Goal: Task Accomplishment & Management: Use online tool/utility

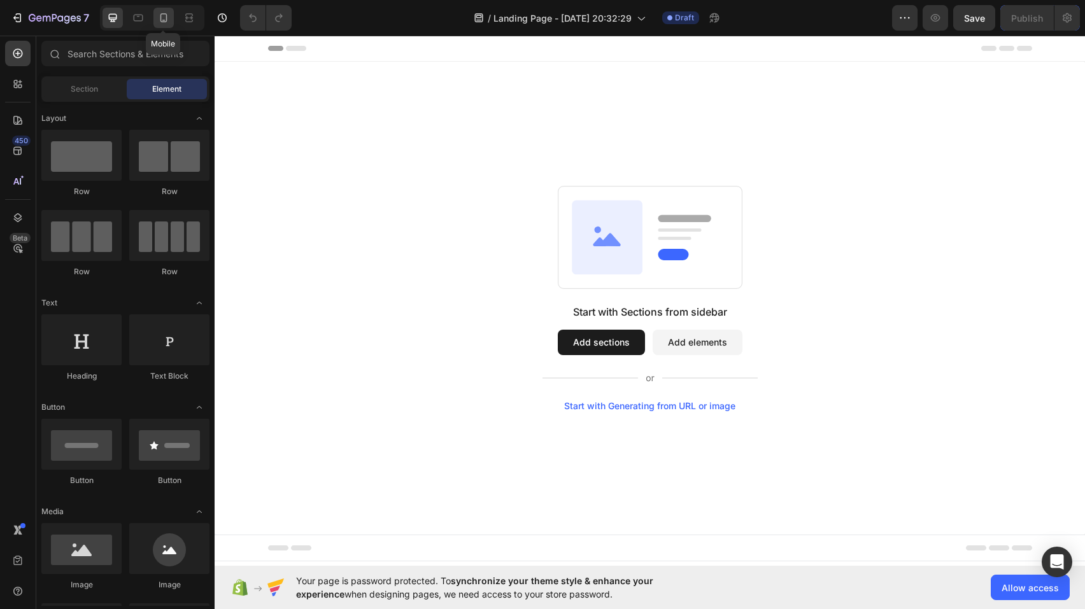
click at [160, 17] on icon at bounding box center [163, 17] width 7 height 9
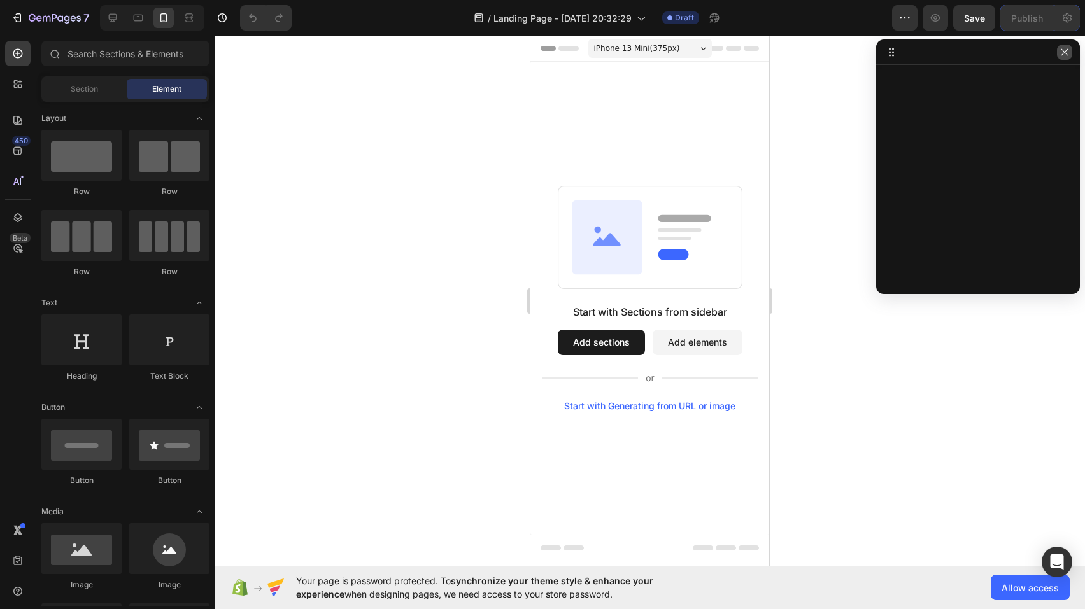
click at [1066, 54] on icon "button" at bounding box center [1064, 52] width 10 height 10
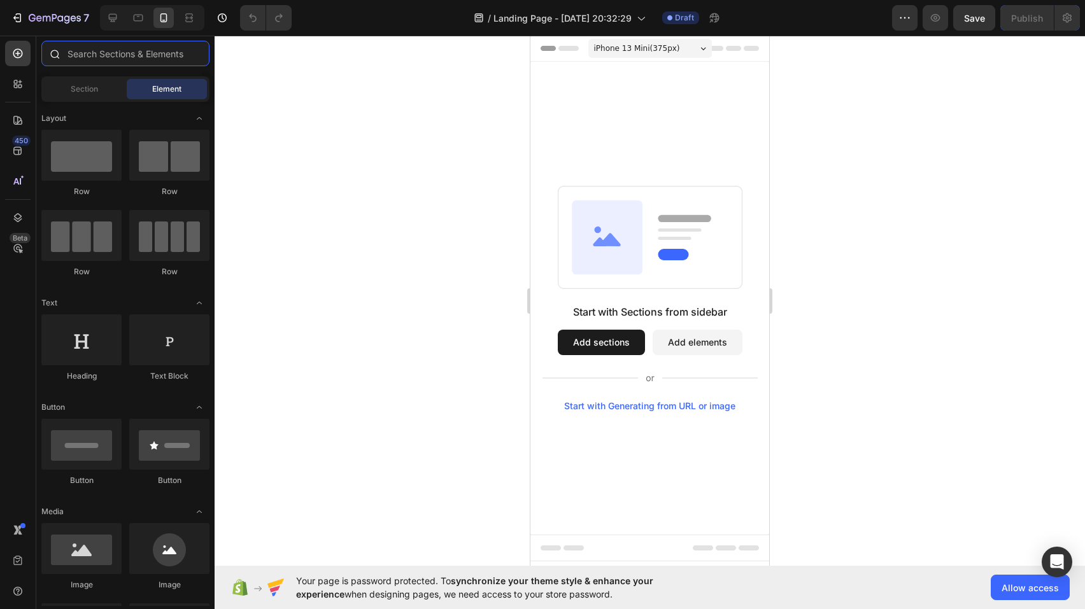
click at [119, 53] on input "text" at bounding box center [125, 53] width 168 height 25
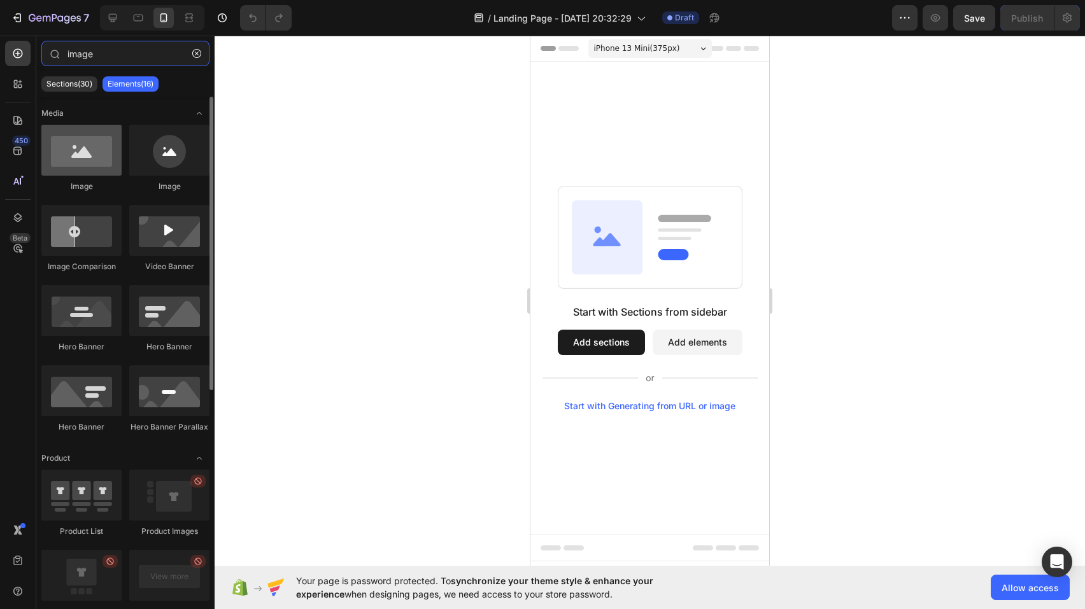
type input "image"
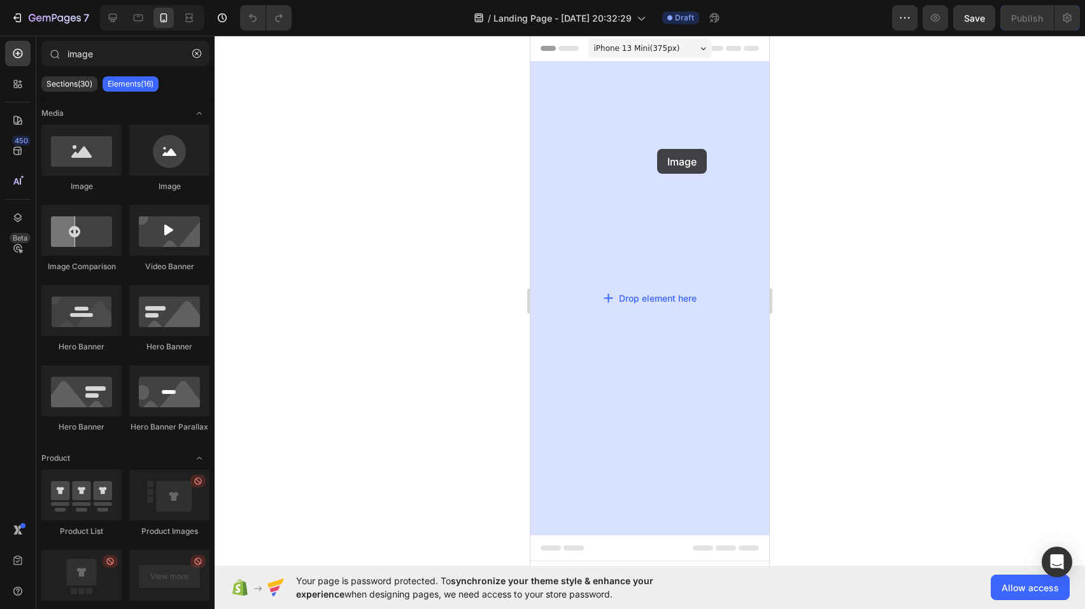
drag, startPoint x: 629, startPoint y: 205, endPoint x: 651, endPoint y: 147, distance: 62.1
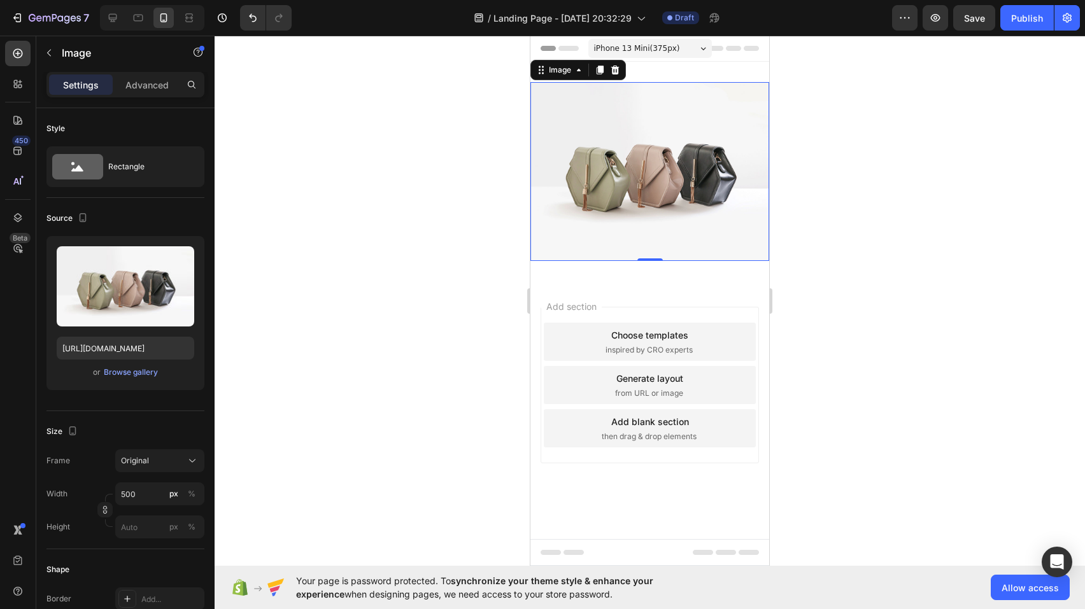
click at [903, 254] on div at bounding box center [650, 323] width 870 height 574
click at [633, 143] on img at bounding box center [649, 171] width 239 height 179
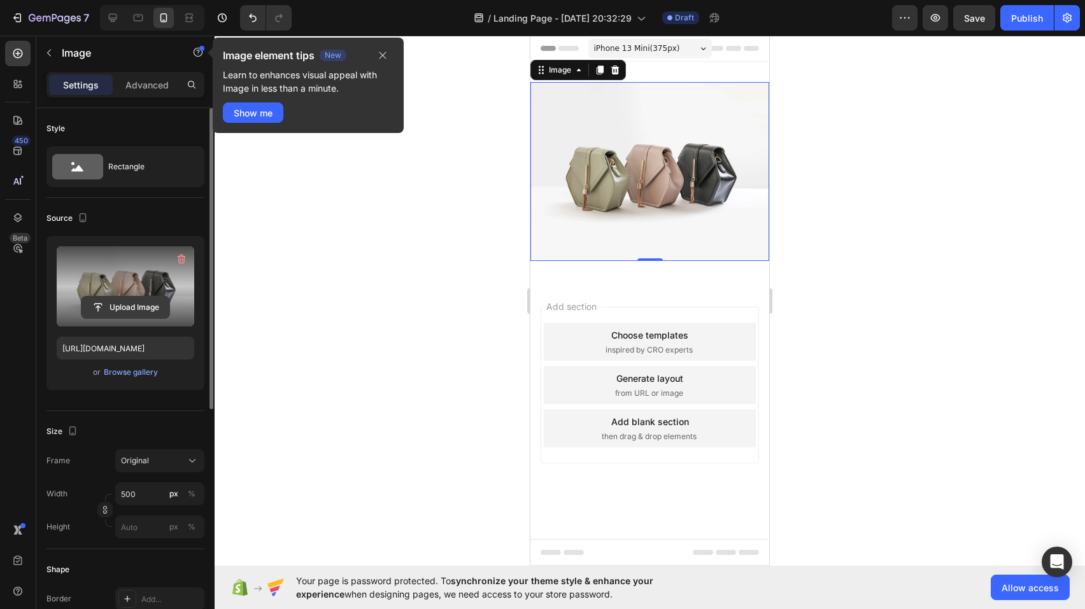
click at [119, 309] on input "file" at bounding box center [125, 308] width 88 height 22
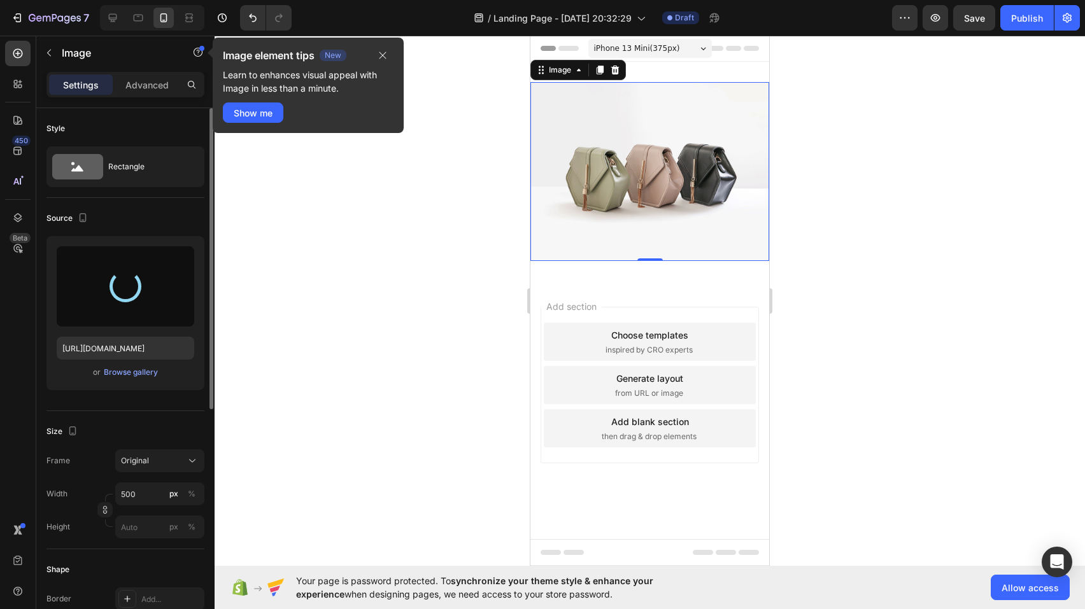
type input "[URL][DOMAIN_NAME]"
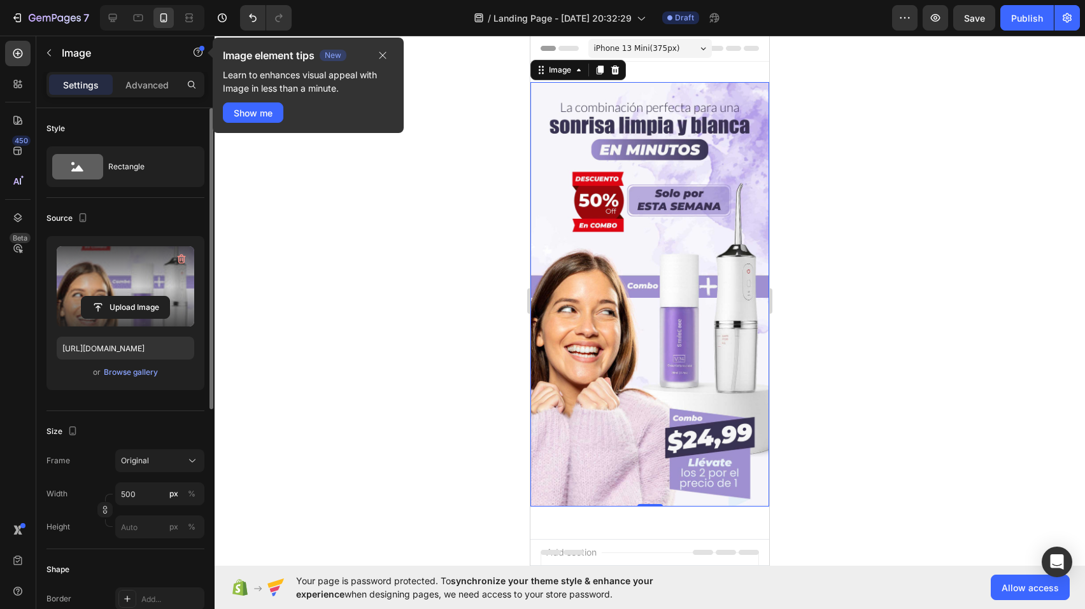
click at [874, 247] on div at bounding box center [650, 323] width 870 height 574
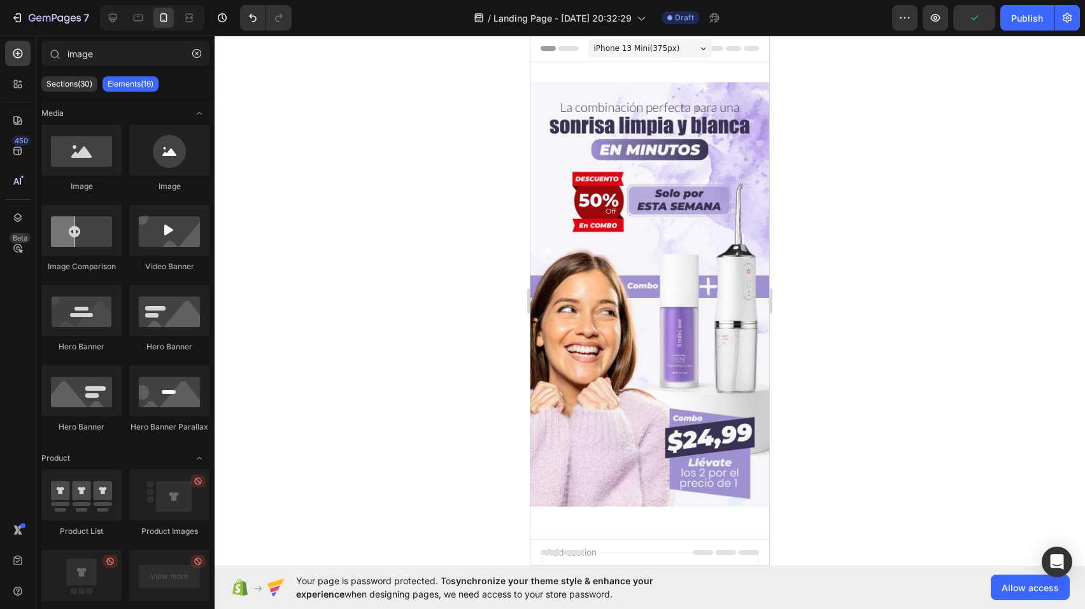
click at [817, 208] on div at bounding box center [650, 323] width 870 height 574
click at [677, 185] on img at bounding box center [649, 294] width 239 height 425
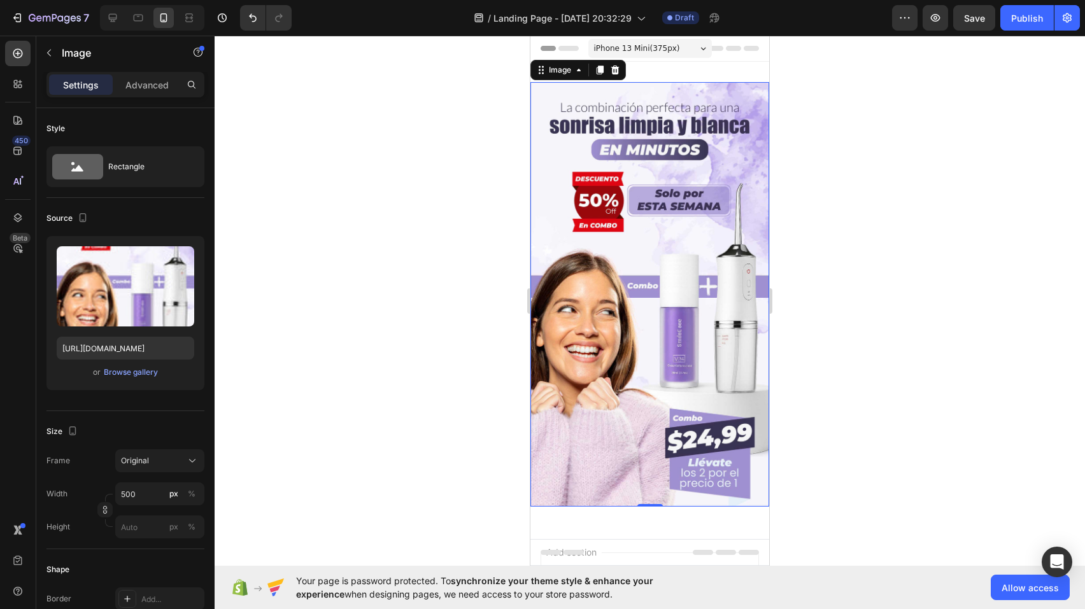
click at [649, 166] on img at bounding box center [649, 294] width 239 height 425
click at [655, 176] on img at bounding box center [649, 294] width 239 height 425
click at [851, 283] on div at bounding box center [650, 323] width 870 height 574
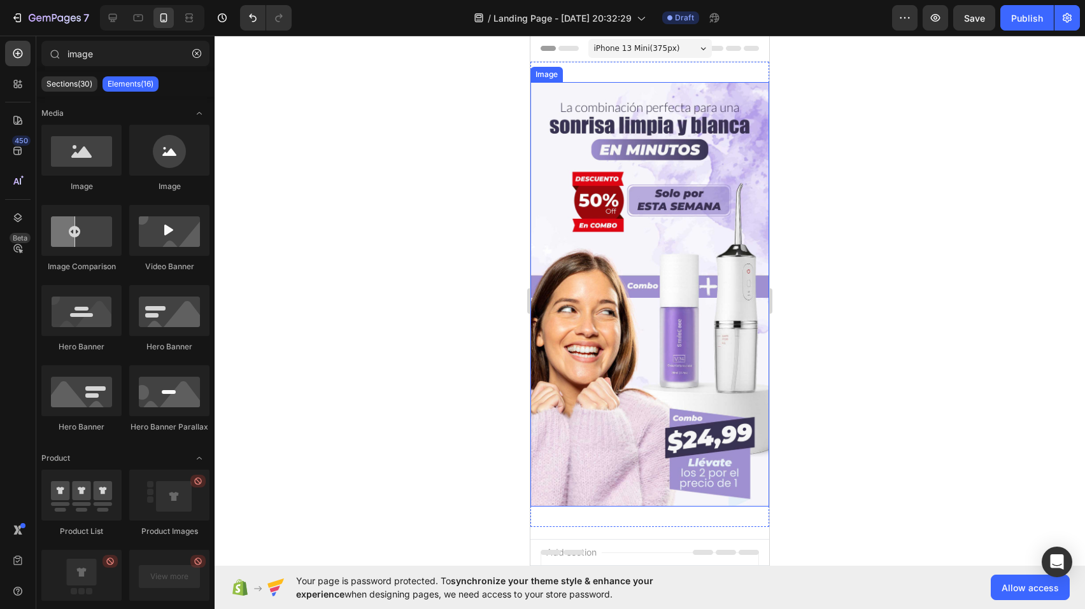
click at [551, 74] on div "Image" at bounding box center [546, 74] width 27 height 11
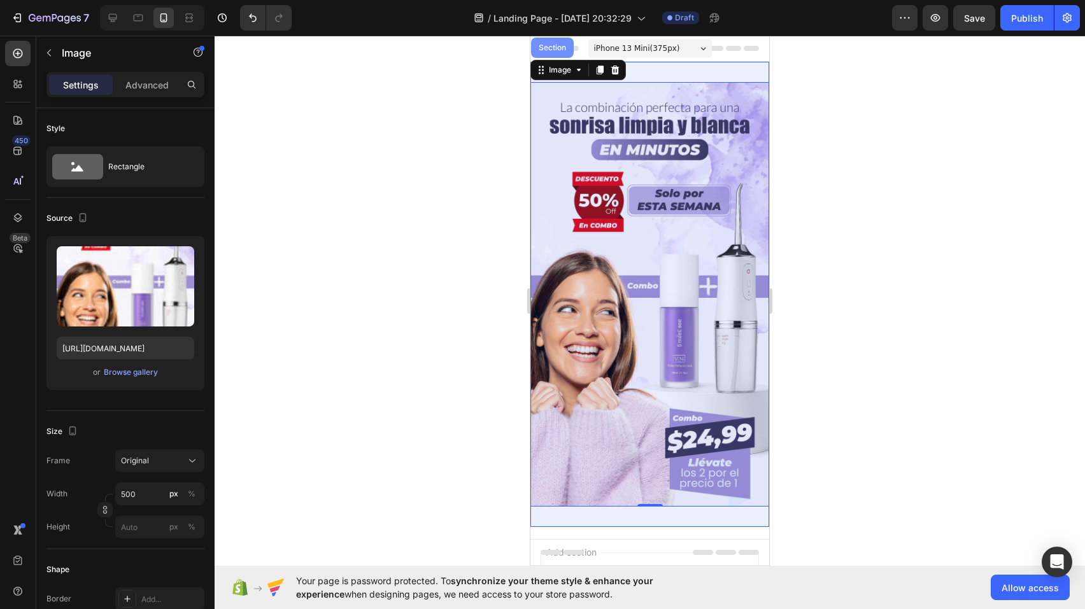
click at [553, 48] on div "Section" at bounding box center [552, 48] width 32 height 8
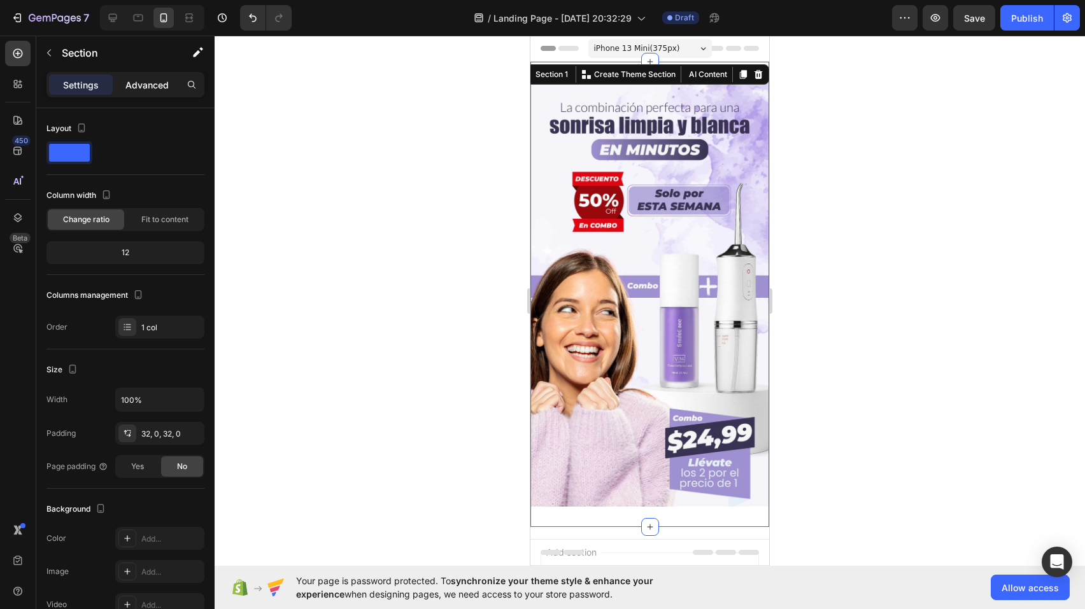
click at [150, 87] on p "Advanced" at bounding box center [146, 84] width 43 height 13
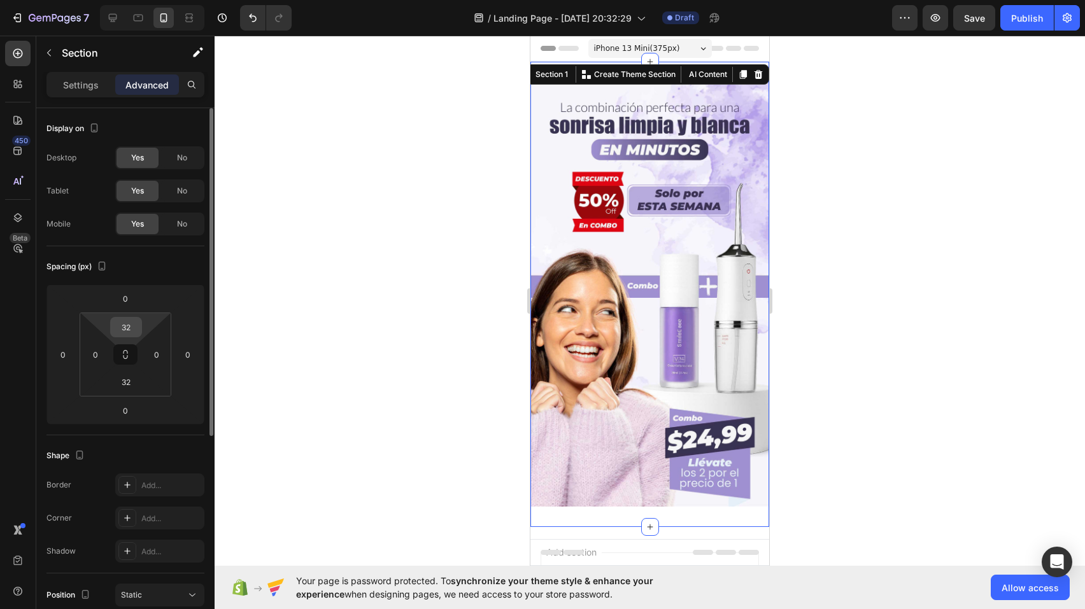
click at [130, 323] on input "32" at bounding box center [125, 327] width 25 height 19
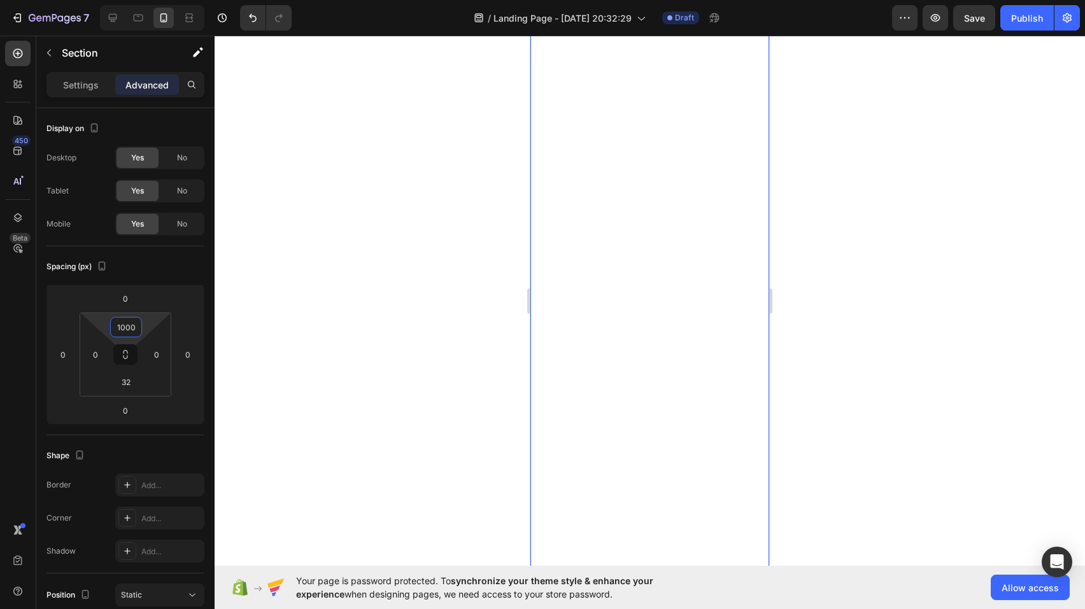
scroll to position [85, 0]
click at [132, 327] on input "1000" at bounding box center [125, 327] width 25 height 19
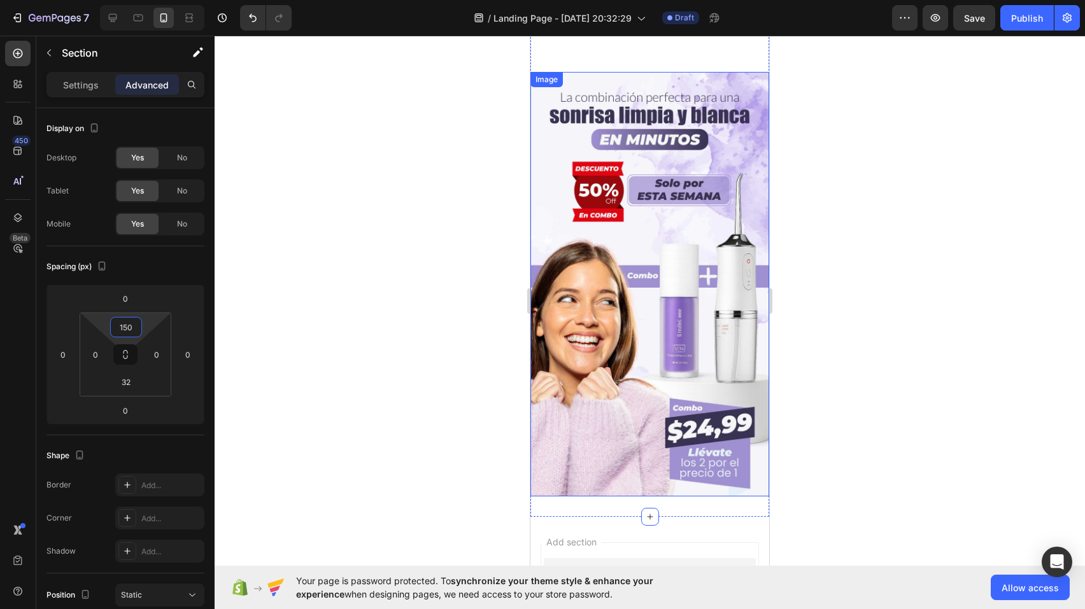
scroll to position [0, 0]
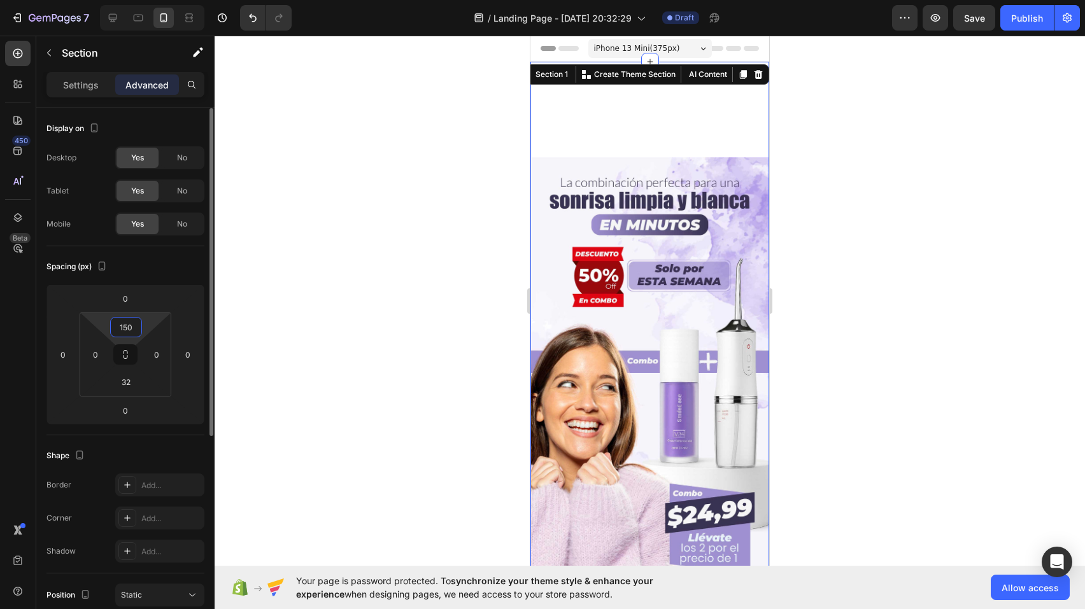
click at [132, 326] on input "150" at bounding box center [125, 327] width 25 height 19
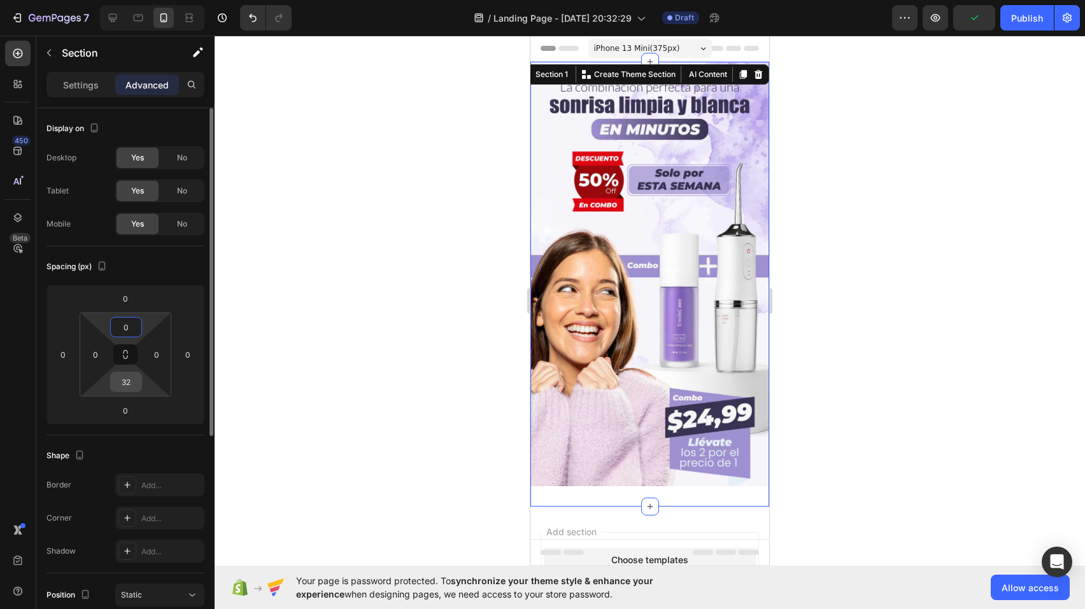
type input "0"
click at [128, 383] on input "32" at bounding box center [125, 381] width 25 height 19
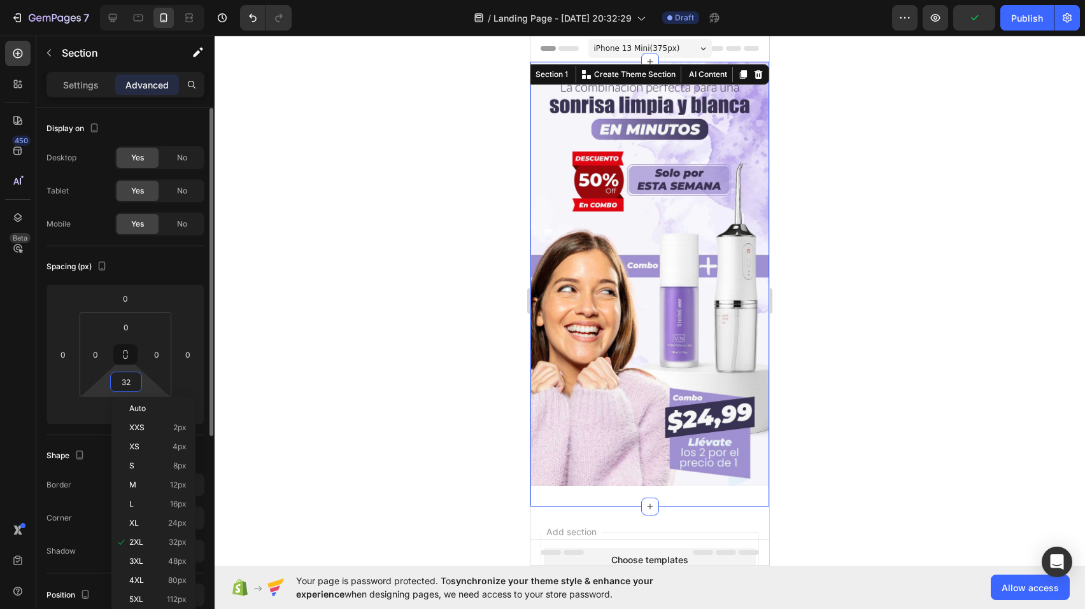
click at [128, 383] on input "32" at bounding box center [125, 381] width 25 height 19
type input "0"
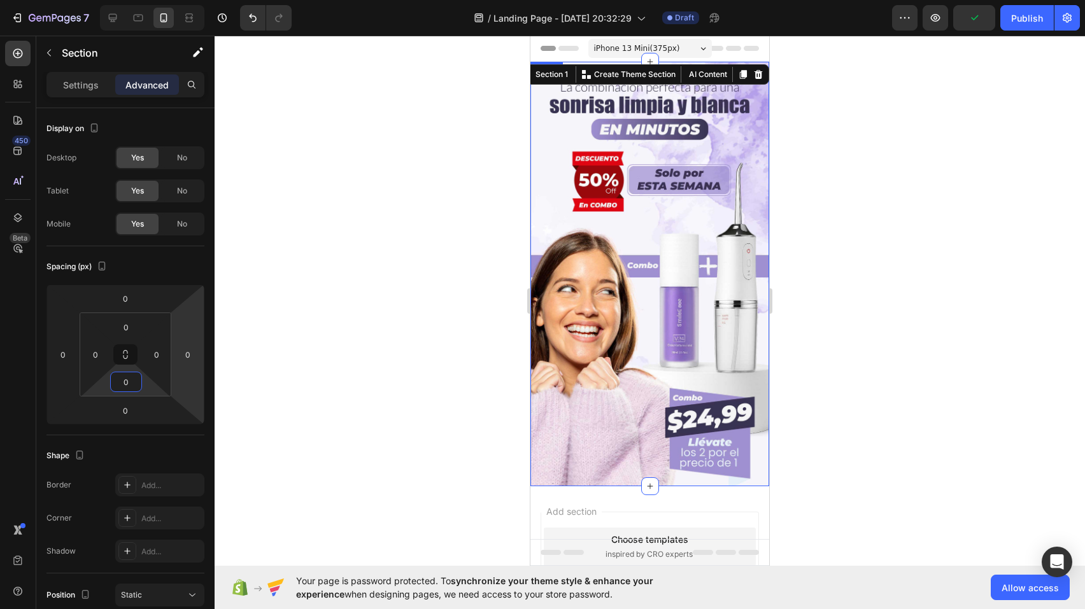
click at [638, 348] on img at bounding box center [649, 274] width 239 height 425
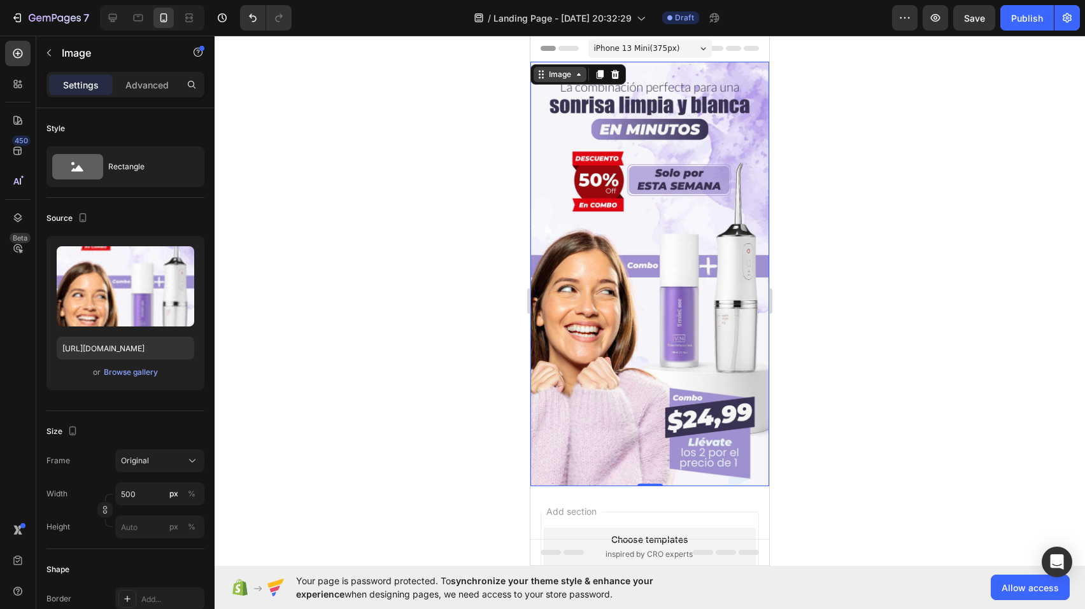
click at [559, 77] on div "Image" at bounding box center [559, 74] width 27 height 11
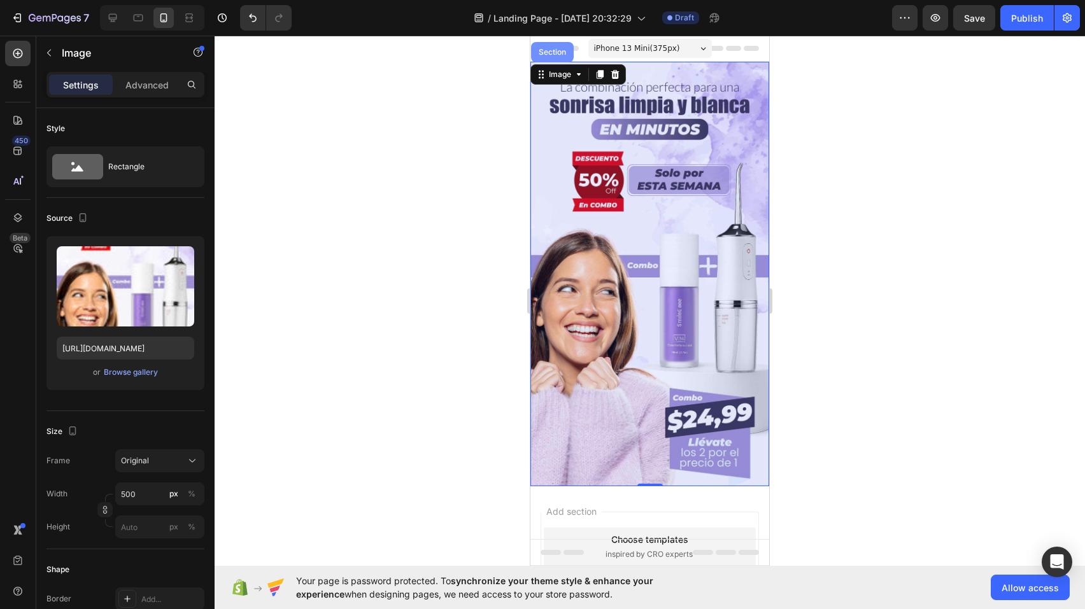
click at [557, 55] on div "Section" at bounding box center [552, 52] width 43 height 20
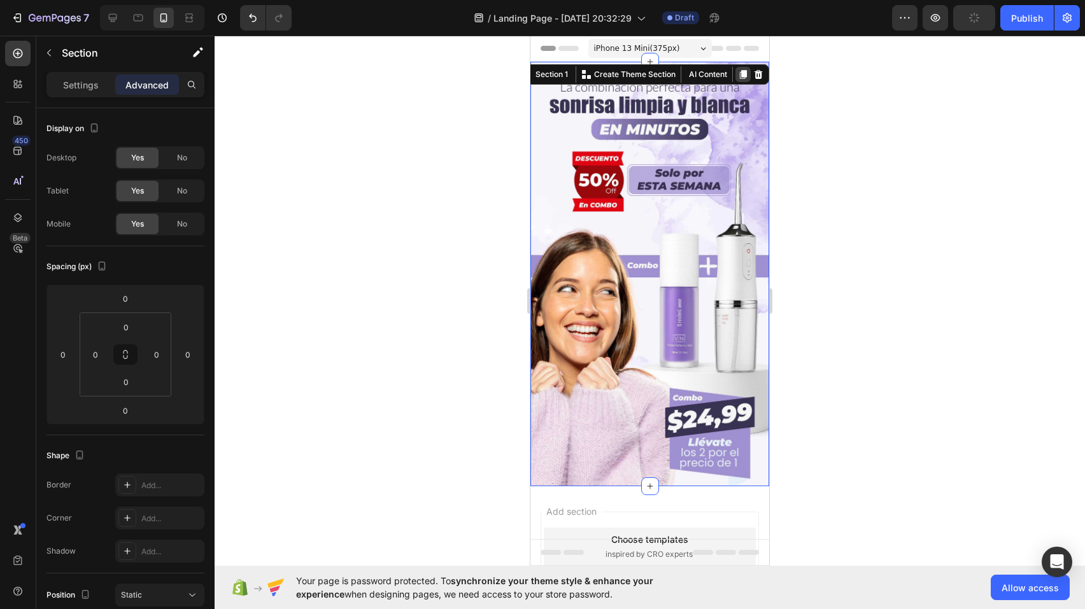
click at [740, 74] on icon at bounding box center [743, 74] width 7 height 9
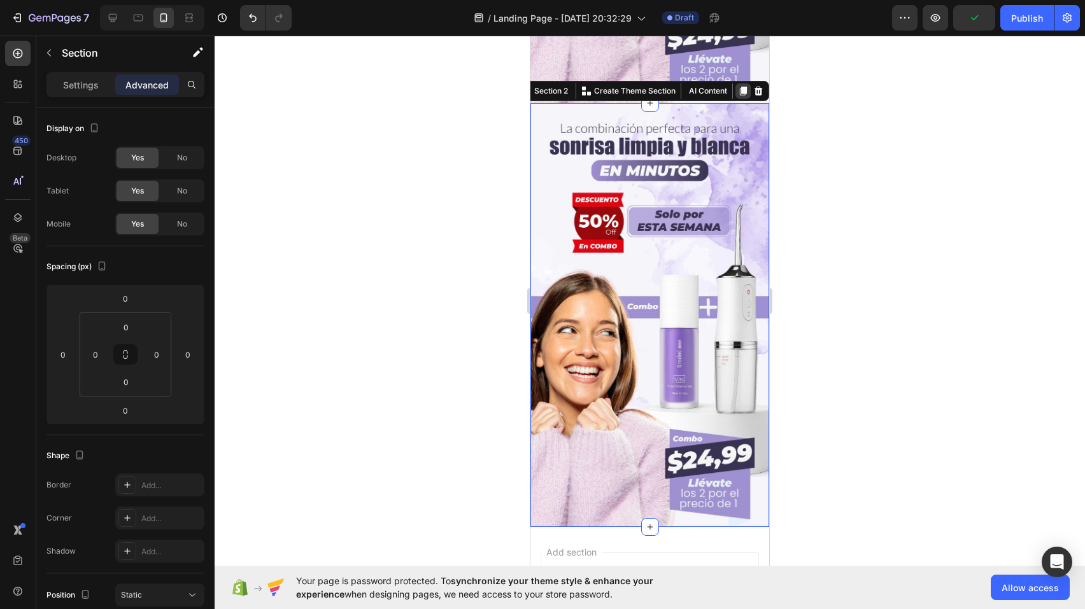
click at [738, 86] on icon at bounding box center [743, 91] width 10 height 10
click at [740, 87] on icon at bounding box center [743, 91] width 7 height 9
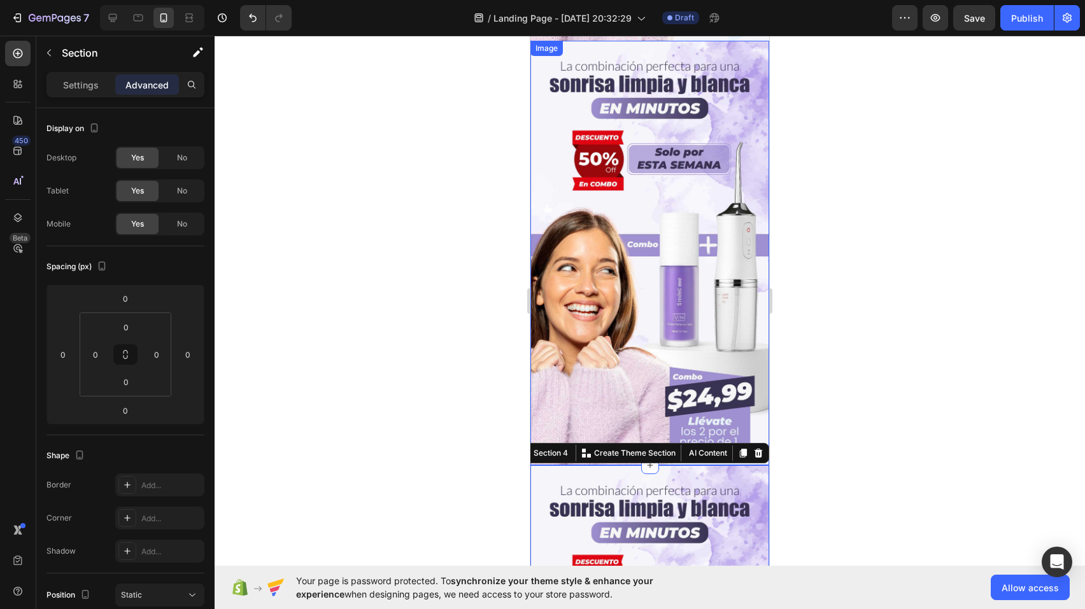
scroll to position [797, 0]
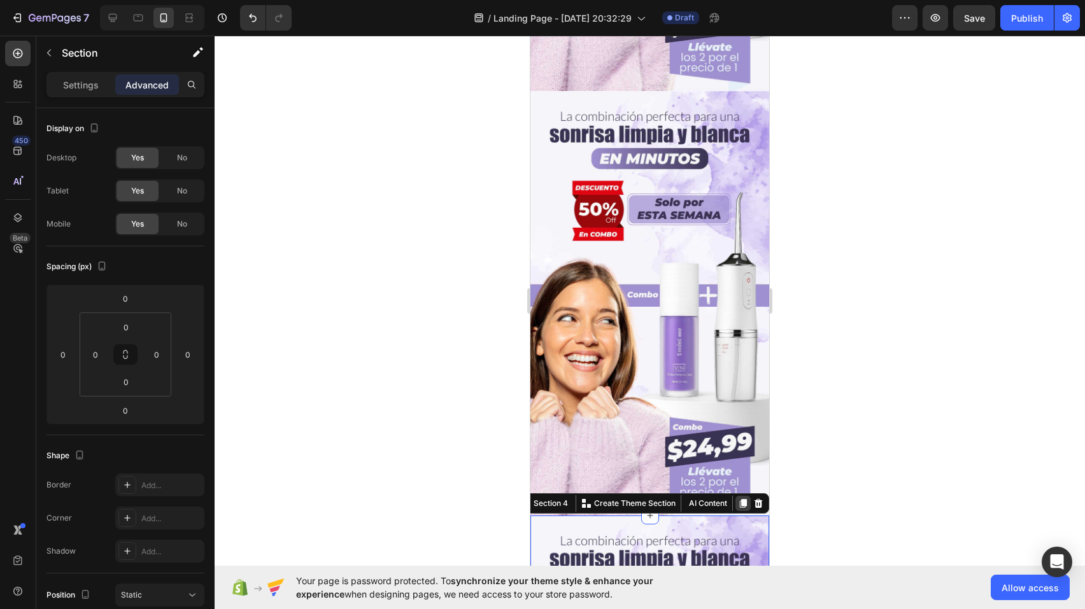
click at [740, 499] on icon at bounding box center [743, 503] width 7 height 9
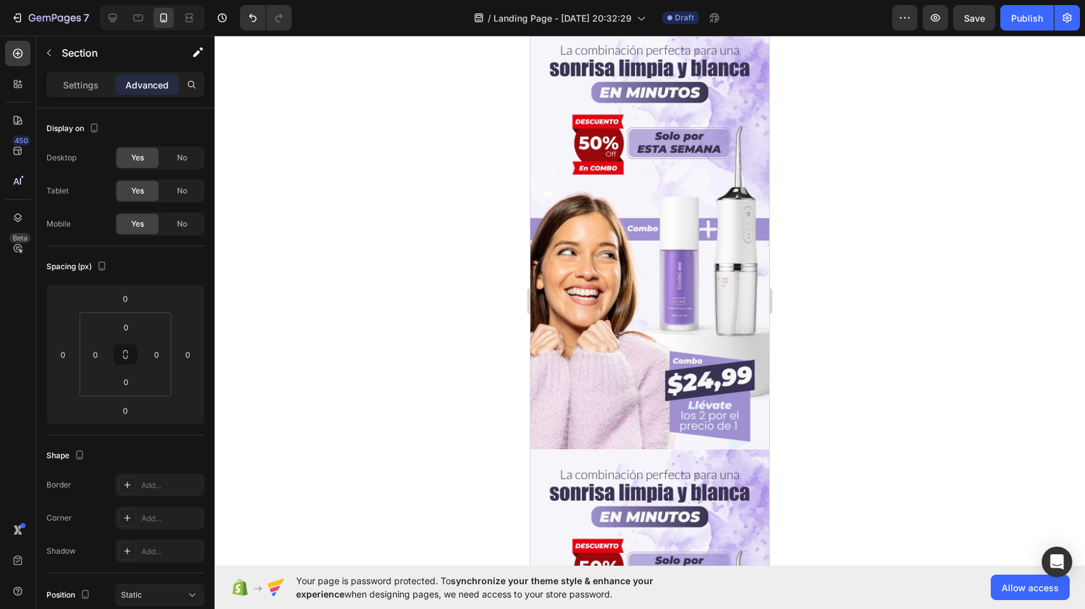
scroll to position [0, 0]
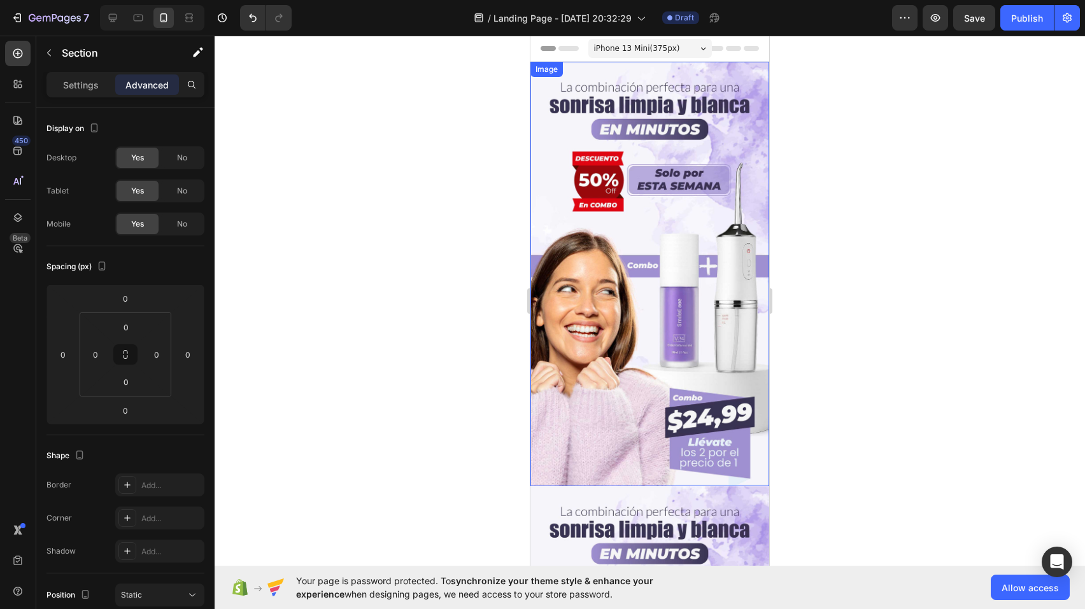
click at [643, 216] on img at bounding box center [649, 274] width 239 height 425
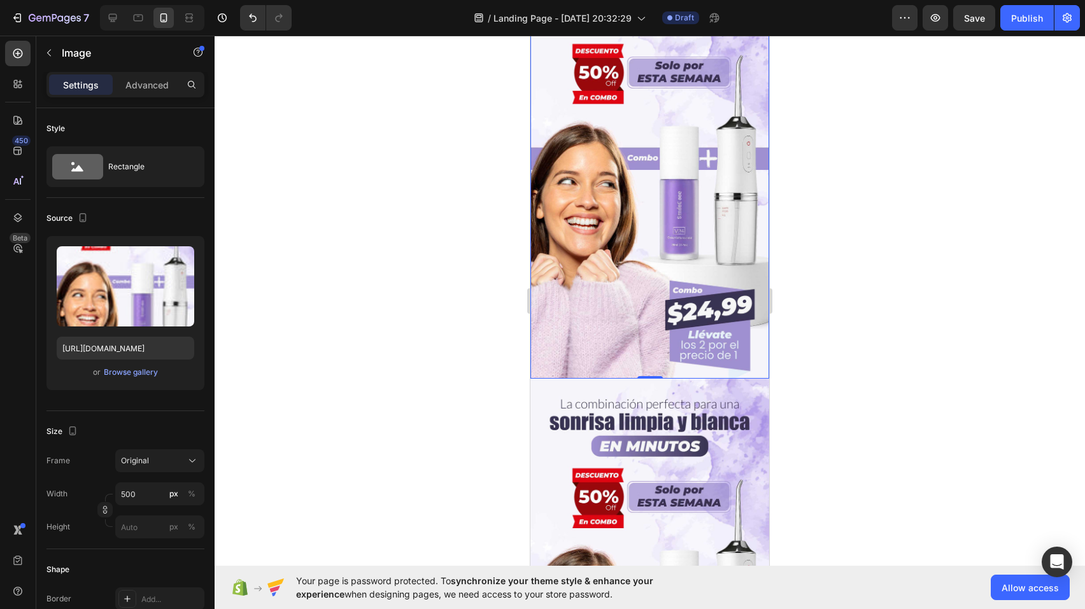
scroll to position [269, 0]
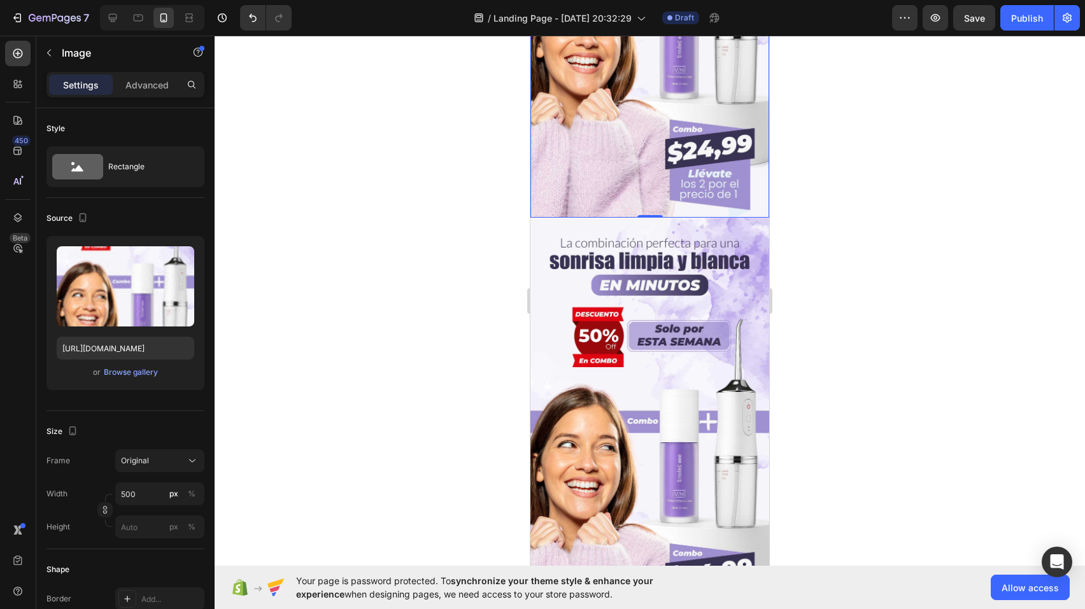
click at [632, 372] on img at bounding box center [649, 430] width 239 height 425
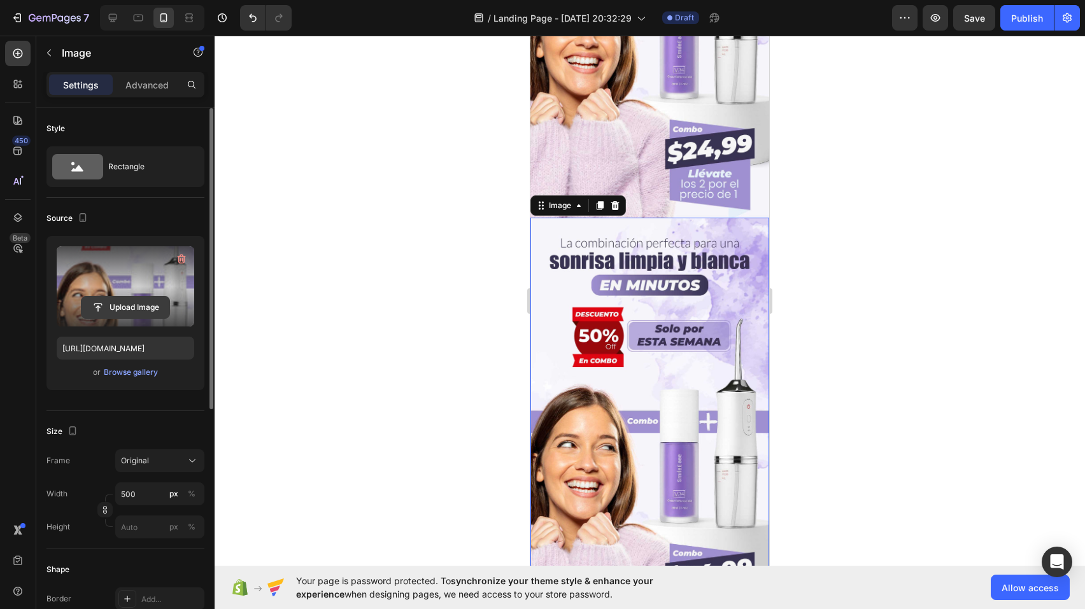
click at [127, 308] on input "file" at bounding box center [125, 308] width 88 height 22
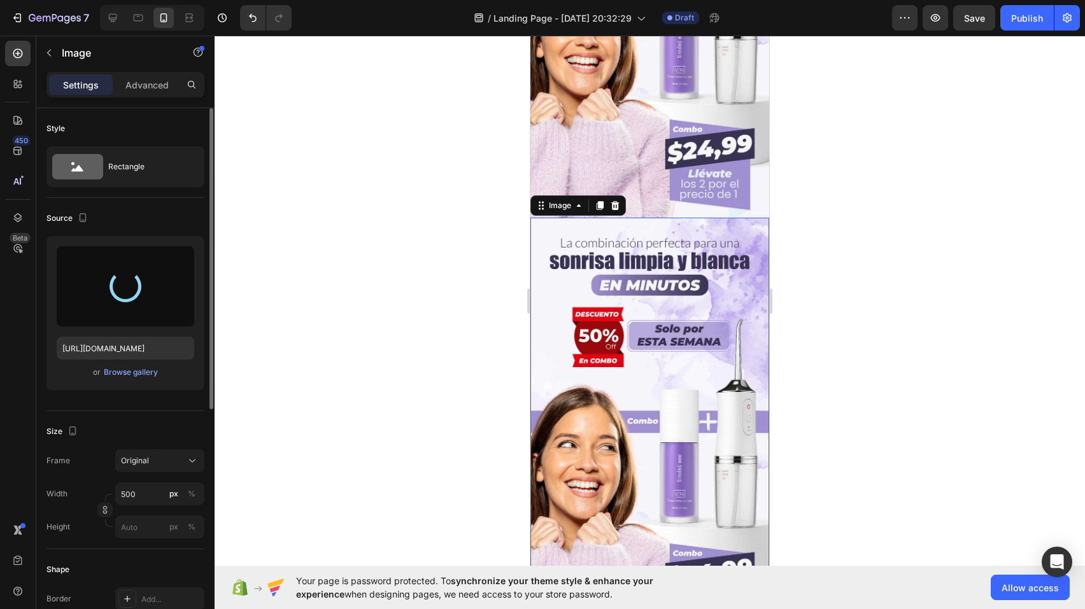
type input "[URL][DOMAIN_NAME]"
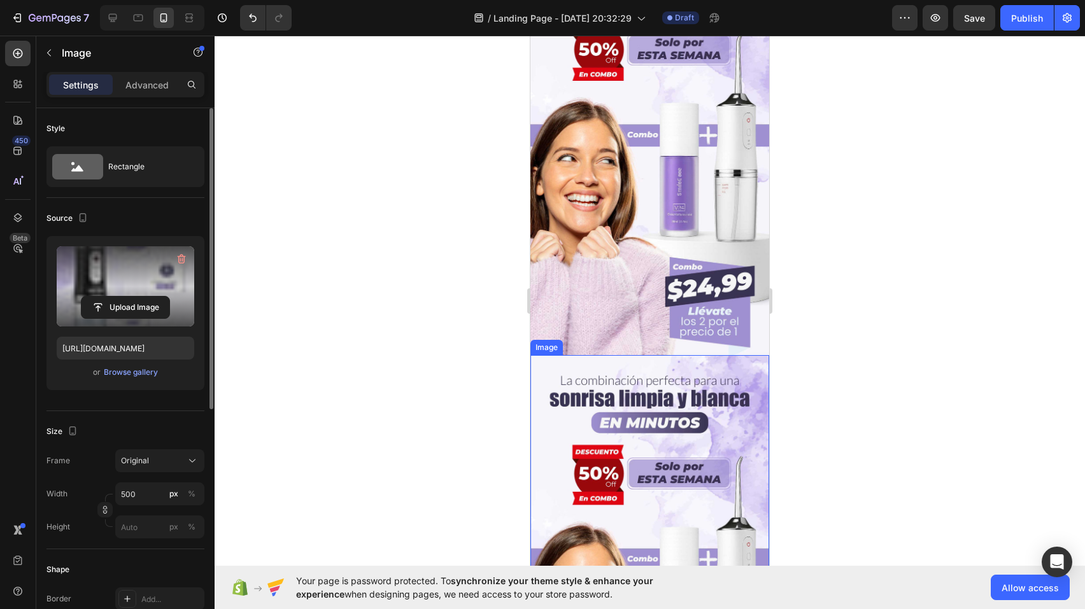
scroll to position [1608, 0]
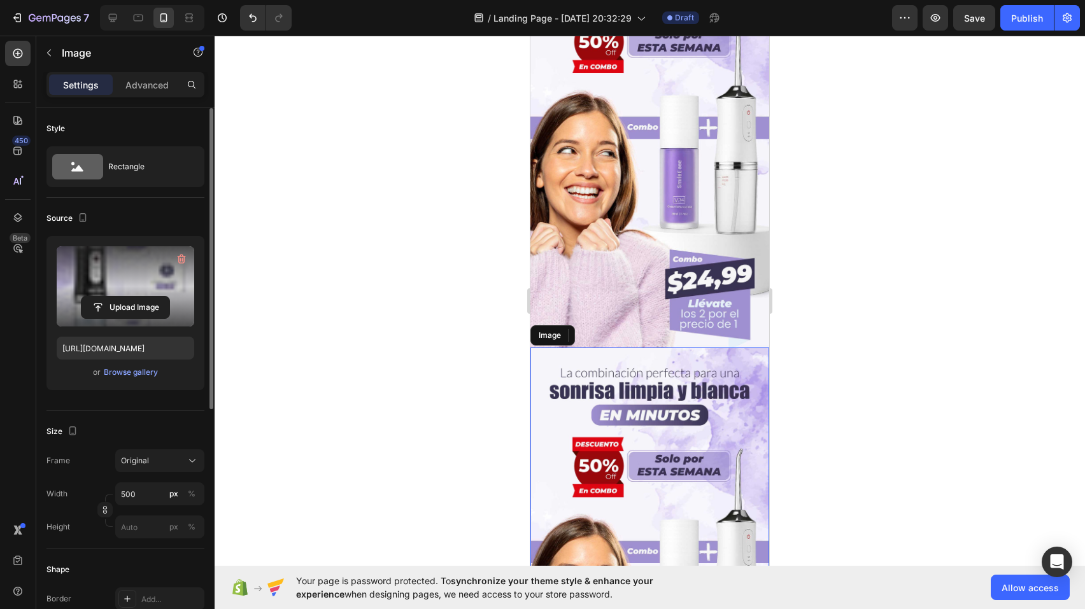
click at [654, 402] on img at bounding box center [649, 560] width 239 height 425
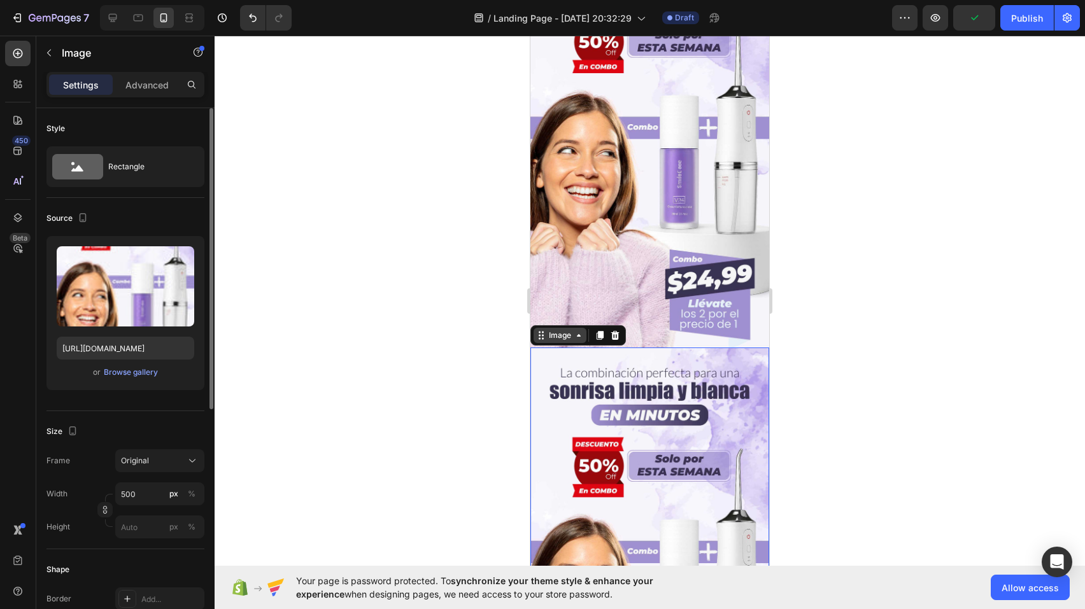
click at [568, 330] on div "Image" at bounding box center [559, 335] width 27 height 11
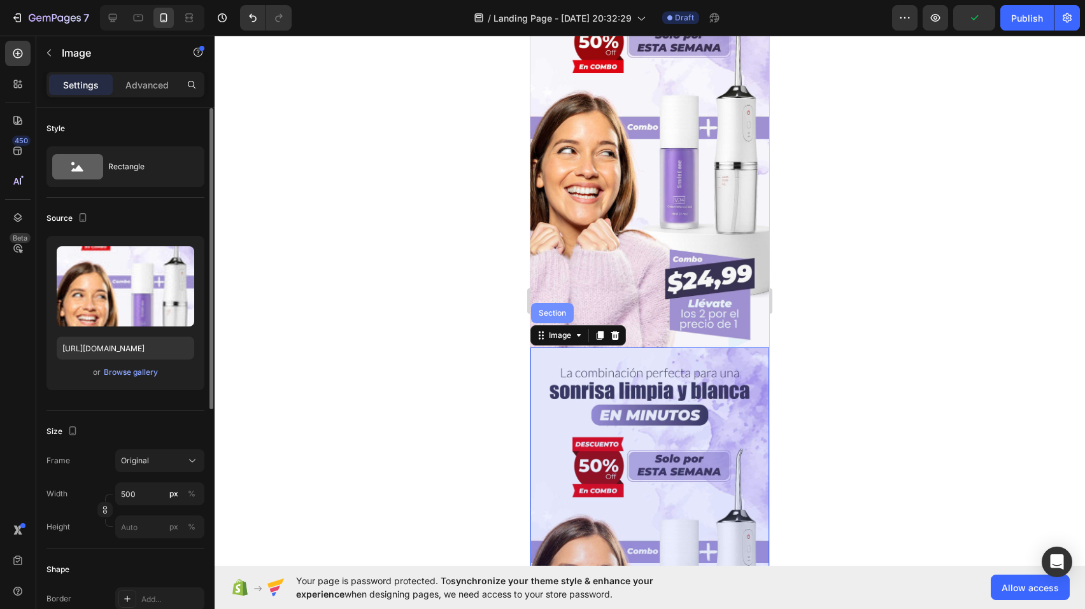
click at [553, 309] on div "Section" at bounding box center [552, 313] width 32 height 8
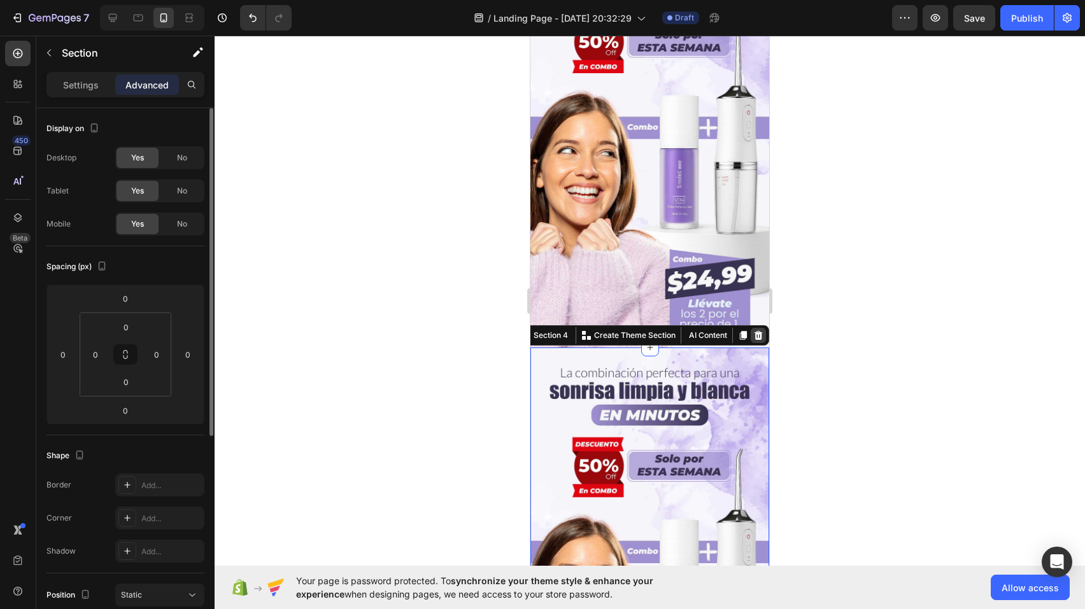
click at [754, 331] on icon at bounding box center [758, 335] width 8 height 9
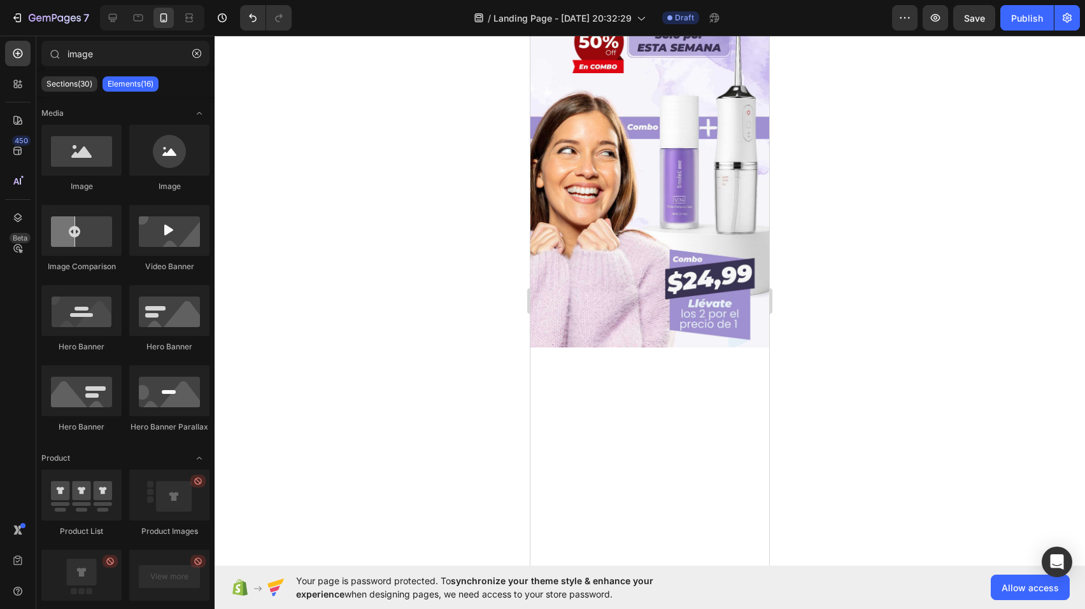
click at [580, 351] on div at bounding box center [649, 549] width 239 height 402
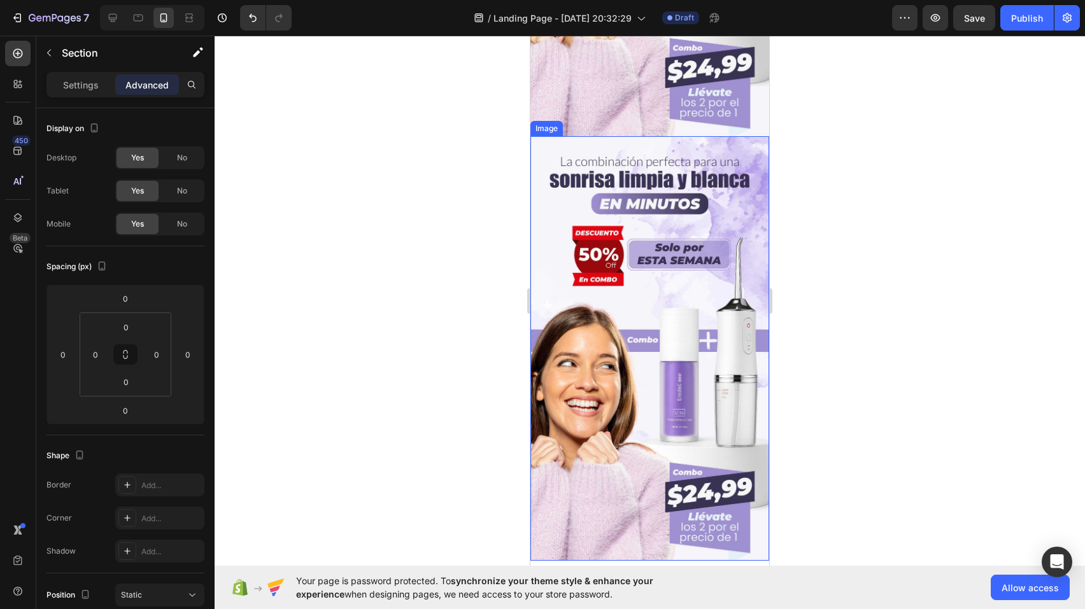
scroll to position [1785, 0]
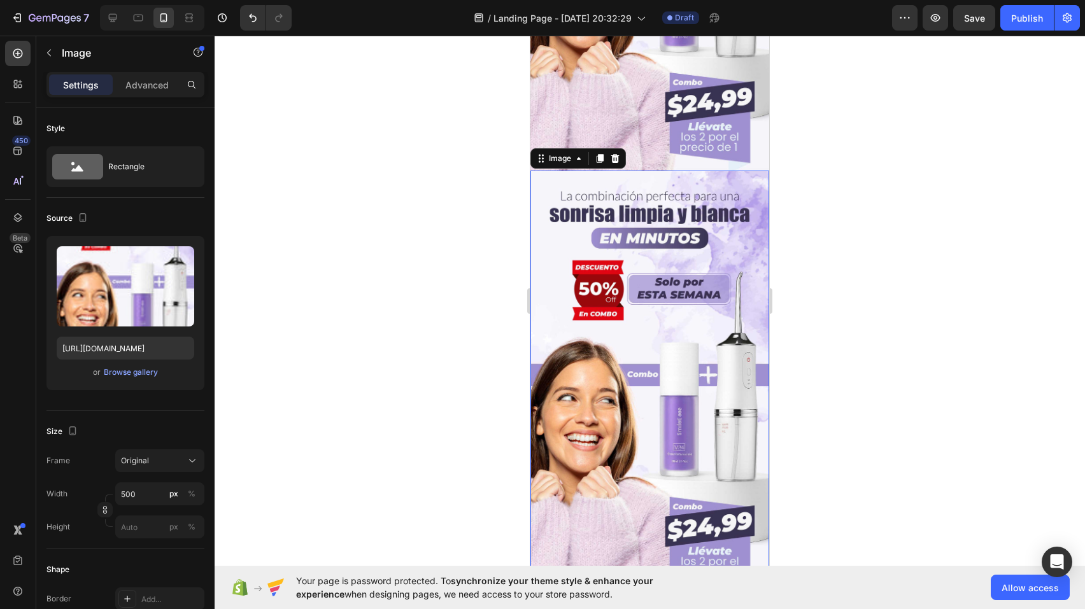
click at [587, 230] on img at bounding box center [649, 383] width 239 height 425
click at [566, 148] on div "Image" at bounding box center [578, 158] width 96 height 20
click at [564, 153] on div "Image" at bounding box center [559, 158] width 27 height 11
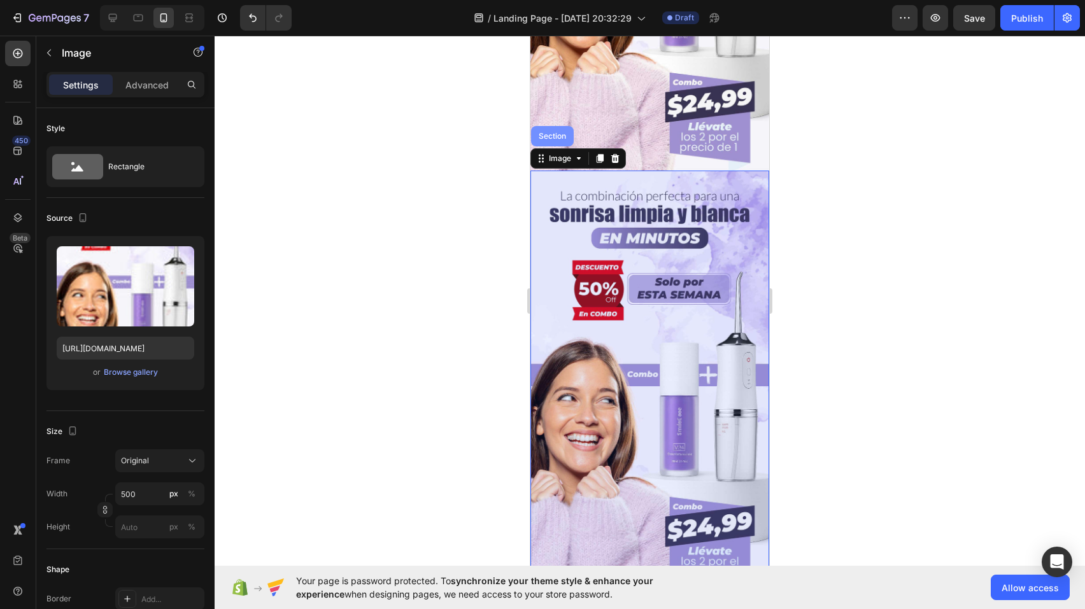
click at [556, 132] on div "Section" at bounding box center [552, 136] width 32 height 8
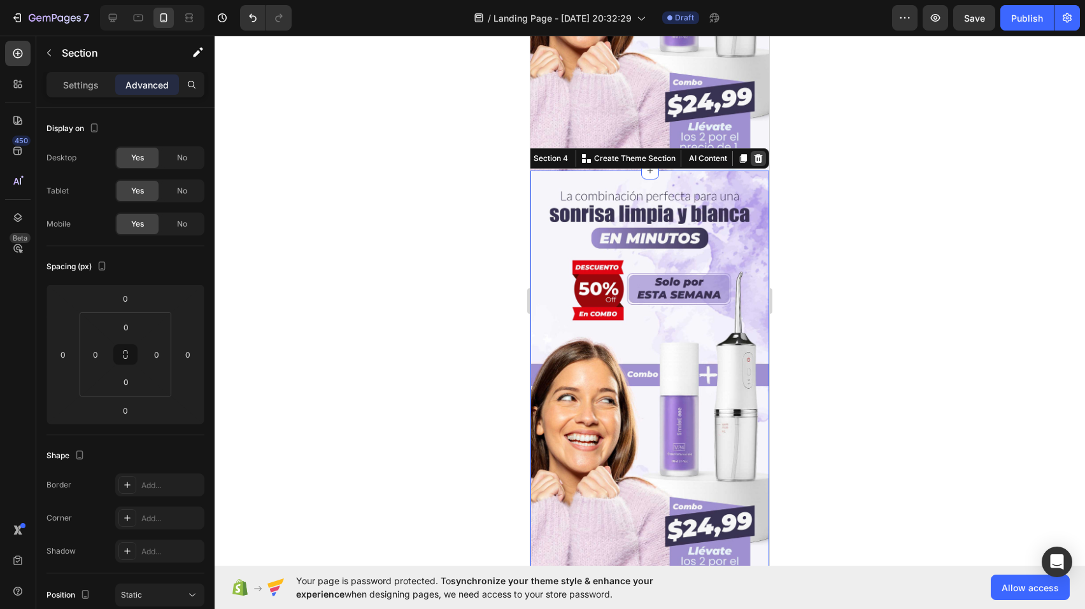
click at [753, 153] on icon at bounding box center [758, 158] width 10 height 10
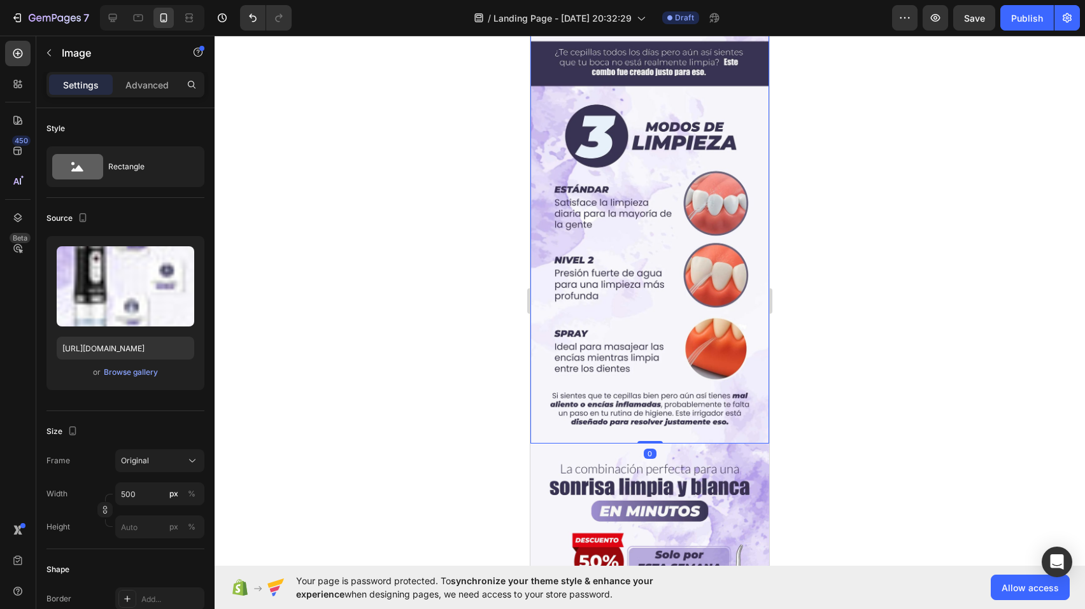
scroll to position [1390, 0]
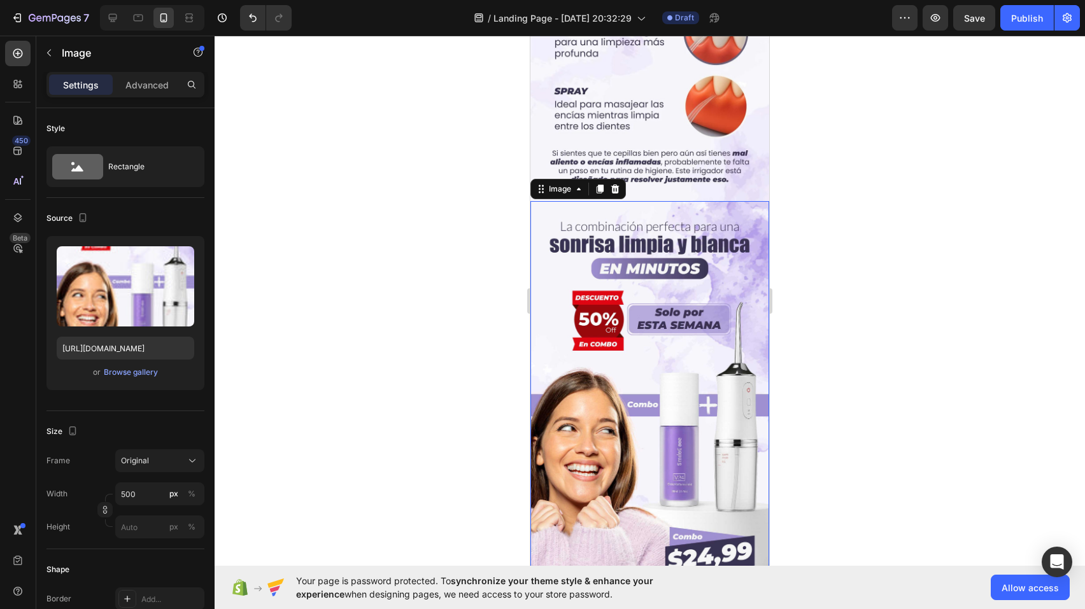
click at [619, 255] on img at bounding box center [649, 413] width 239 height 425
click at [562, 183] on div "Image" at bounding box center [559, 188] width 27 height 11
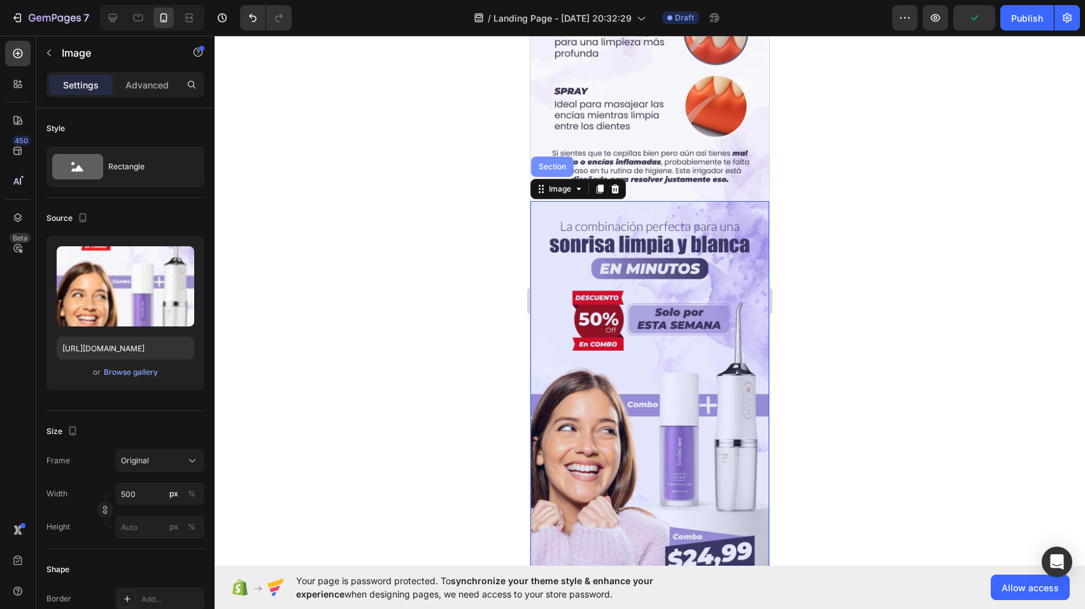
click at [555, 163] on div "Section" at bounding box center [552, 167] width 32 height 8
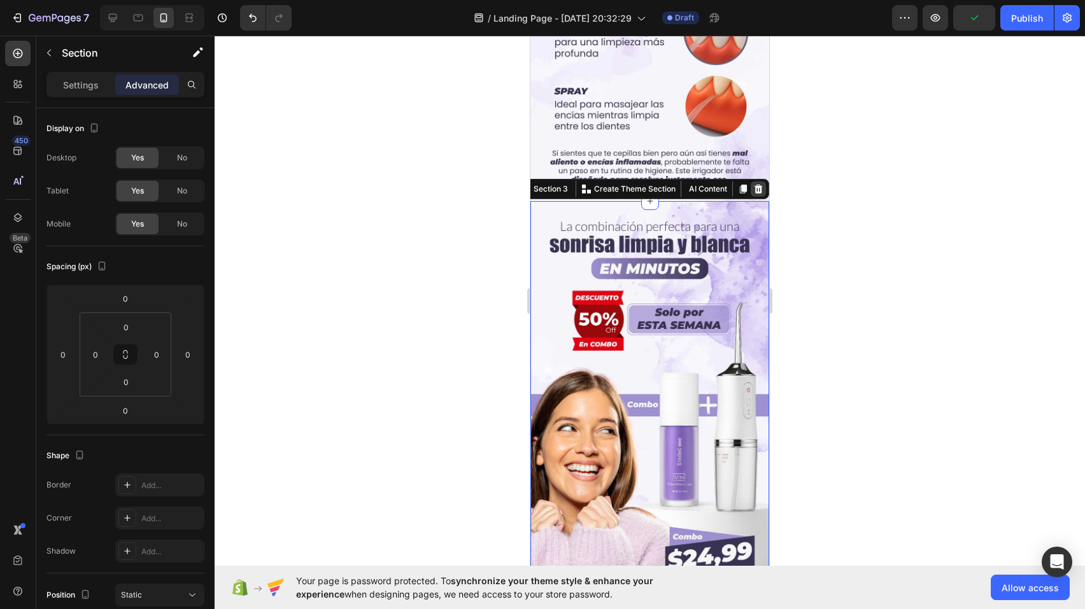
click at [753, 184] on icon at bounding box center [758, 189] width 10 height 10
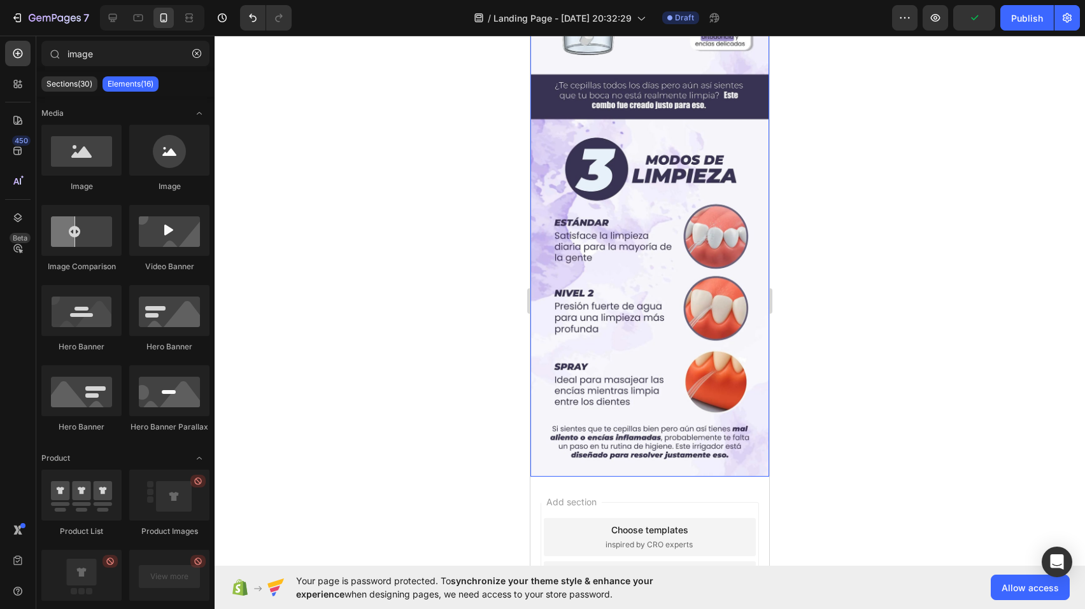
scroll to position [1059, 0]
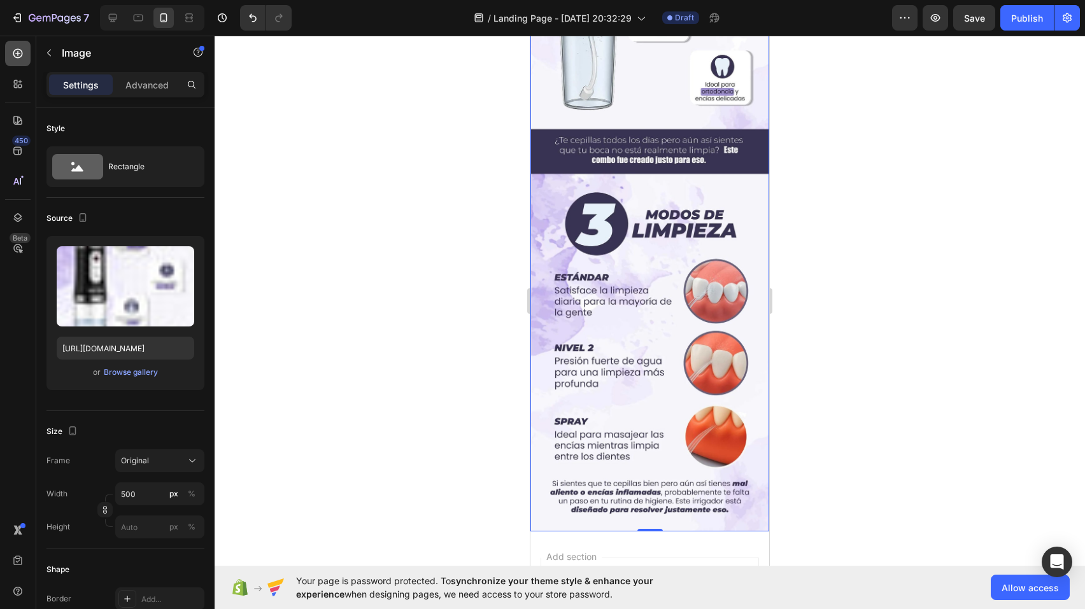
click at [22, 50] on icon at bounding box center [17, 53] width 13 height 13
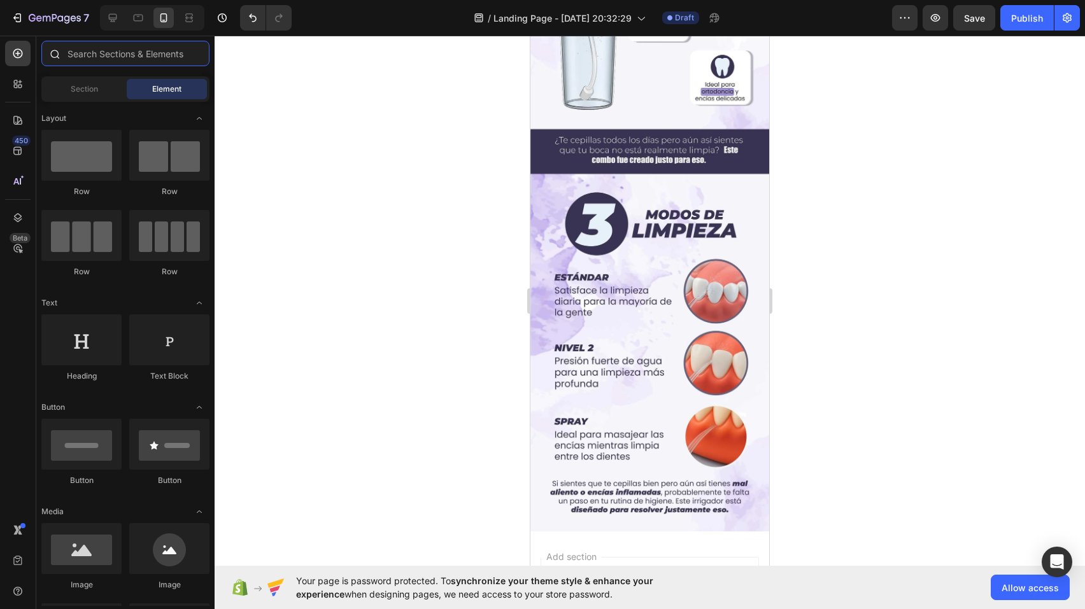
click at [108, 52] on input "text" at bounding box center [125, 53] width 168 height 25
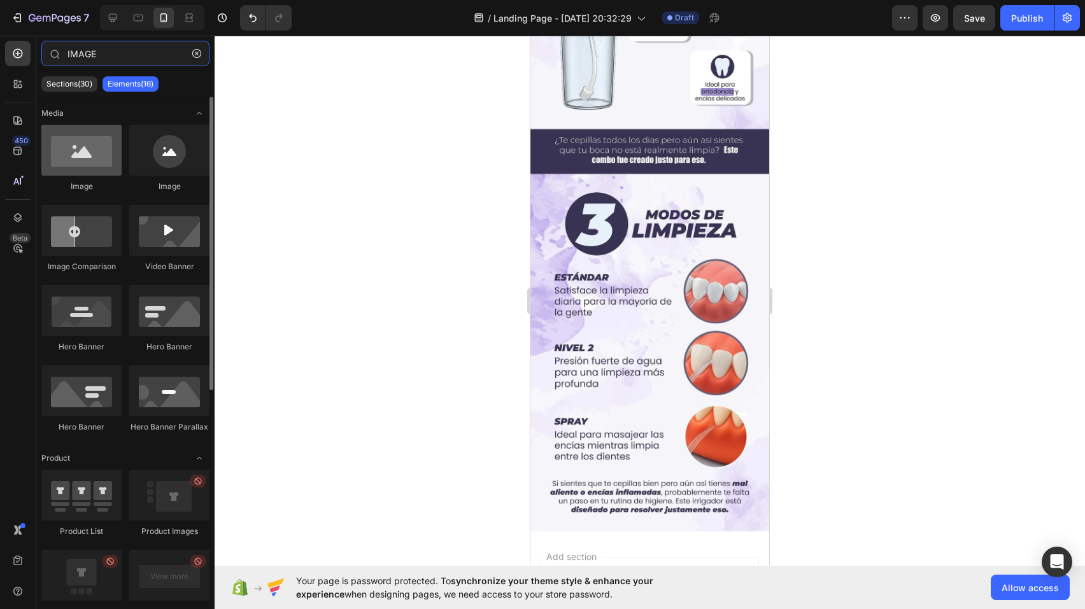
type input "IMAGE"
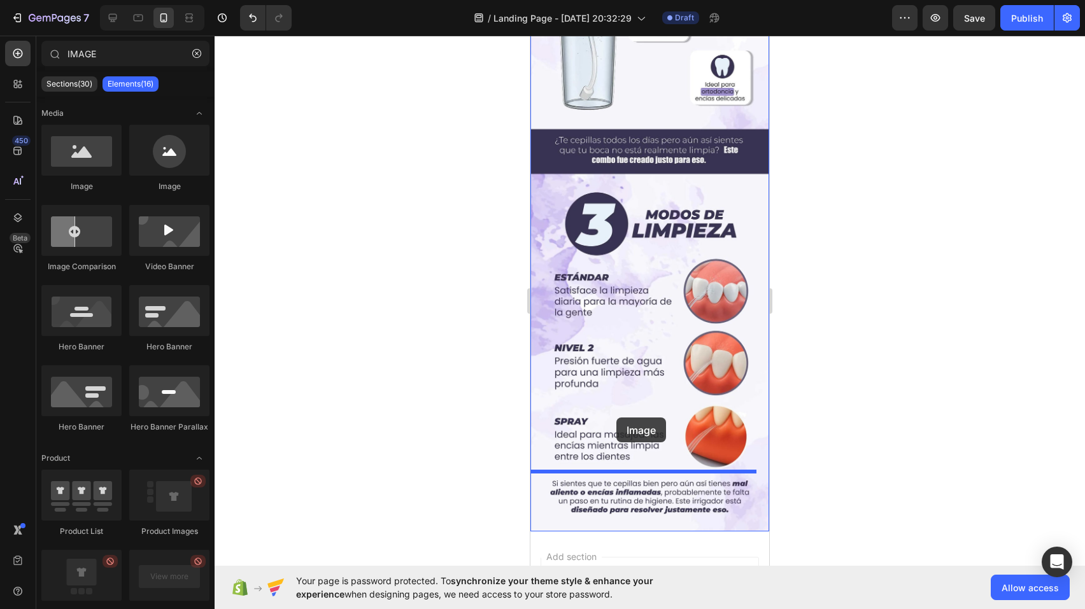
drag, startPoint x: 616, startPoint y: 201, endPoint x: 616, endPoint y: 418, distance: 216.5
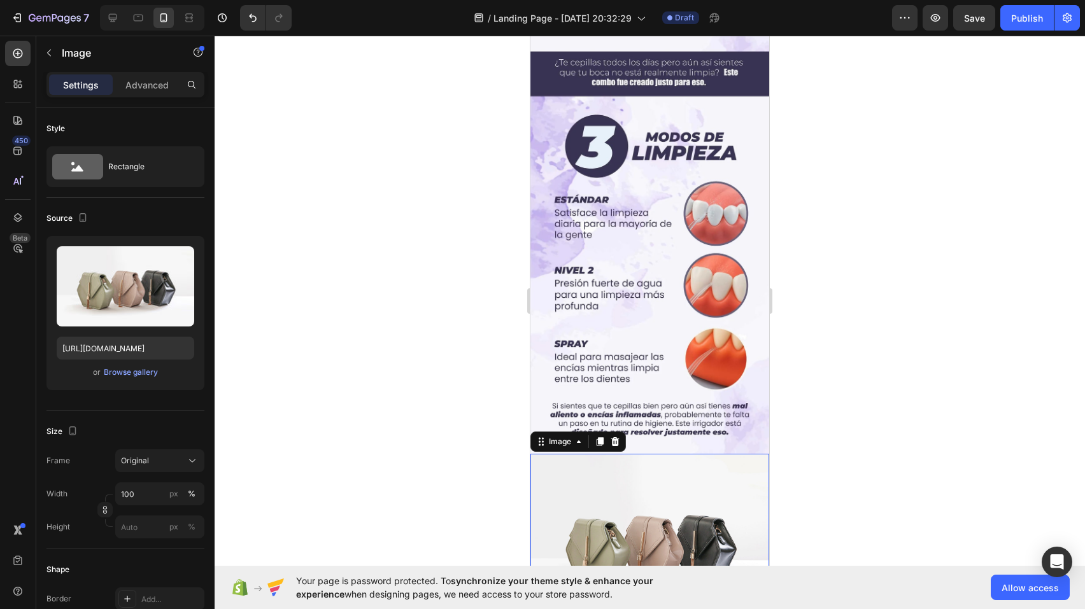
scroll to position [1166, 0]
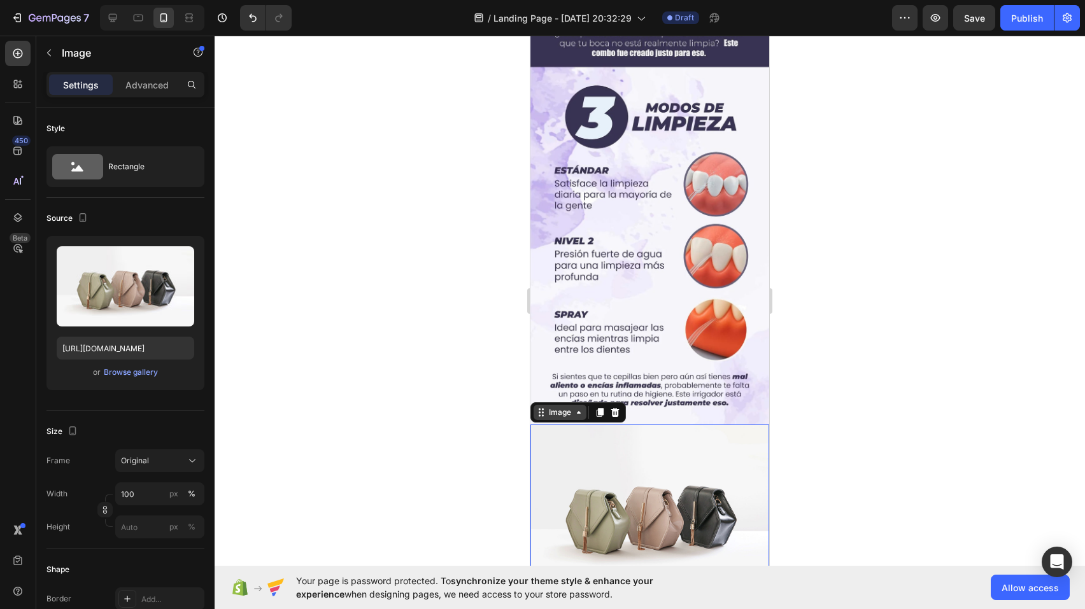
click at [556, 407] on div "Image" at bounding box center [559, 412] width 27 height 11
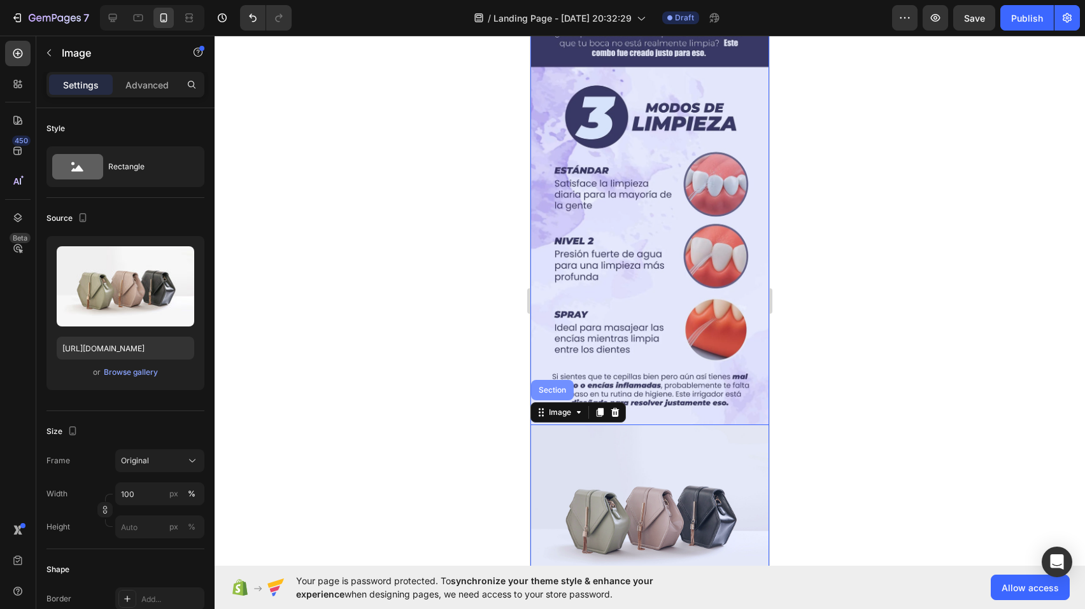
click at [556, 386] on div "Section" at bounding box center [552, 390] width 32 height 8
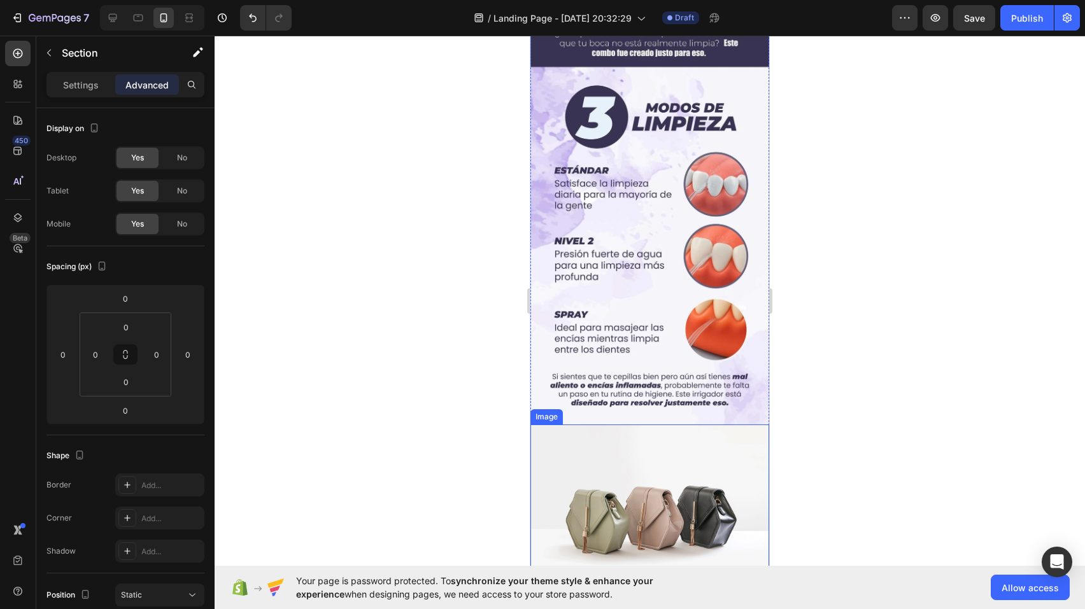
click at [605, 425] on img at bounding box center [649, 514] width 239 height 179
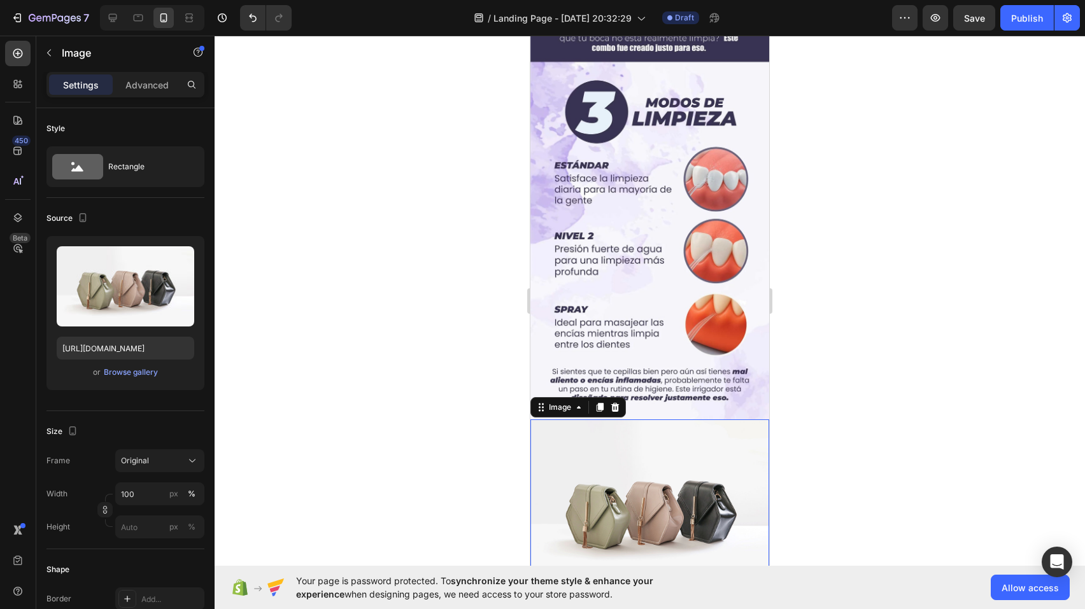
scroll to position [1199, 0]
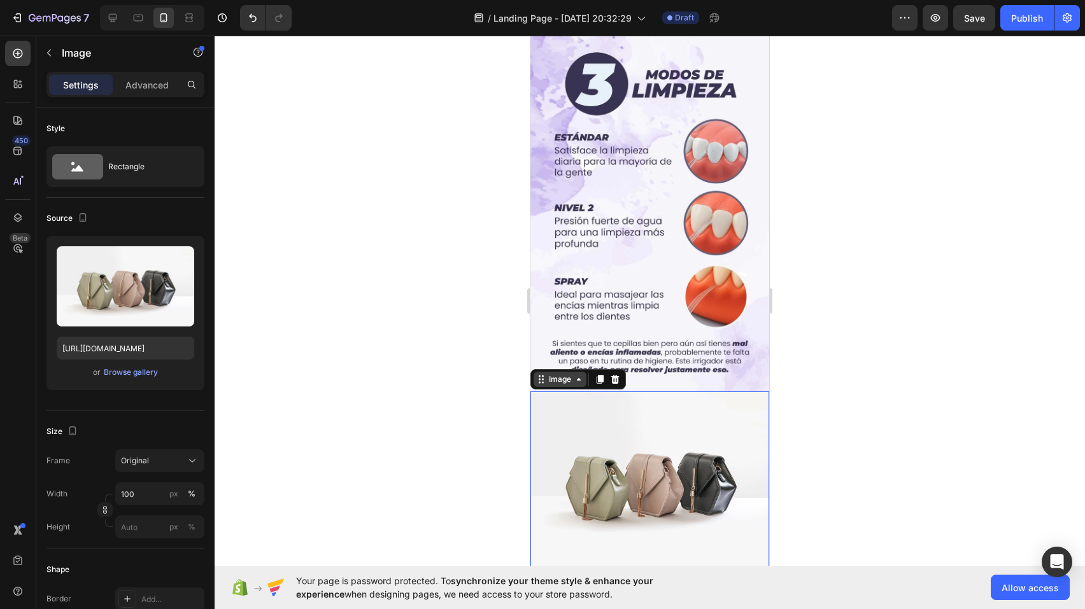
click at [551, 374] on div "Image" at bounding box center [559, 379] width 27 height 11
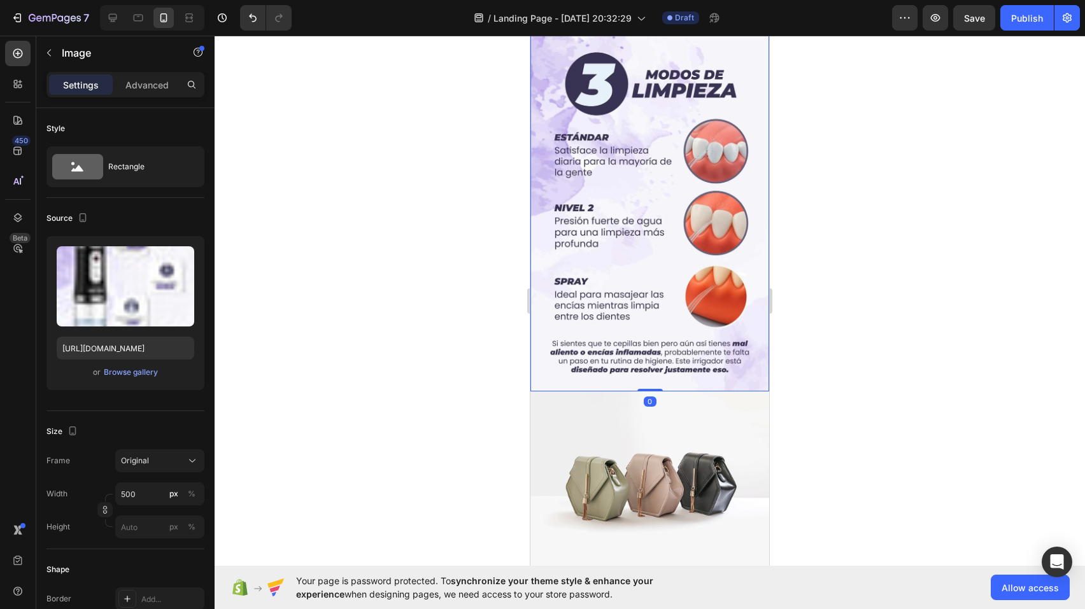
click at [567, 392] on img at bounding box center [649, 481] width 239 height 179
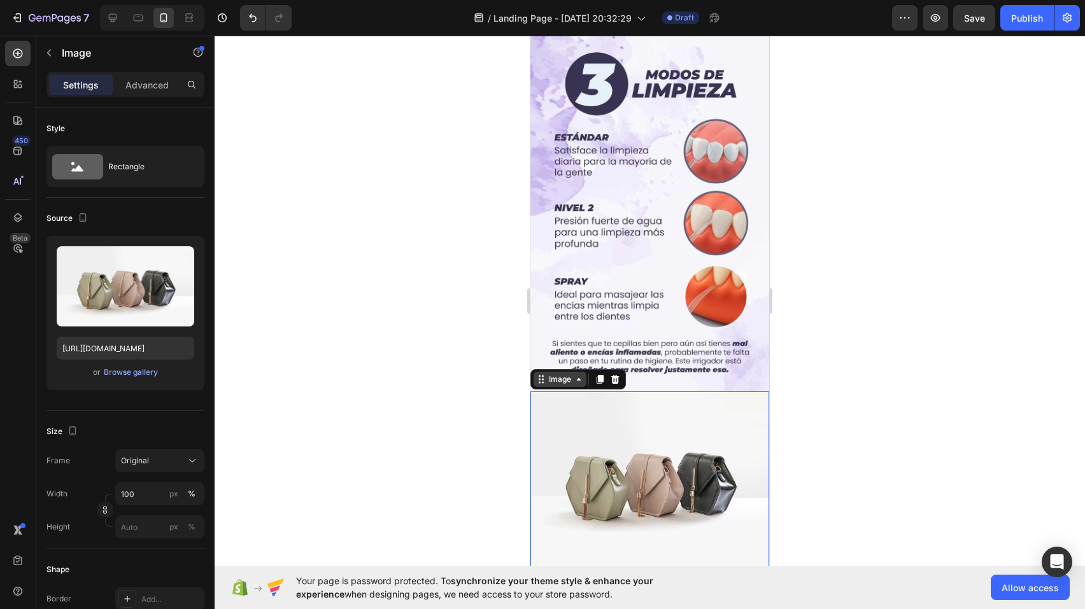
click at [560, 374] on div "Image" at bounding box center [559, 379] width 27 height 11
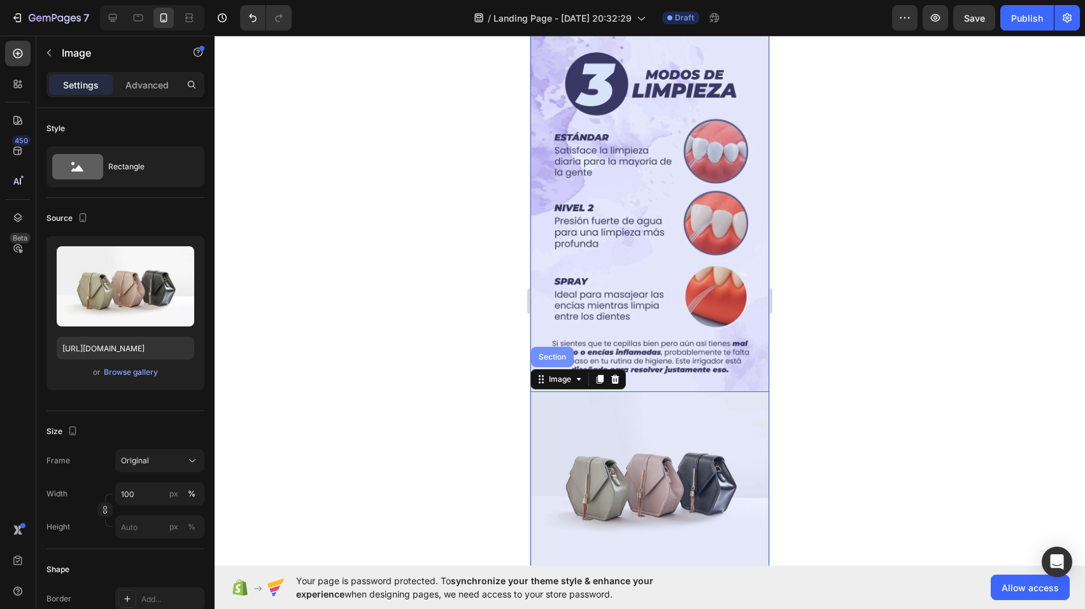
click at [555, 353] on div "Section" at bounding box center [552, 357] width 32 height 8
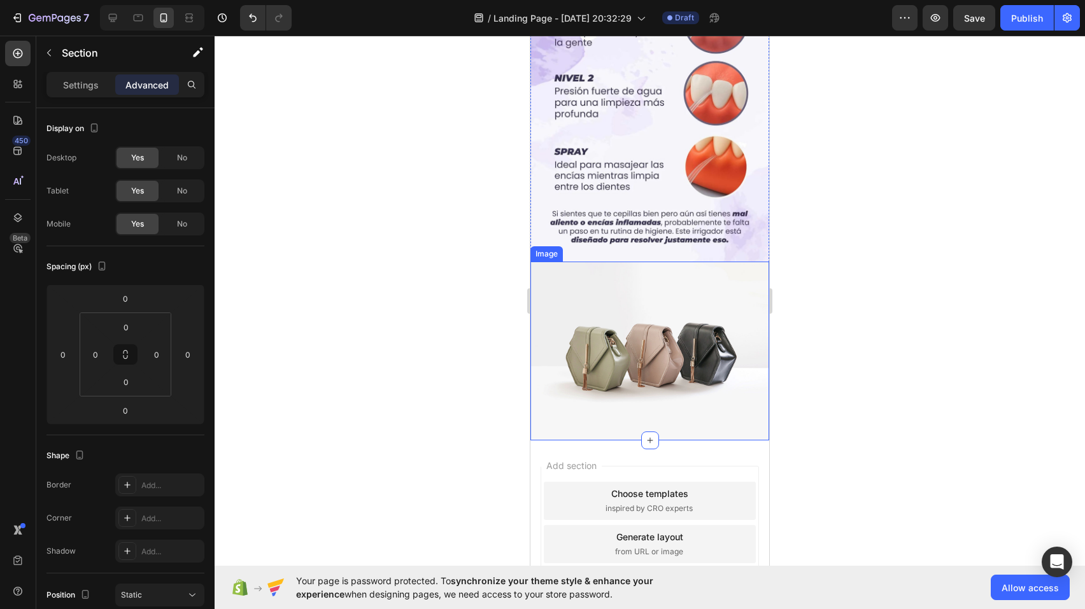
scroll to position [1341, 0]
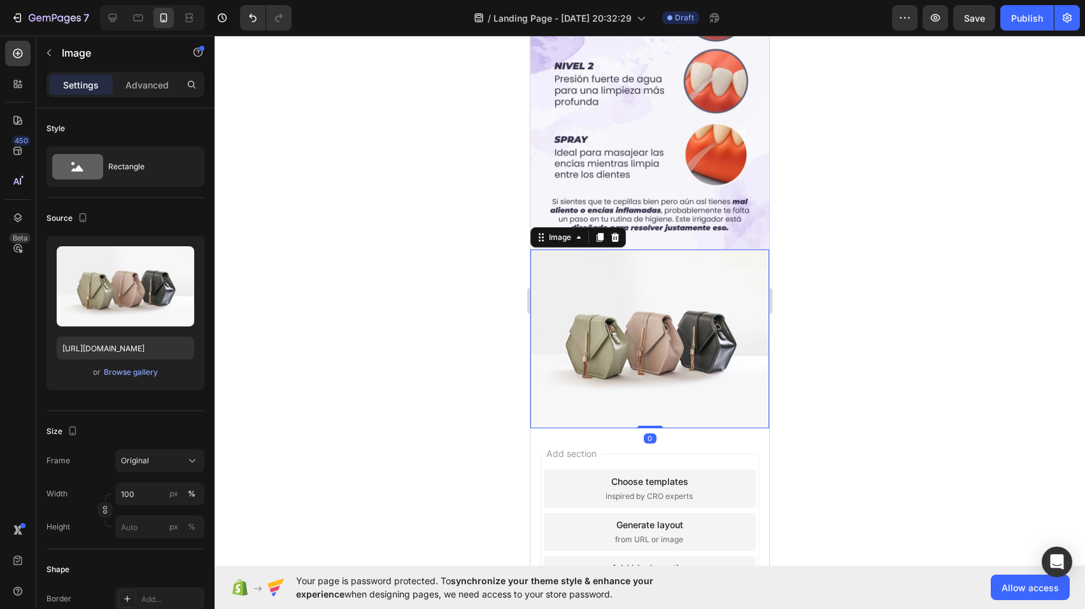
click at [552, 250] on img at bounding box center [649, 339] width 239 height 179
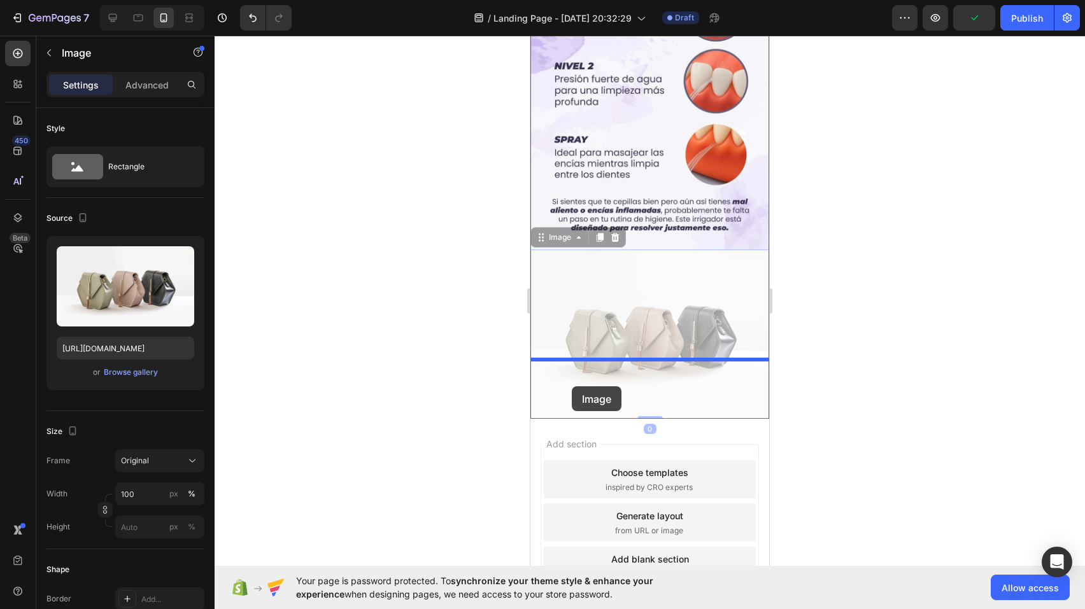
drag, startPoint x: 552, startPoint y: 183, endPoint x: 572, endPoint y: 386, distance: 204.7
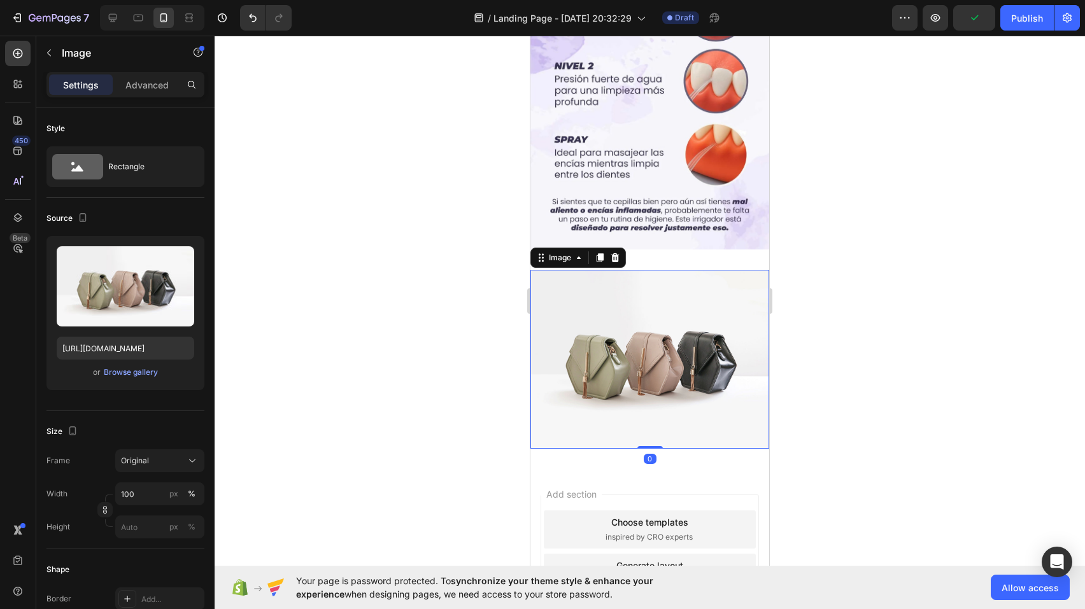
click at [602, 276] on img at bounding box center [649, 359] width 239 height 179
click at [697, 250] on div "Image 0 Section 3" at bounding box center [649, 360] width 239 height 220
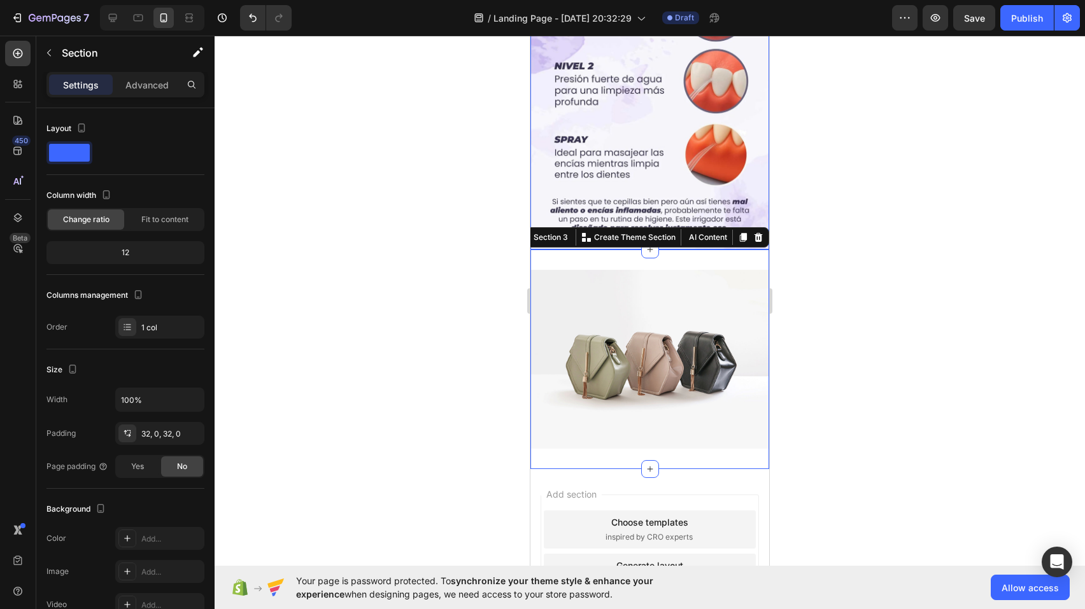
click at [691, 250] on div "Image Section 3 You can create reusable sections Create Theme Section AI Conten…" at bounding box center [649, 360] width 239 height 220
click at [551, 232] on div "Section 3" at bounding box center [550, 237] width 39 height 11
click at [153, 88] on p "Advanced" at bounding box center [146, 84] width 43 height 13
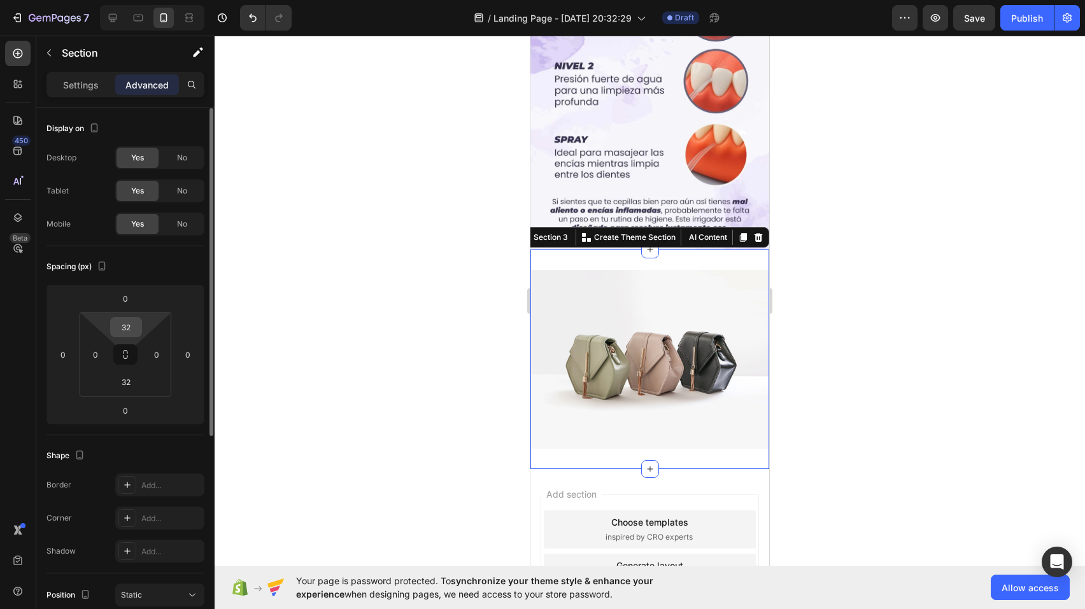
click at [129, 332] on input "32" at bounding box center [125, 327] width 25 height 19
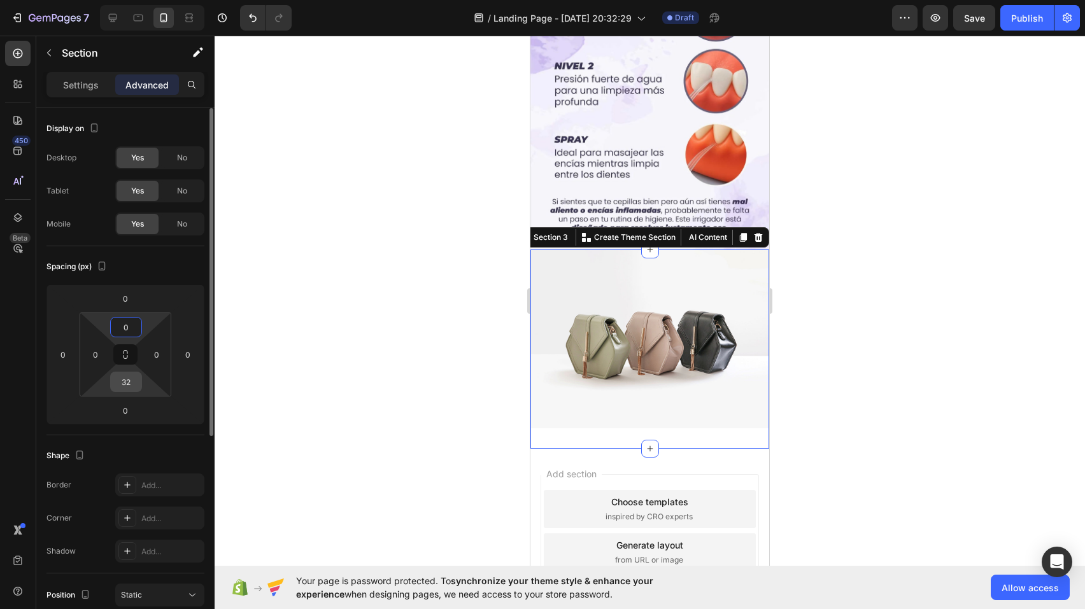
type input "0"
click at [122, 386] on input "32" at bounding box center [125, 381] width 25 height 19
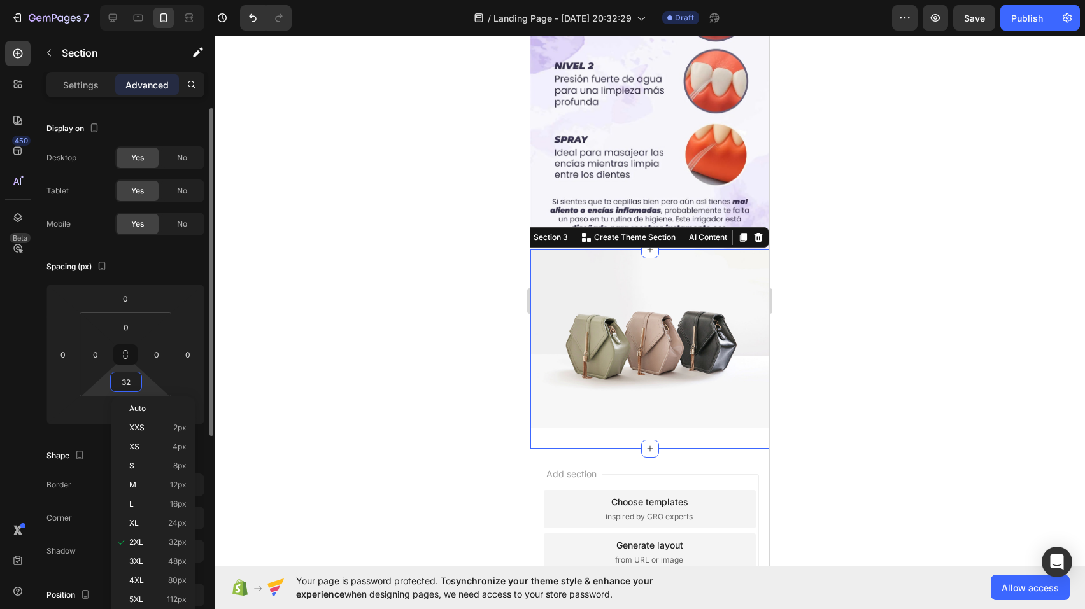
type input "0"
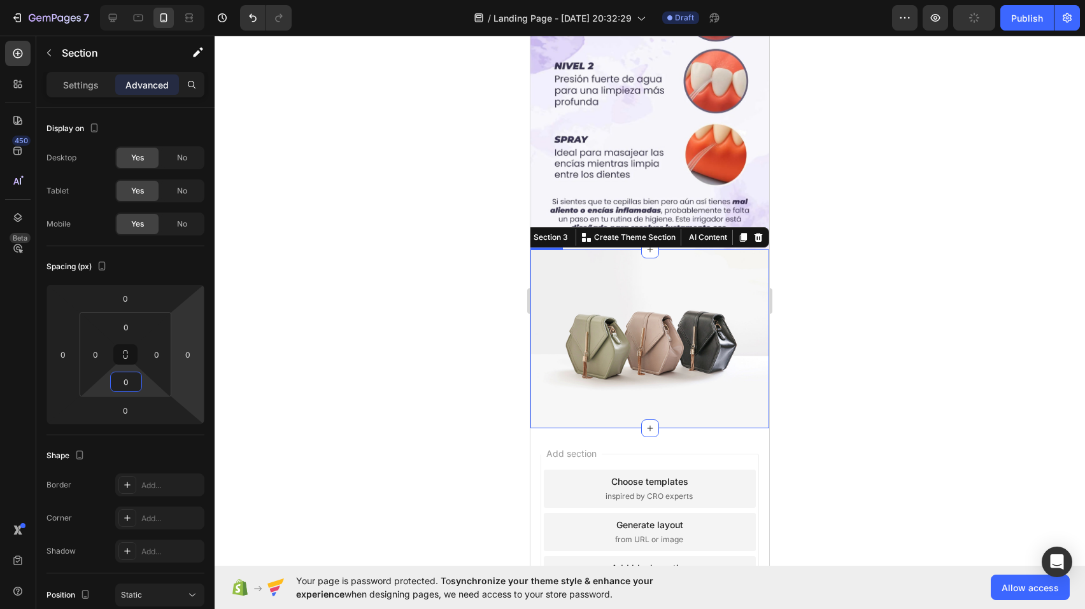
click at [632, 267] on img at bounding box center [649, 339] width 239 height 179
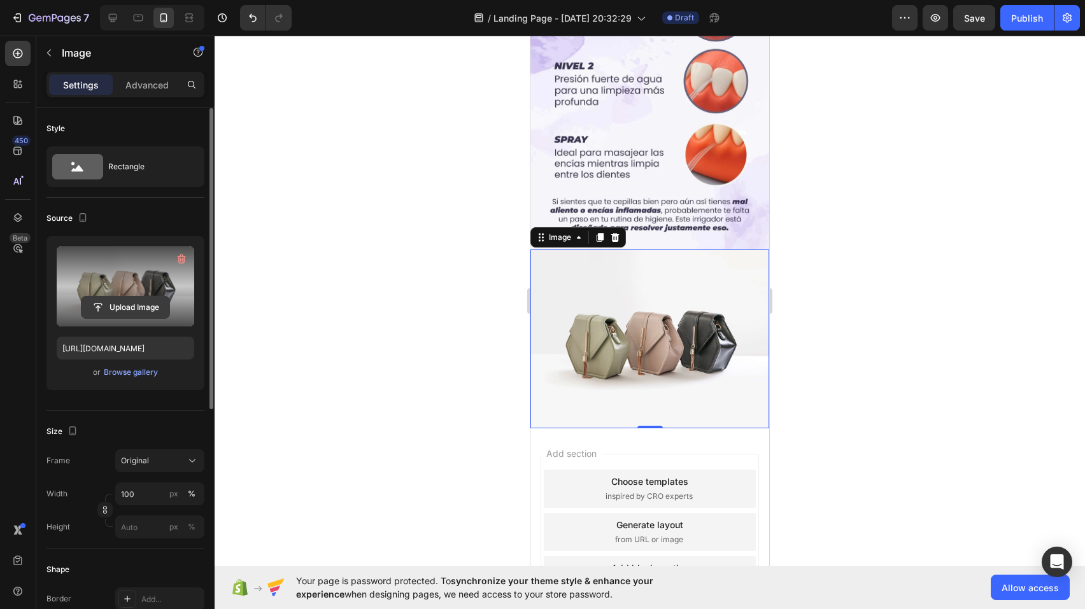
click at [130, 307] on input "file" at bounding box center [125, 308] width 88 height 22
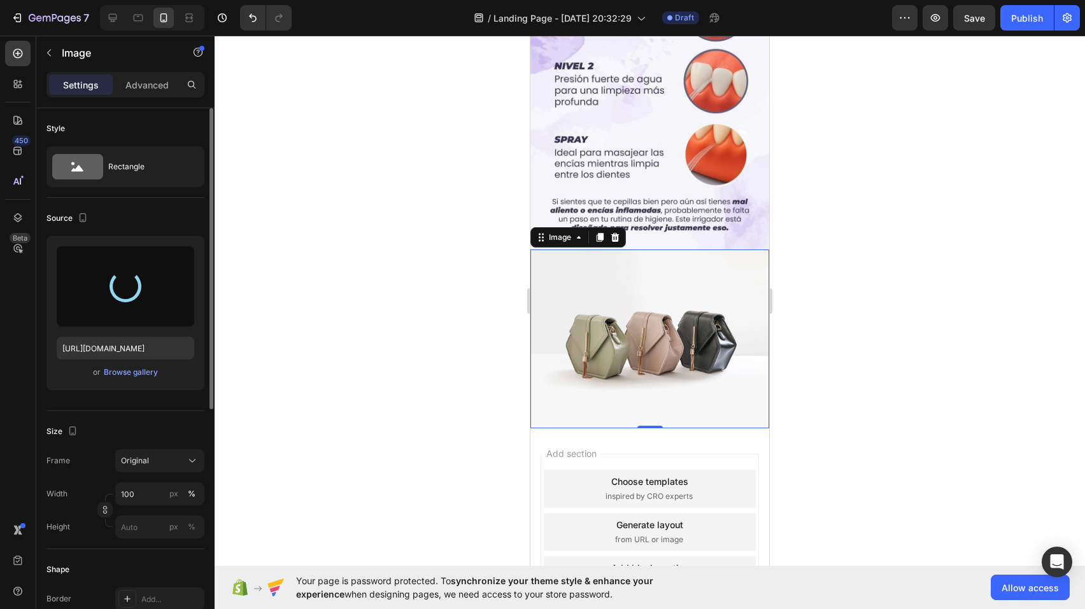
type input "[URL][DOMAIN_NAME]"
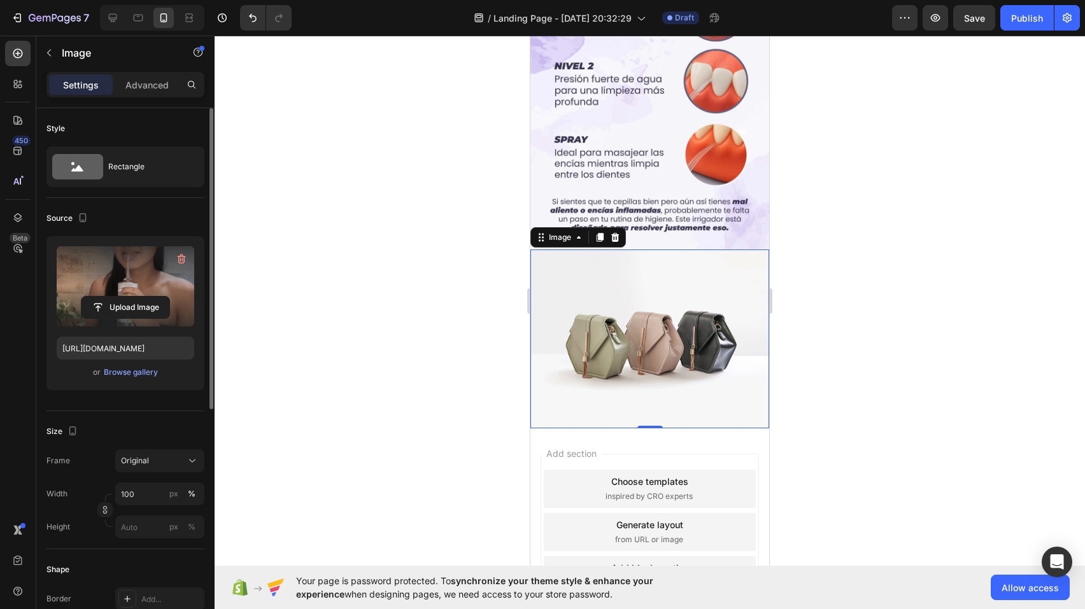
scroll to position [1398, 0]
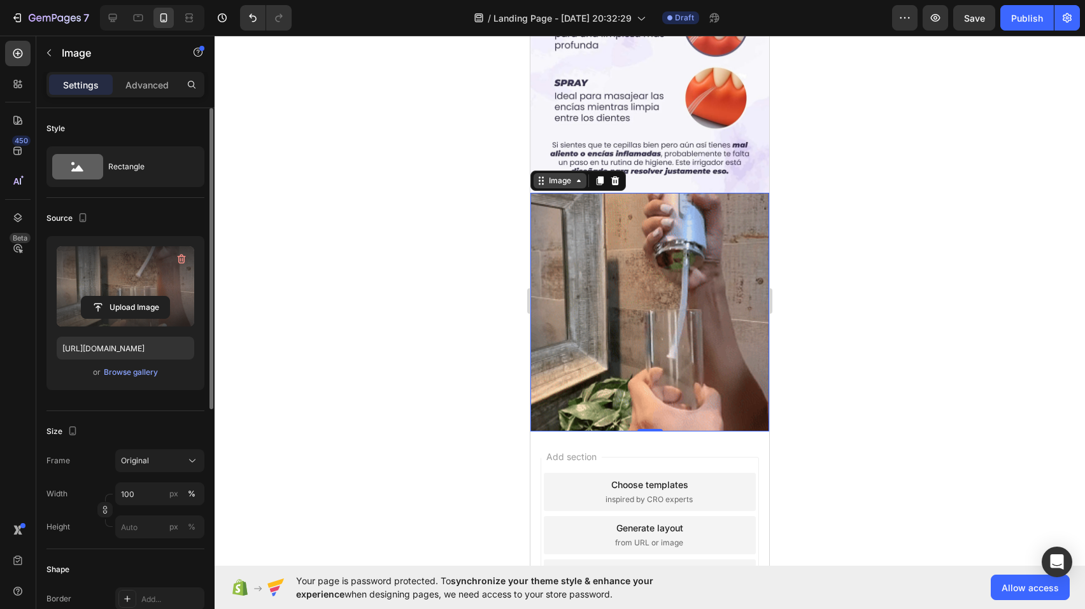
click at [563, 173] on div "Image" at bounding box center [560, 180] width 53 height 15
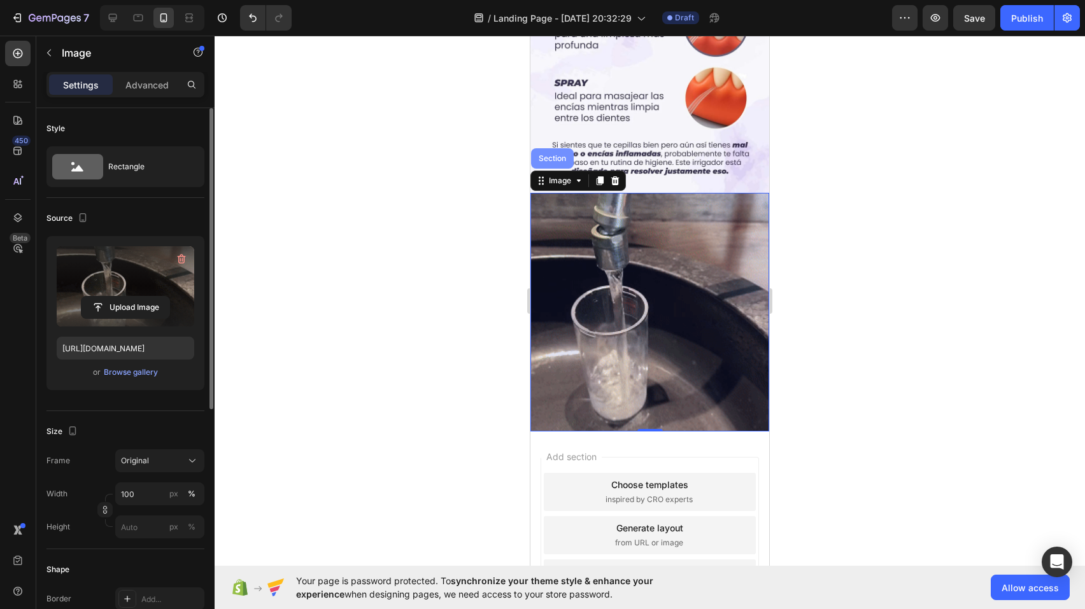
click at [558, 155] on div "Section" at bounding box center [552, 159] width 32 height 8
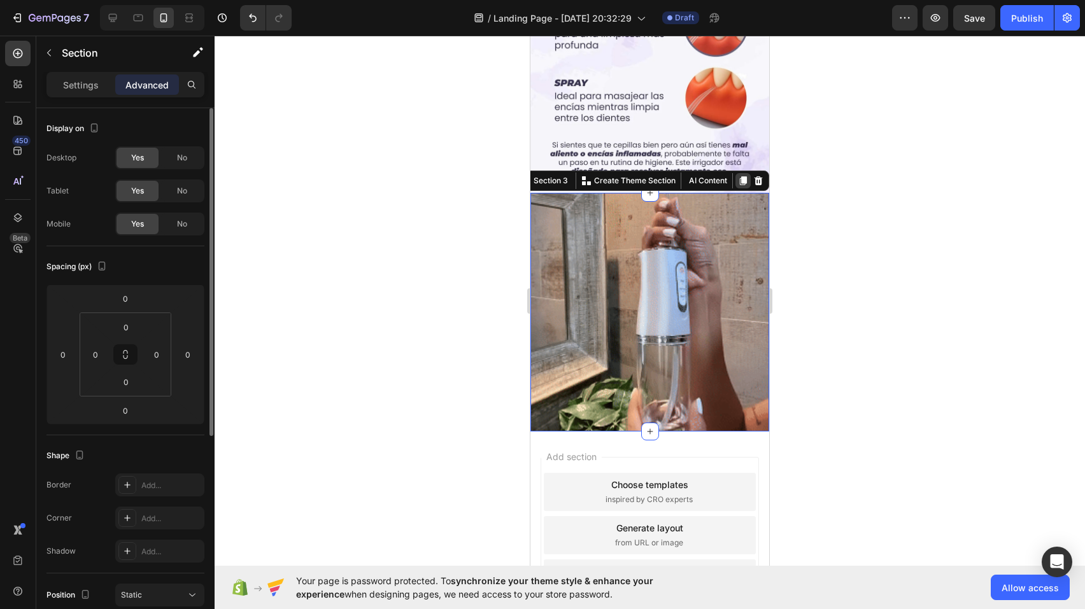
click at [740, 176] on icon at bounding box center [743, 180] width 7 height 9
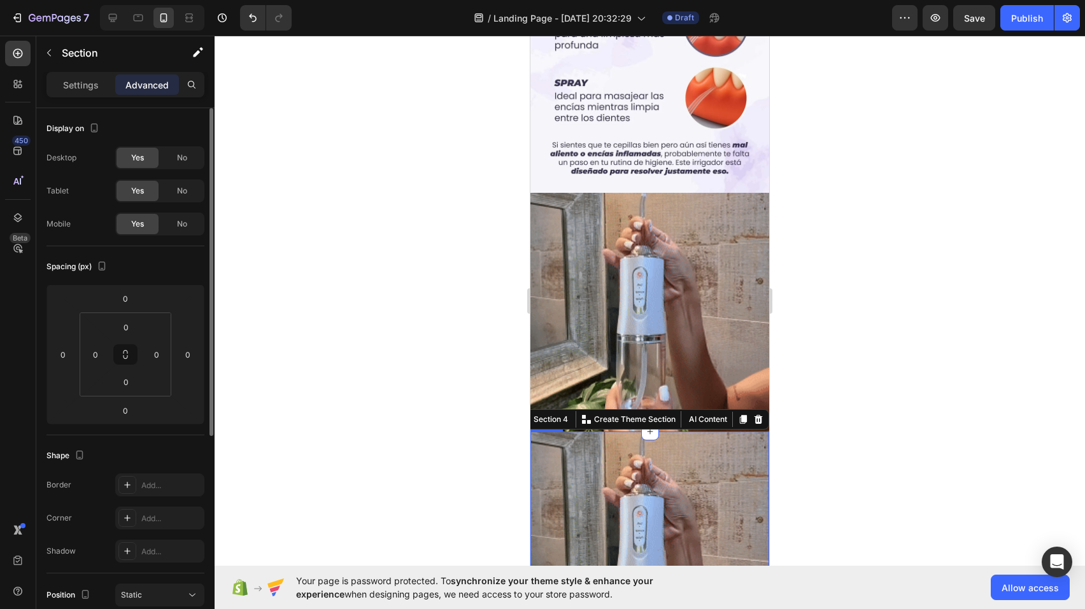
click at [615, 432] on img at bounding box center [649, 551] width 239 height 239
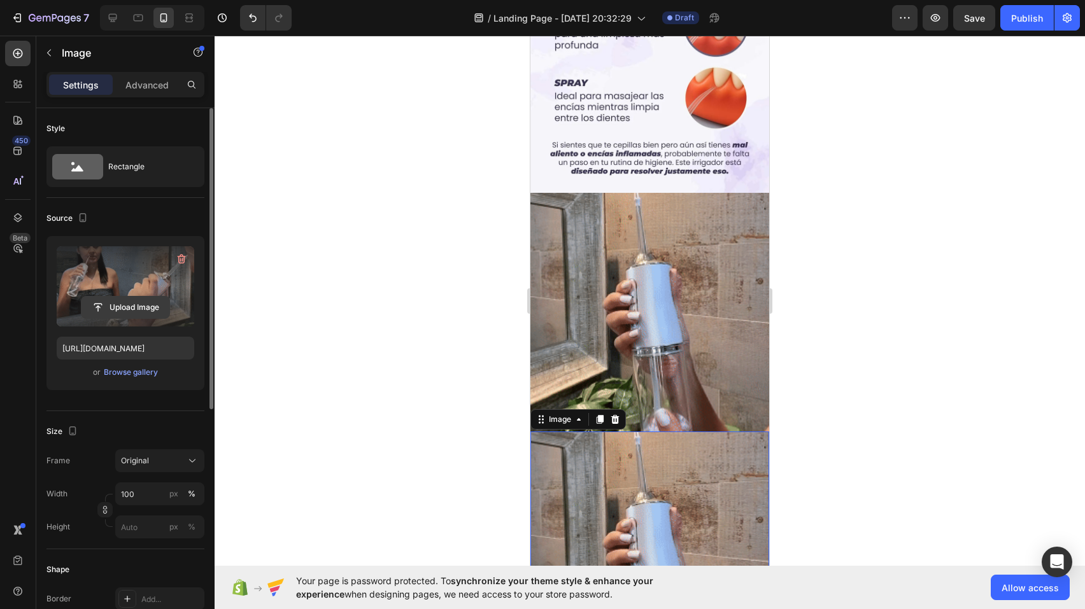
click at [165, 316] on input "file" at bounding box center [125, 308] width 88 height 22
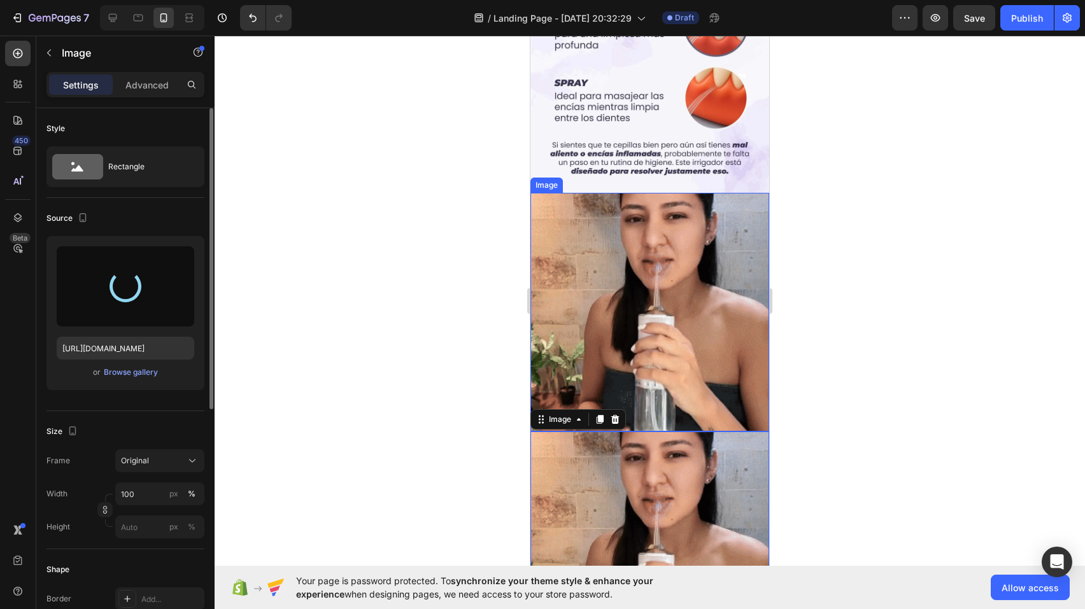
scroll to position [1575, 0]
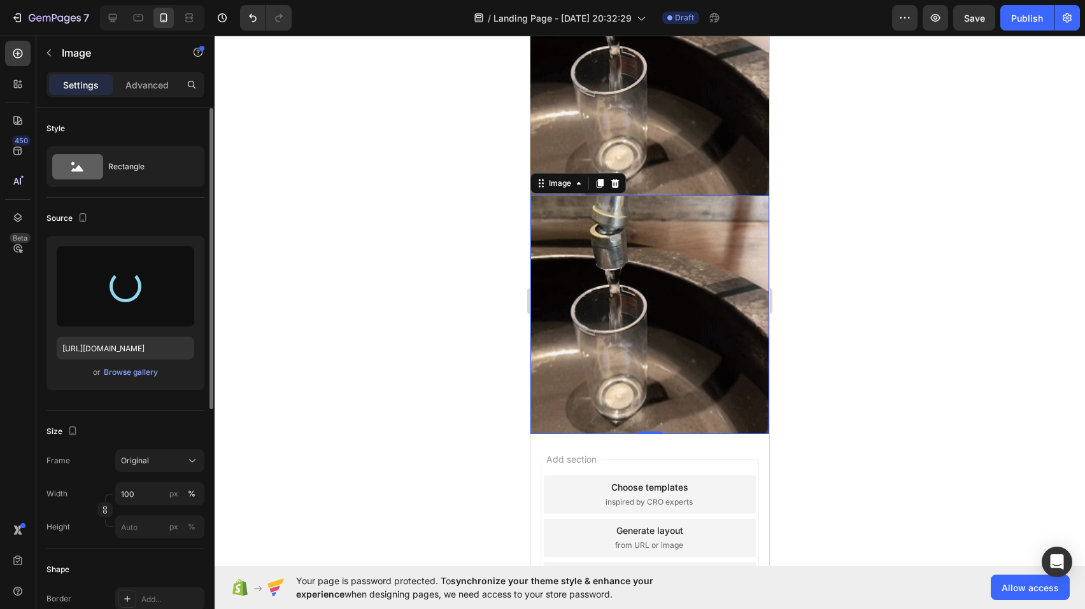
type input "[URL][DOMAIN_NAME]"
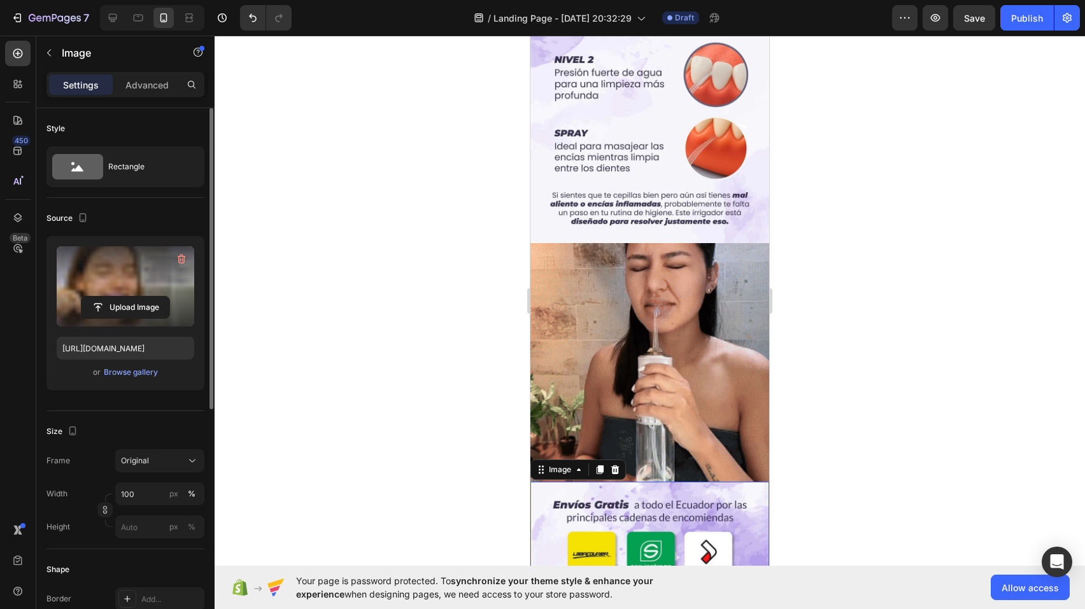
scroll to position [1333, 0]
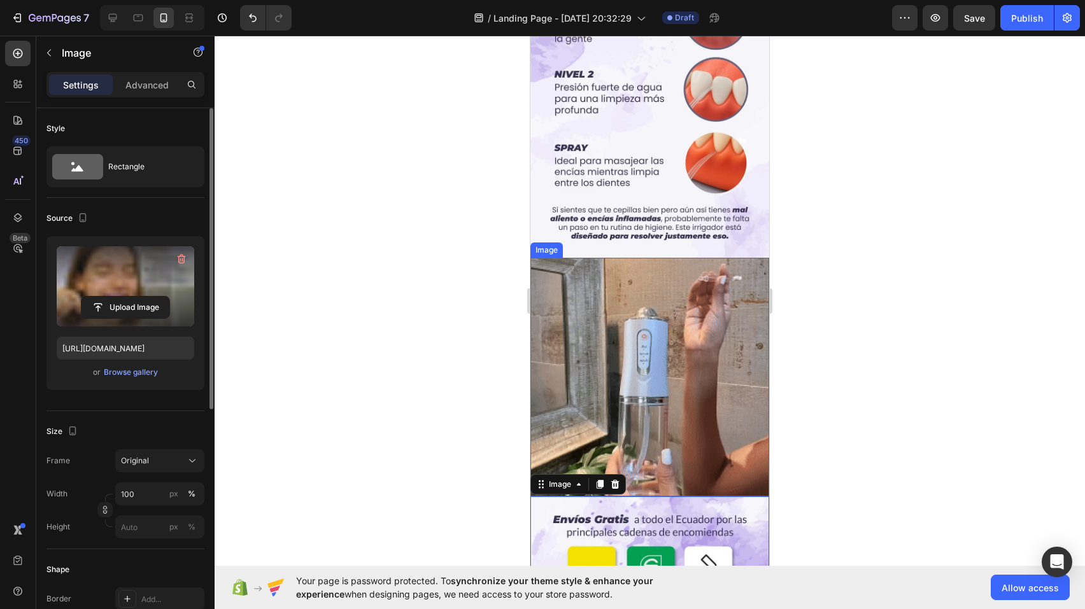
click at [571, 258] on img at bounding box center [649, 377] width 239 height 239
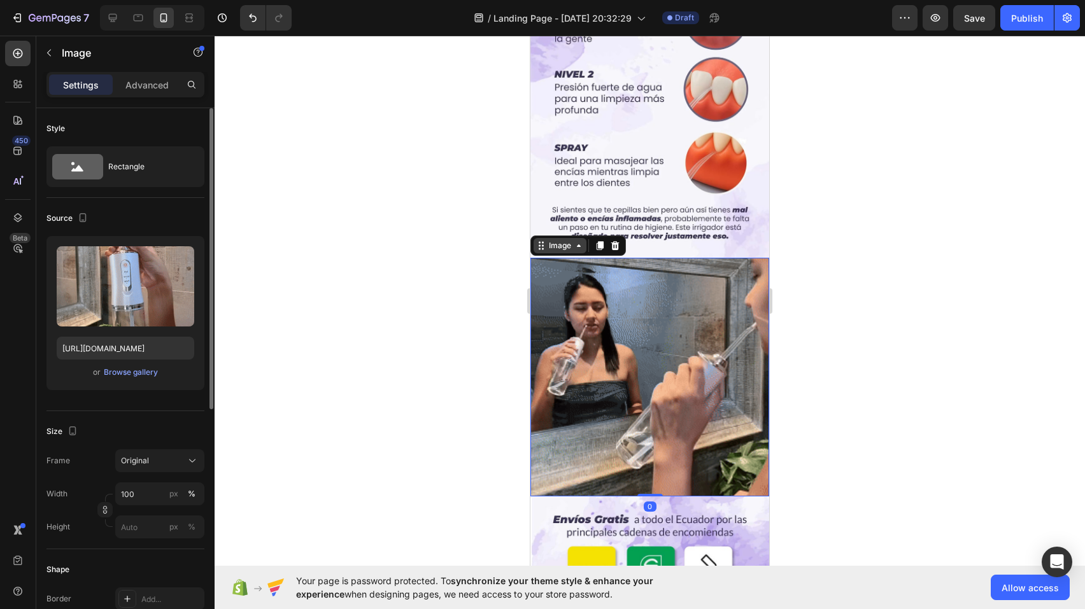
click at [560, 240] on div "Image" at bounding box center [559, 245] width 27 height 11
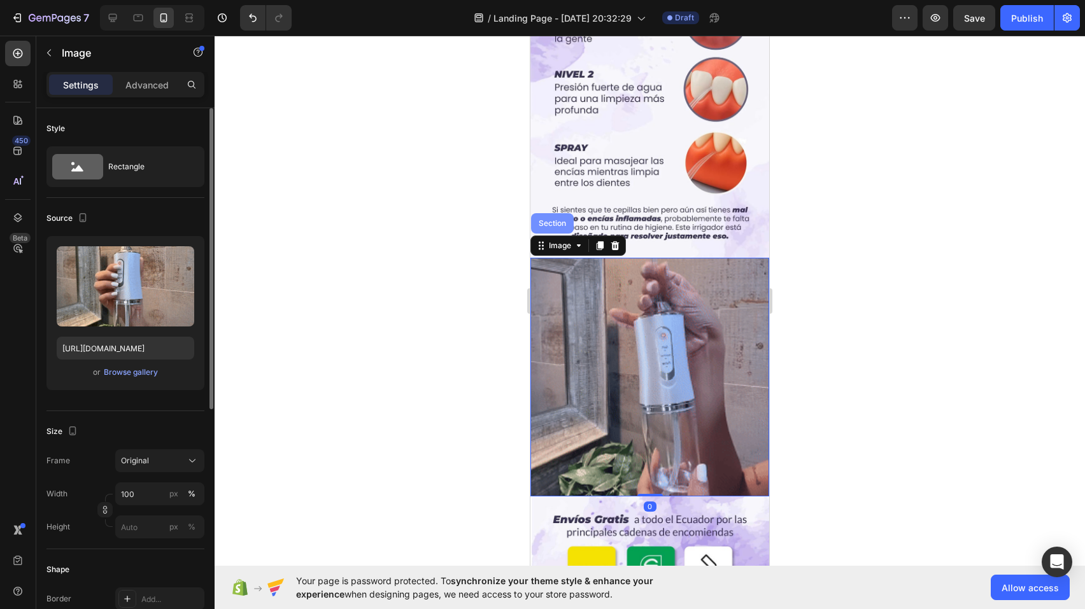
click at [555, 220] on div "Section" at bounding box center [552, 224] width 32 height 8
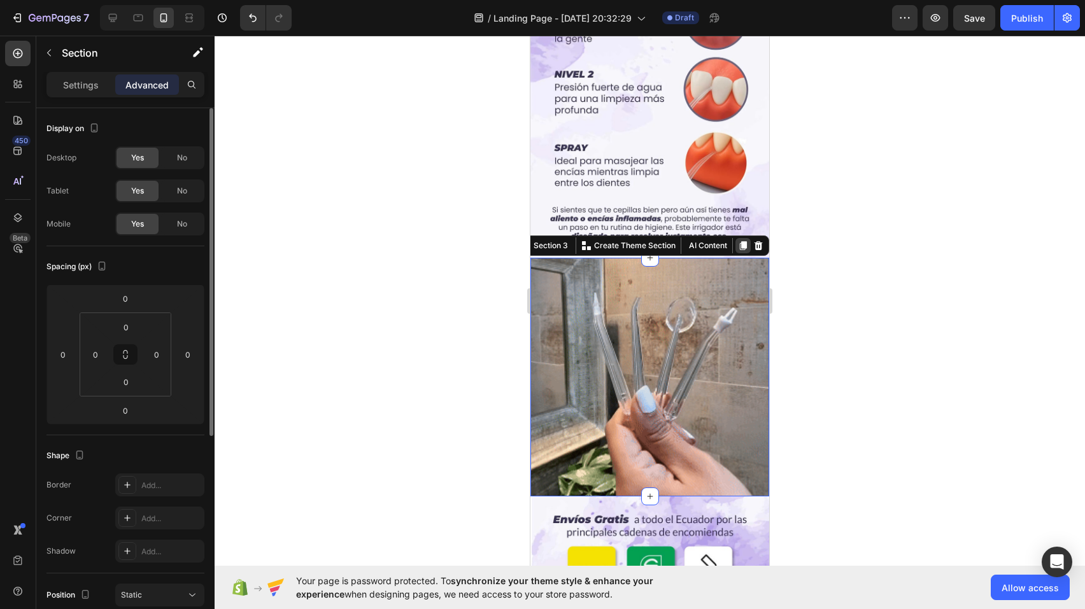
click at [740, 241] on icon at bounding box center [743, 245] width 7 height 9
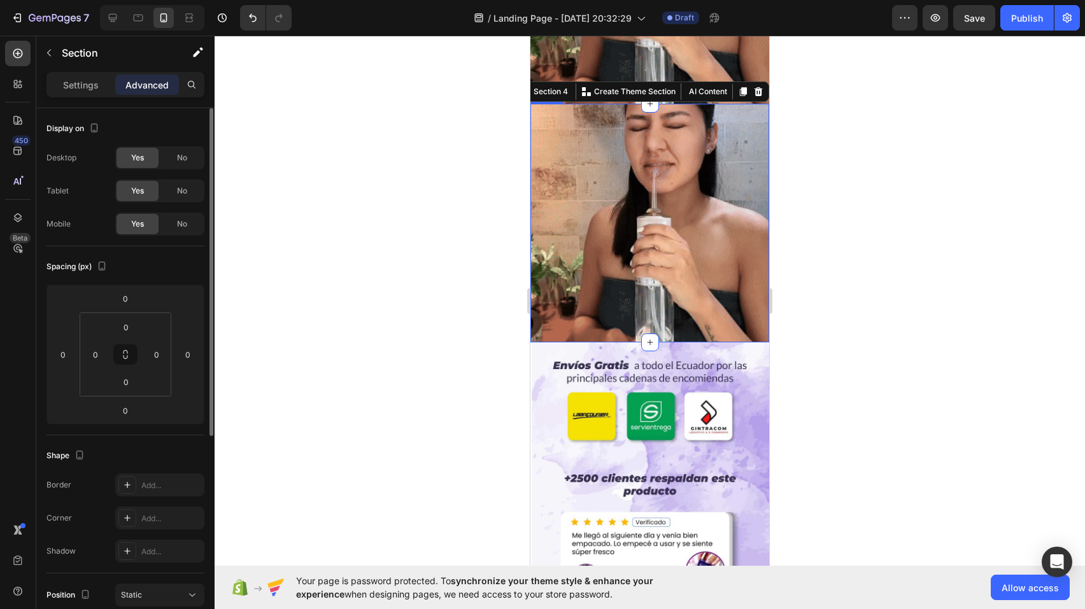
scroll to position [1685, 0]
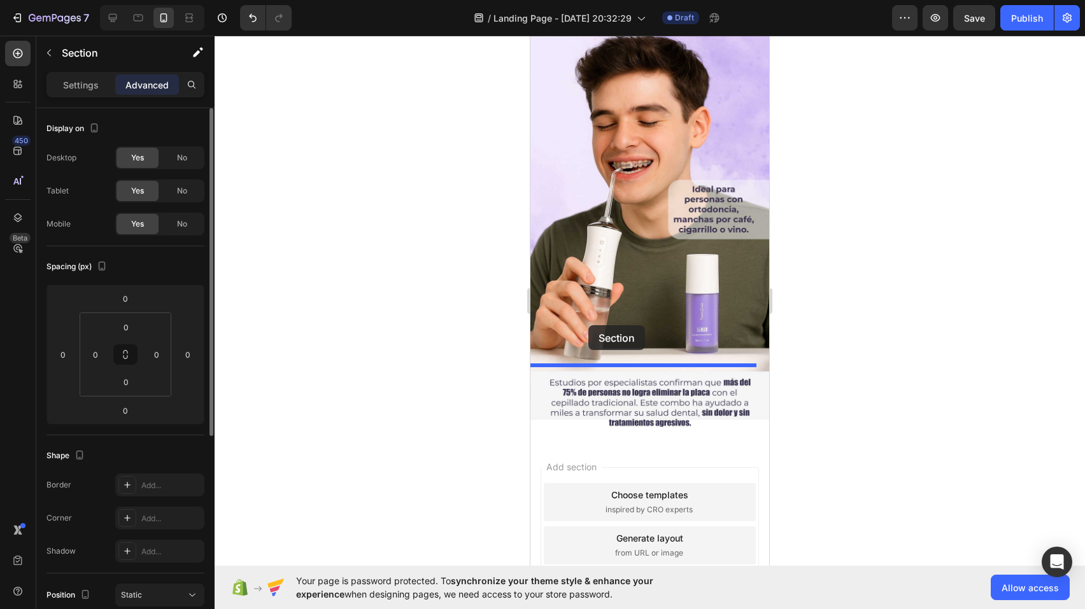
drag, startPoint x: 542, startPoint y: 60, endPoint x: 588, endPoint y: 325, distance: 268.9
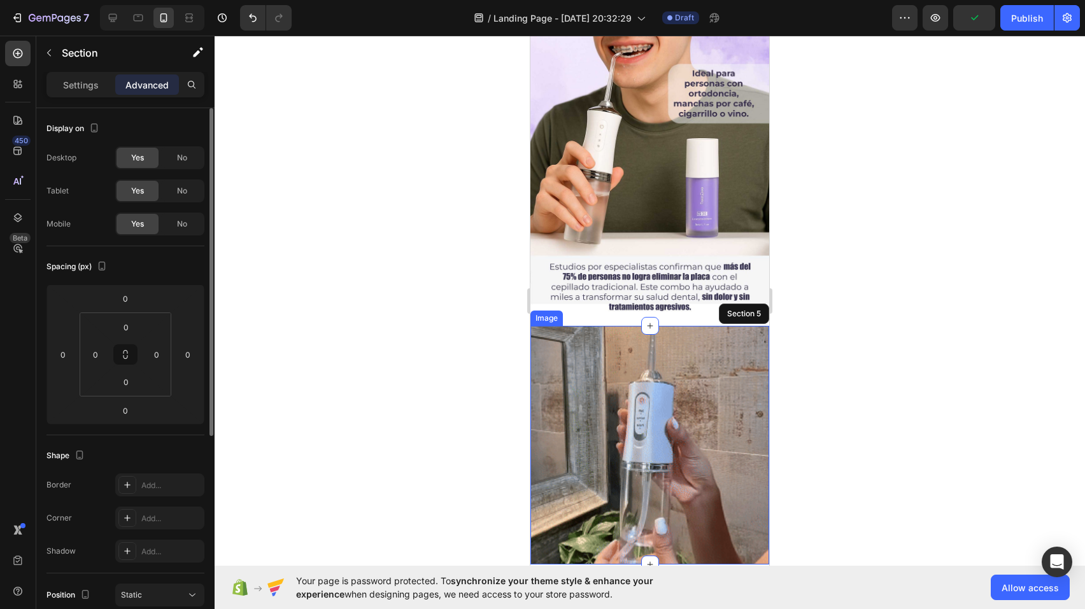
scroll to position [2927, 0]
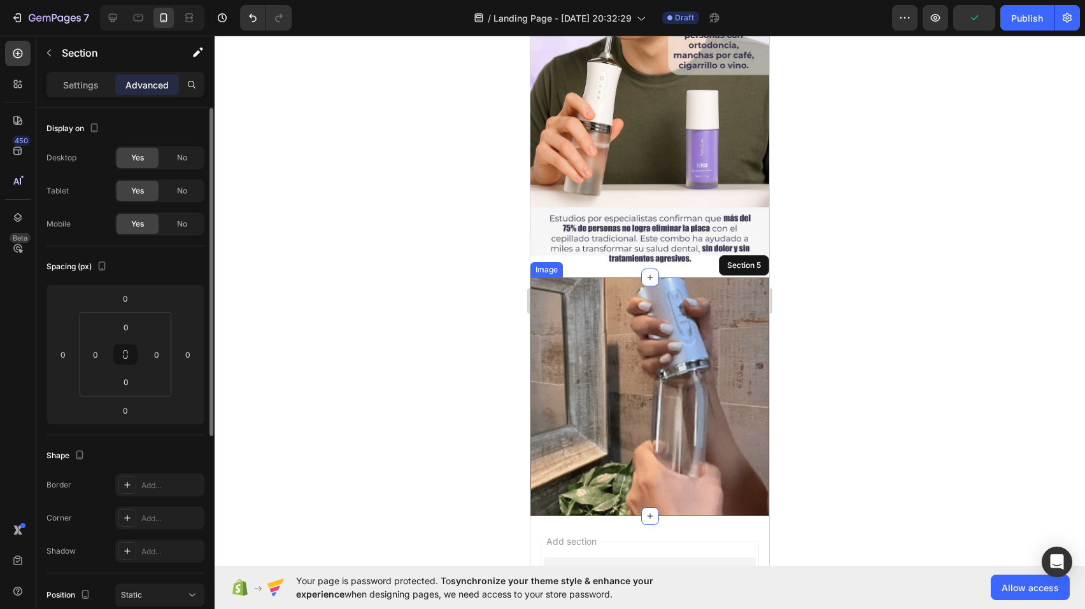
click at [632, 313] on img at bounding box center [649, 397] width 239 height 239
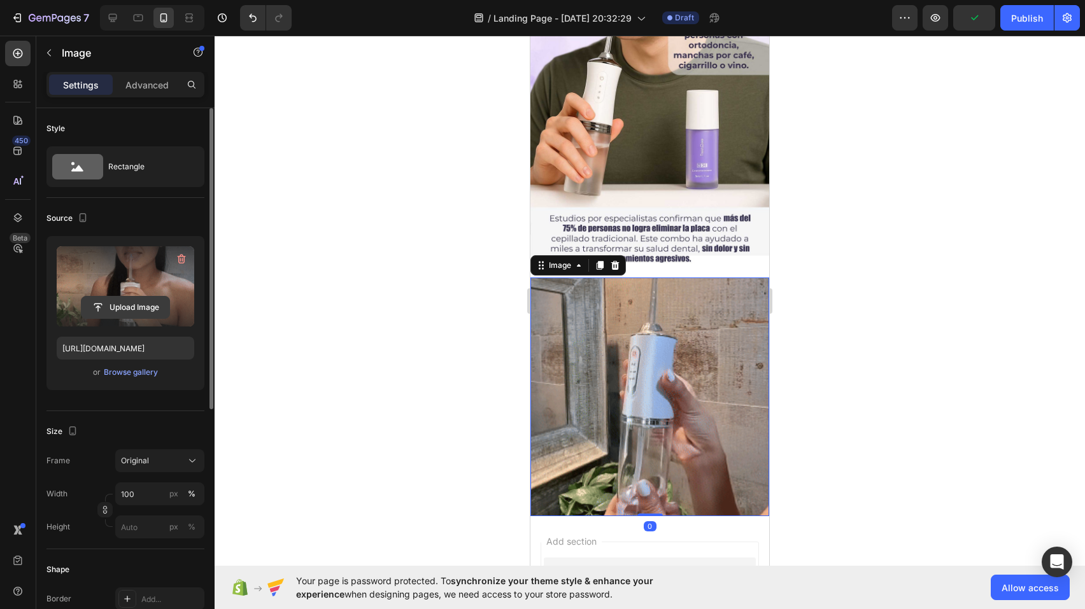
click at [152, 307] on input "file" at bounding box center [125, 308] width 88 height 22
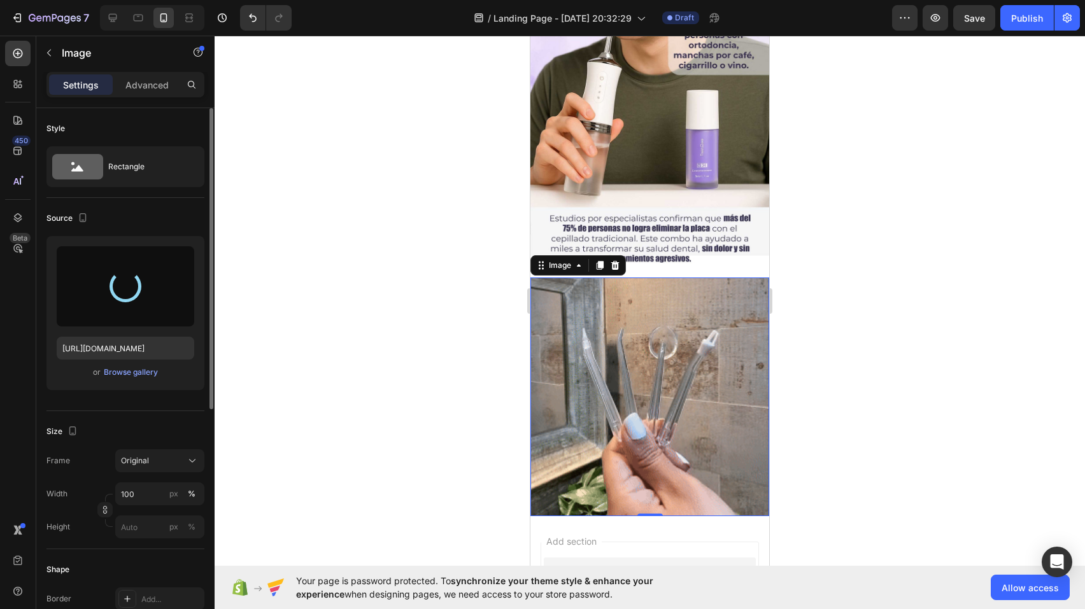
type input "[URL][DOMAIN_NAME]"
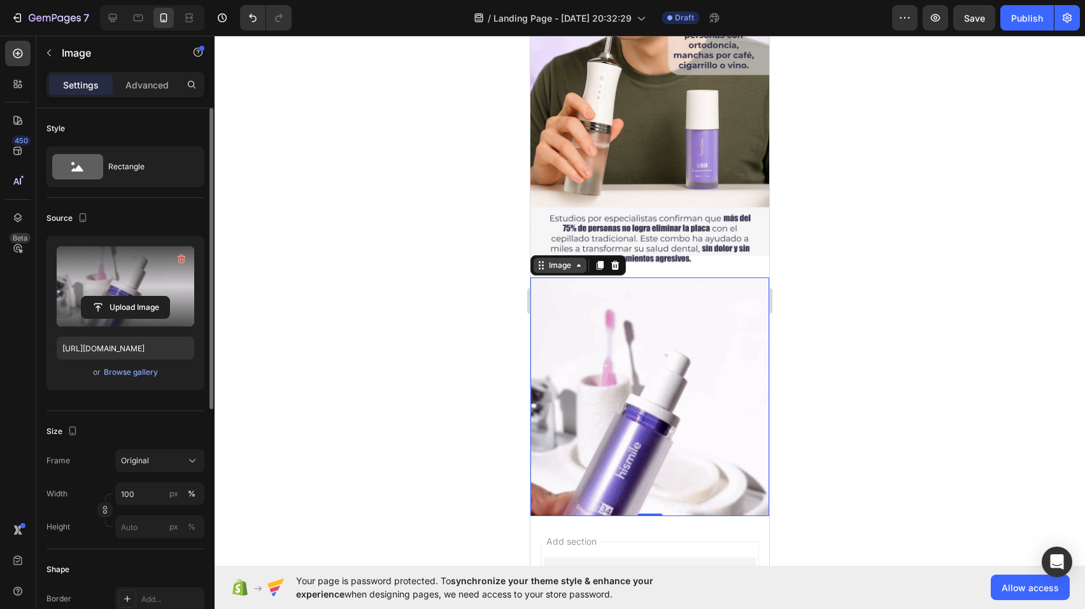
click at [562, 260] on div "Image" at bounding box center [559, 265] width 27 height 11
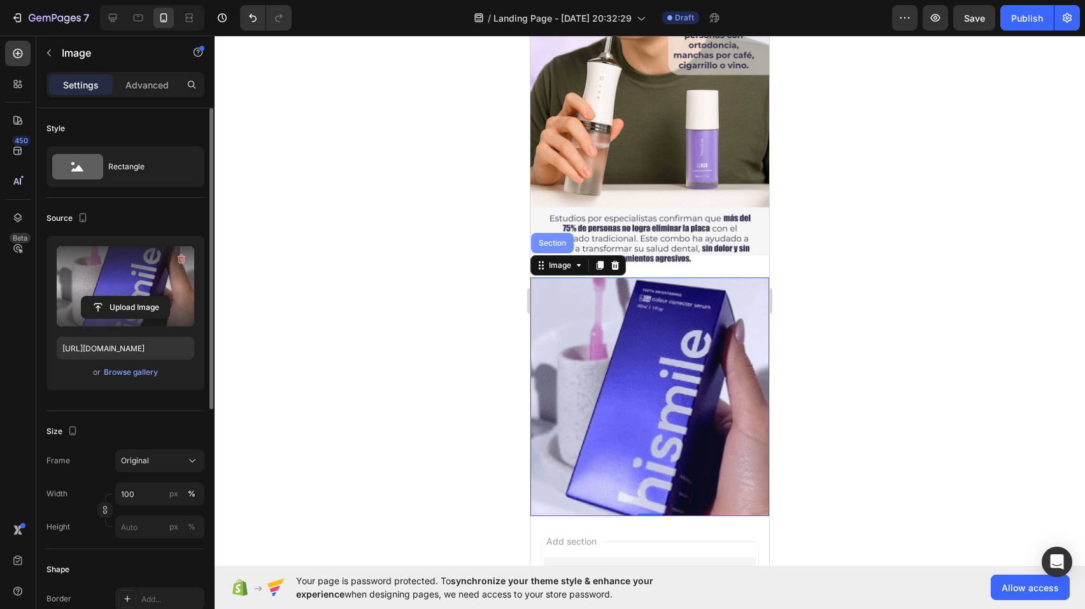
click at [555, 239] on div "Section" at bounding box center [552, 243] width 32 height 8
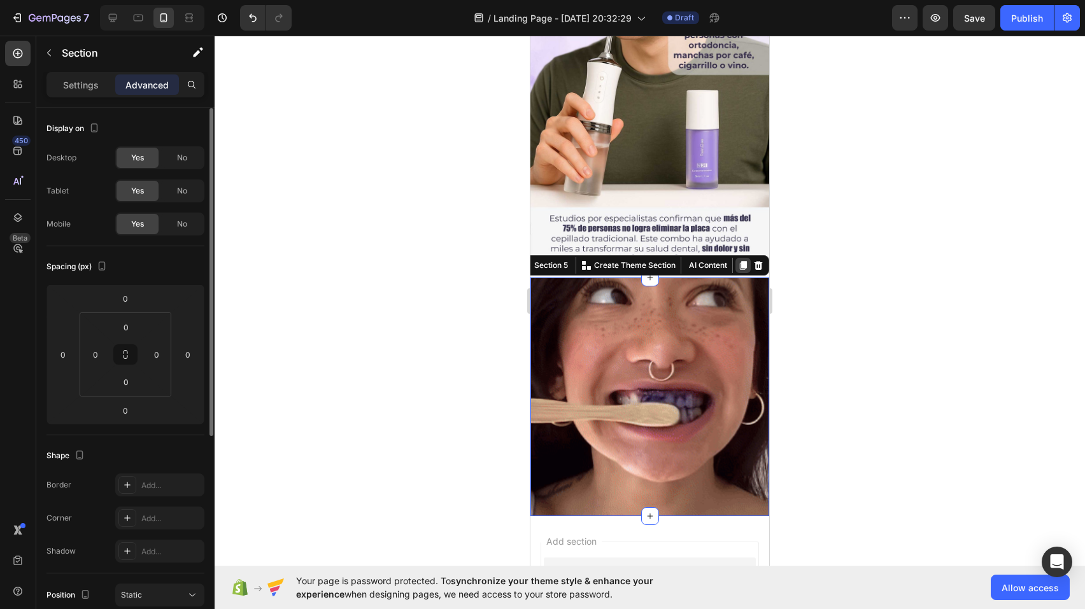
click at [740, 261] on icon at bounding box center [743, 265] width 7 height 9
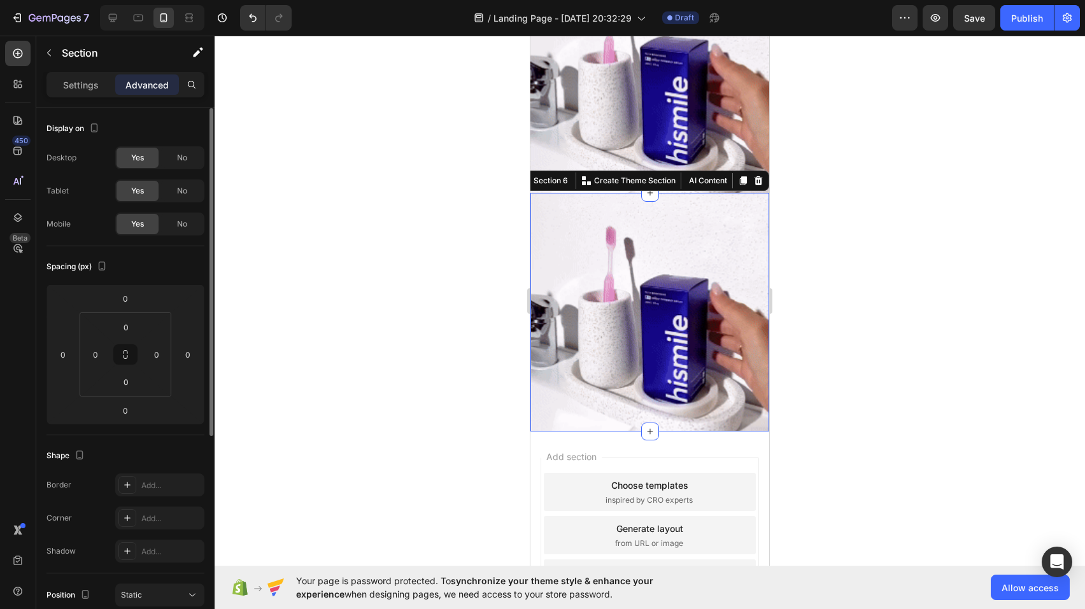
scroll to position [3222, 0]
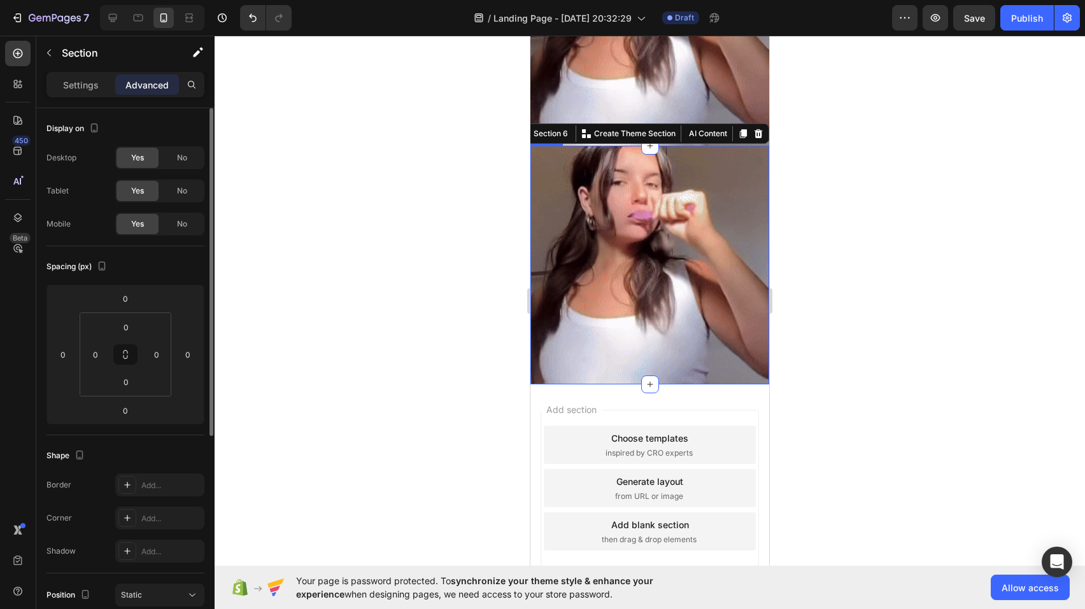
click at [634, 201] on img at bounding box center [649, 265] width 239 height 239
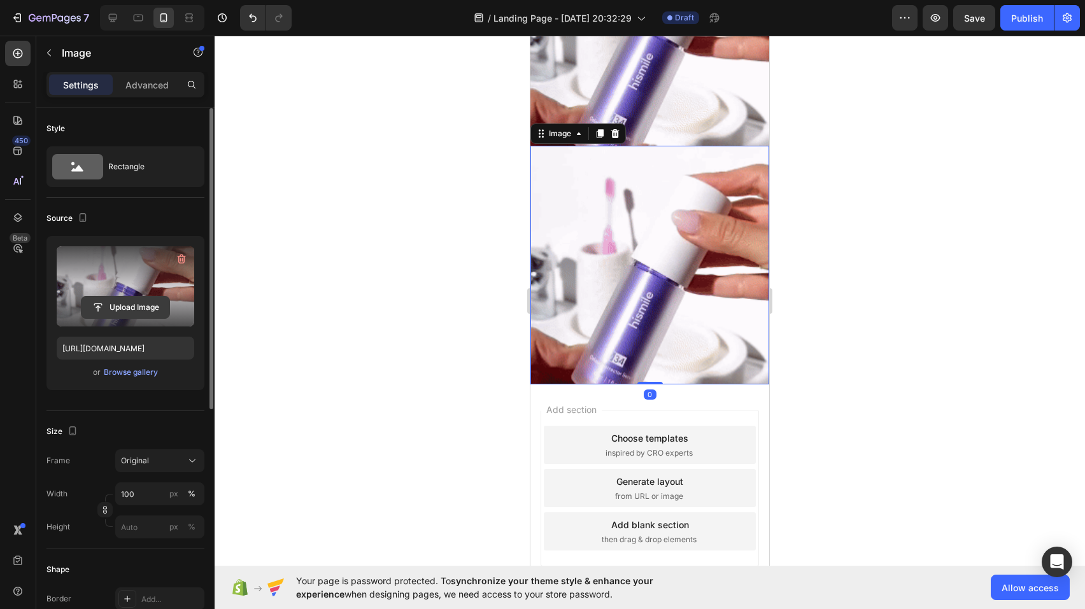
click at [107, 299] on input "file" at bounding box center [125, 308] width 88 height 22
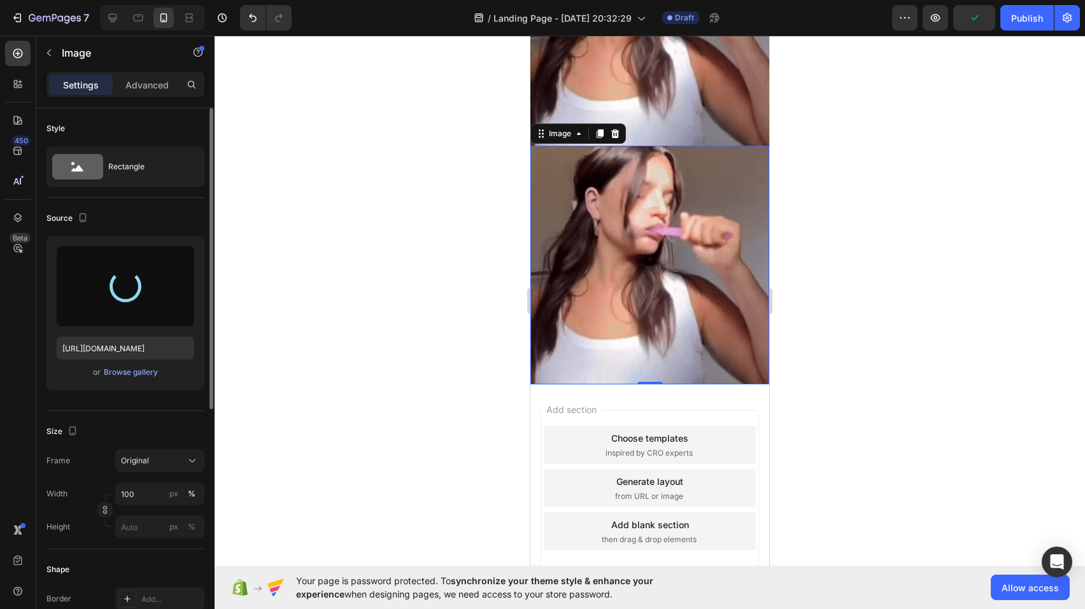
type input "[URL][DOMAIN_NAME]"
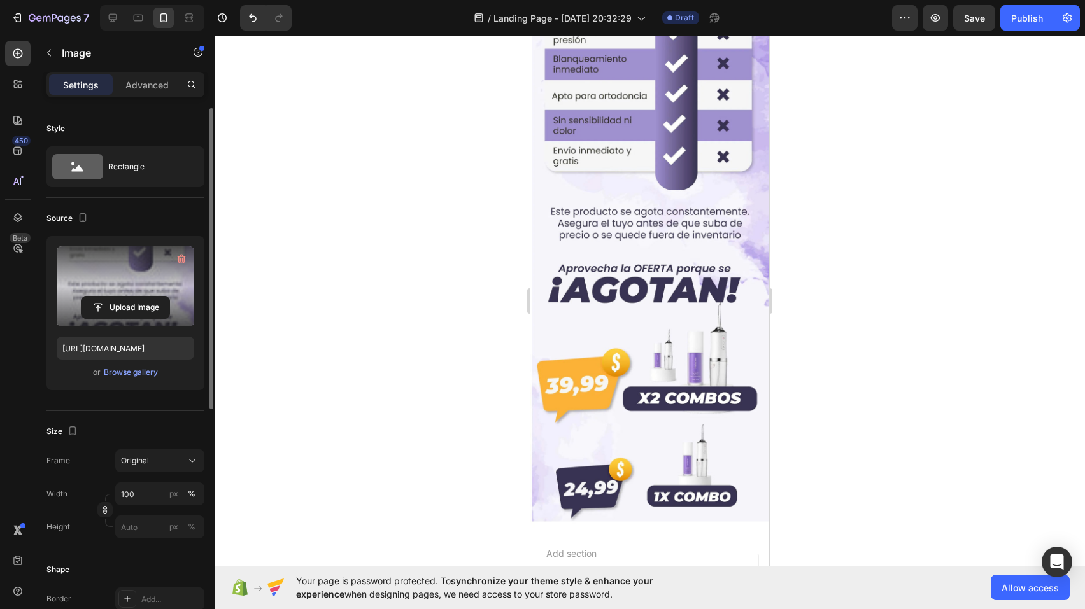
scroll to position [3413, 0]
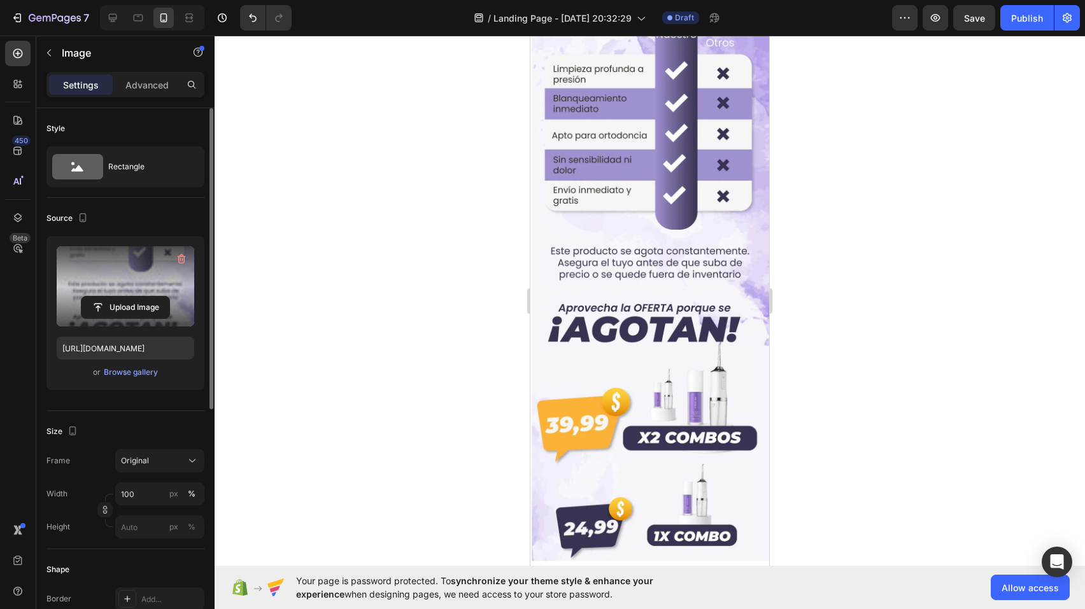
click at [635, 293] on img at bounding box center [649, 255] width 239 height 625
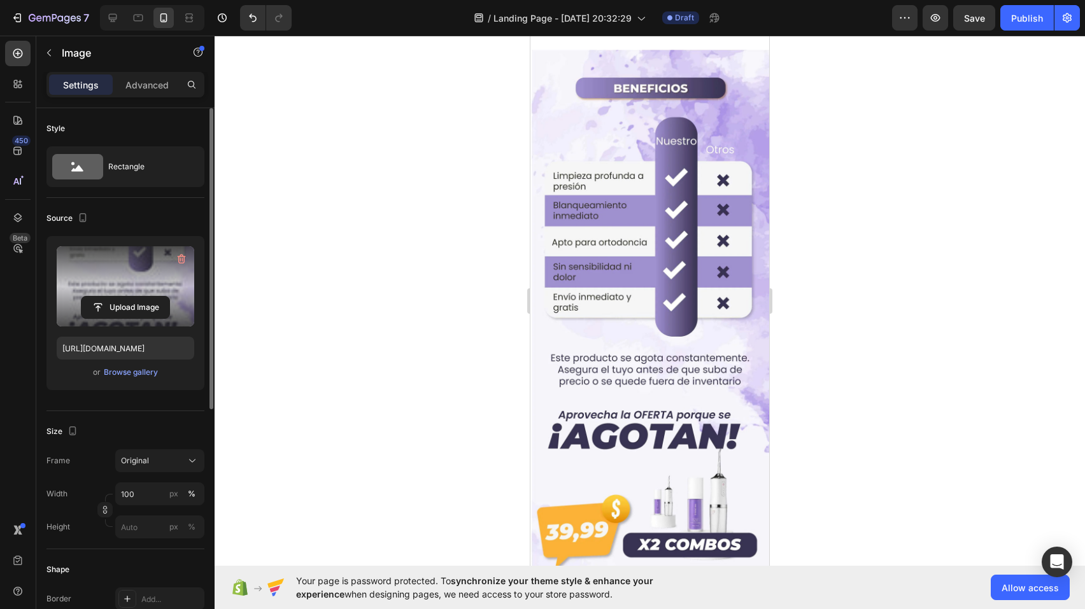
scroll to position [3219, 0]
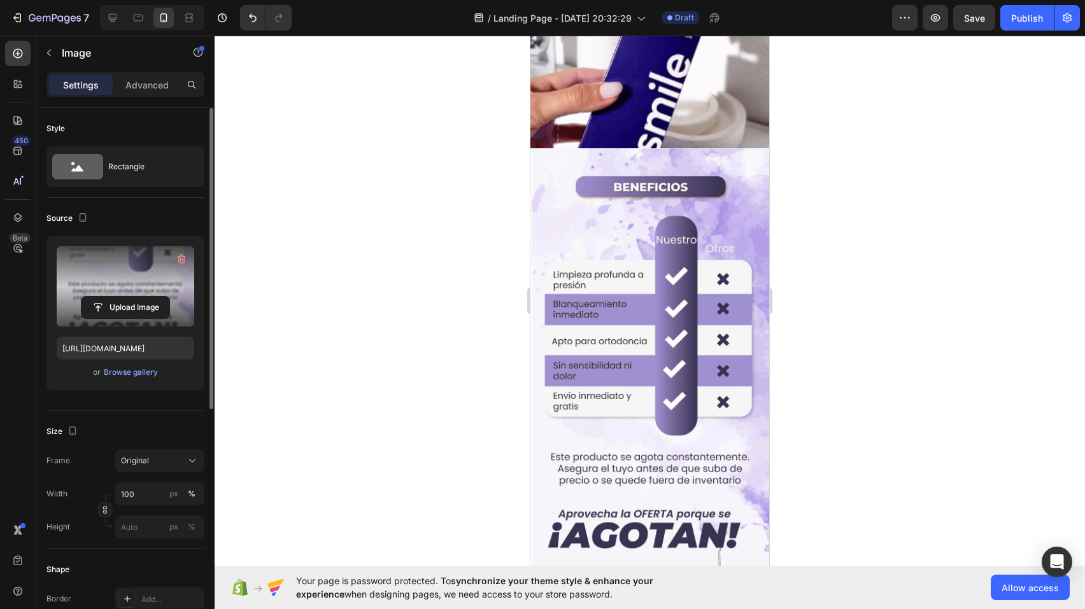
click at [567, 243] on img at bounding box center [649, 460] width 239 height 625
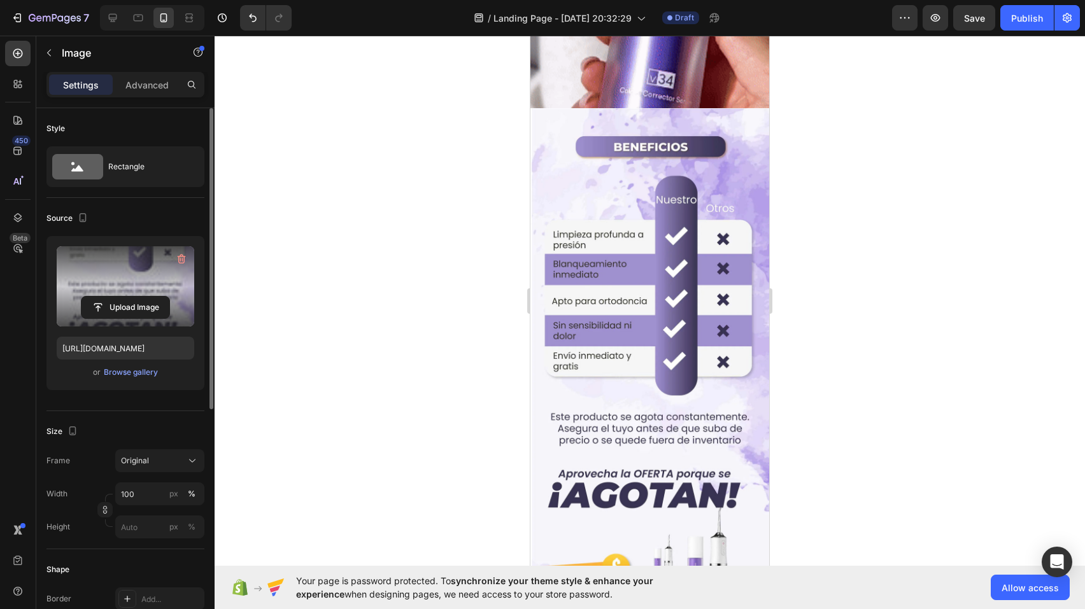
scroll to position [3213, 0]
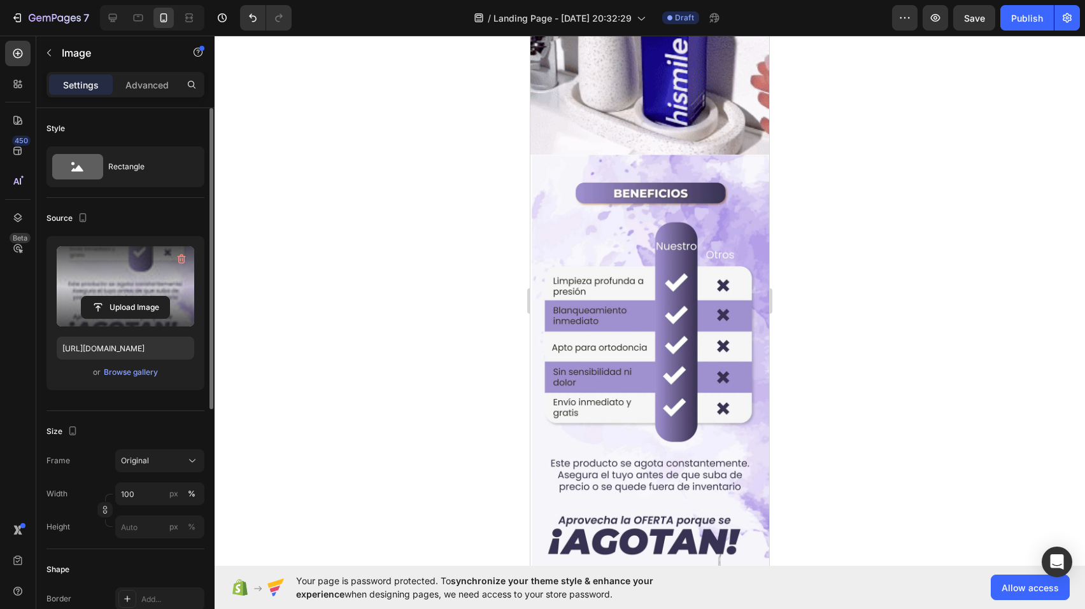
click at [611, 239] on img at bounding box center [649, 467] width 239 height 625
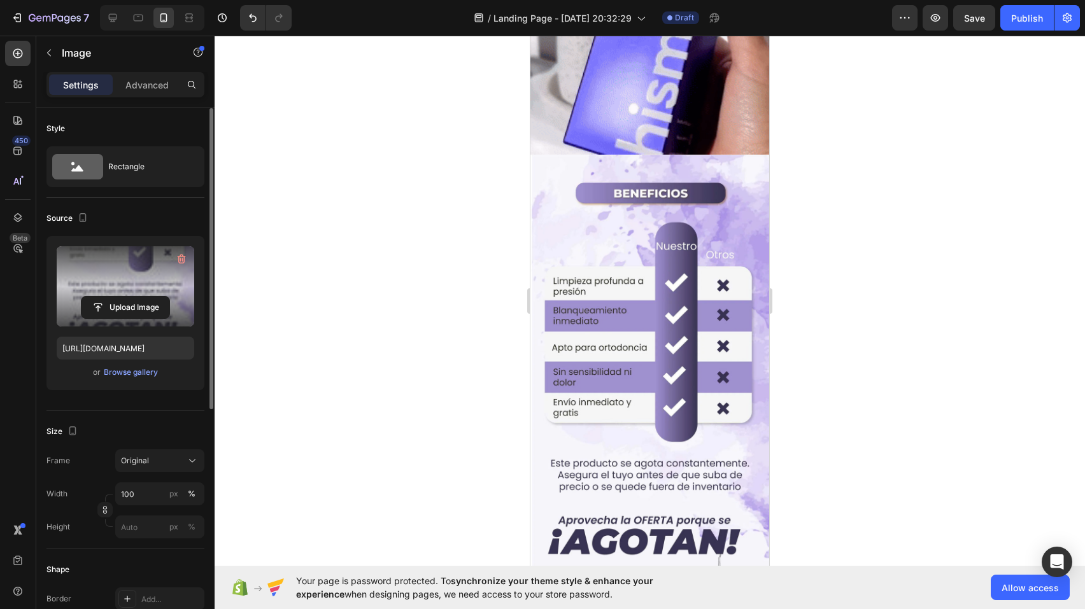
scroll to position [3190, 0]
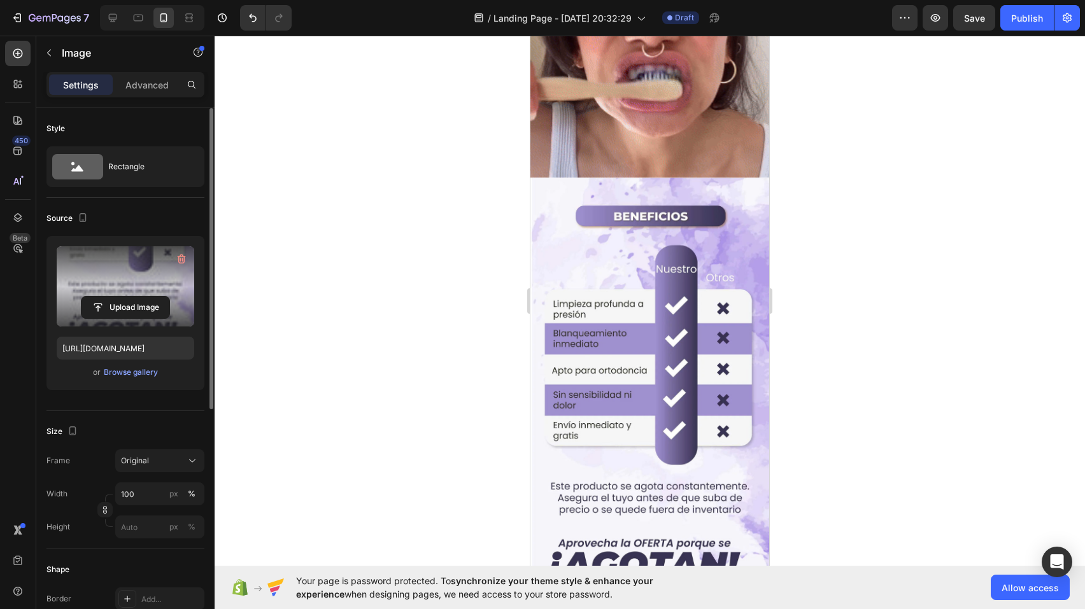
click at [638, 229] on img at bounding box center [649, 490] width 239 height 625
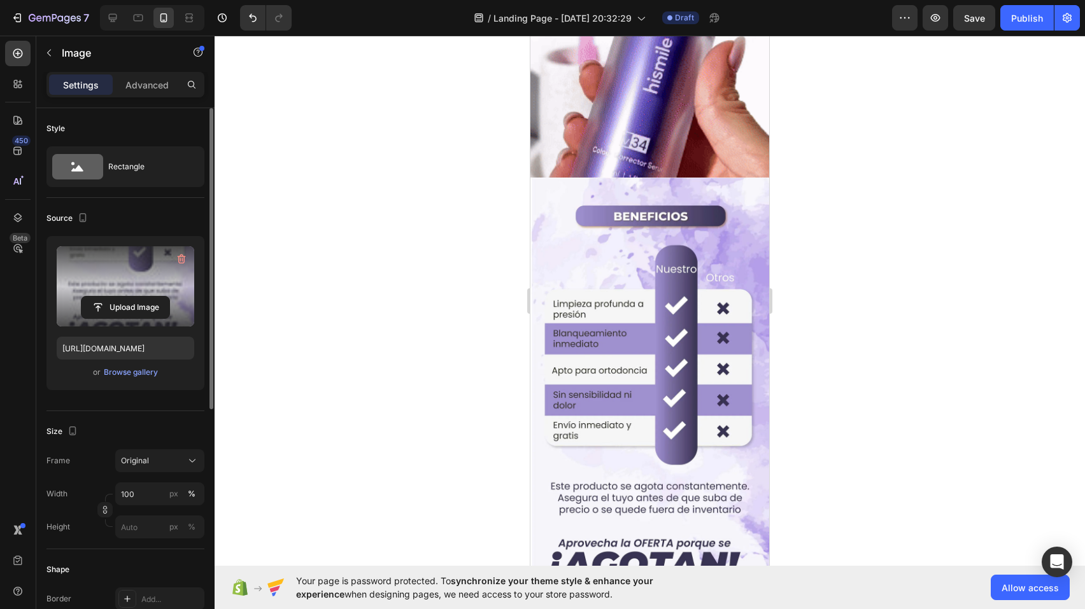
click at [638, 132] on img at bounding box center [649, 58] width 239 height 239
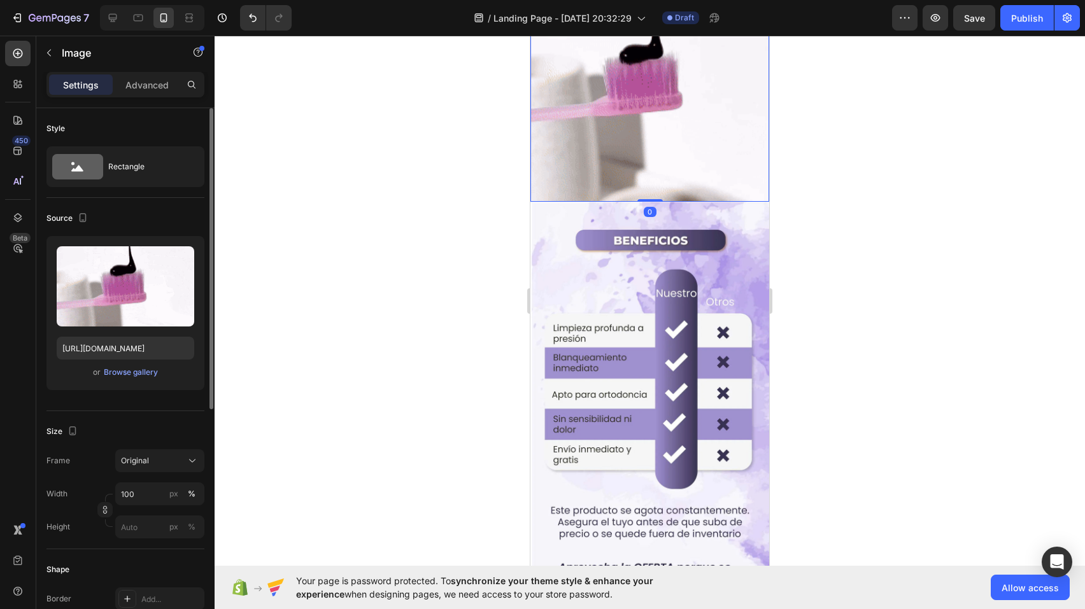
scroll to position [3162, 0]
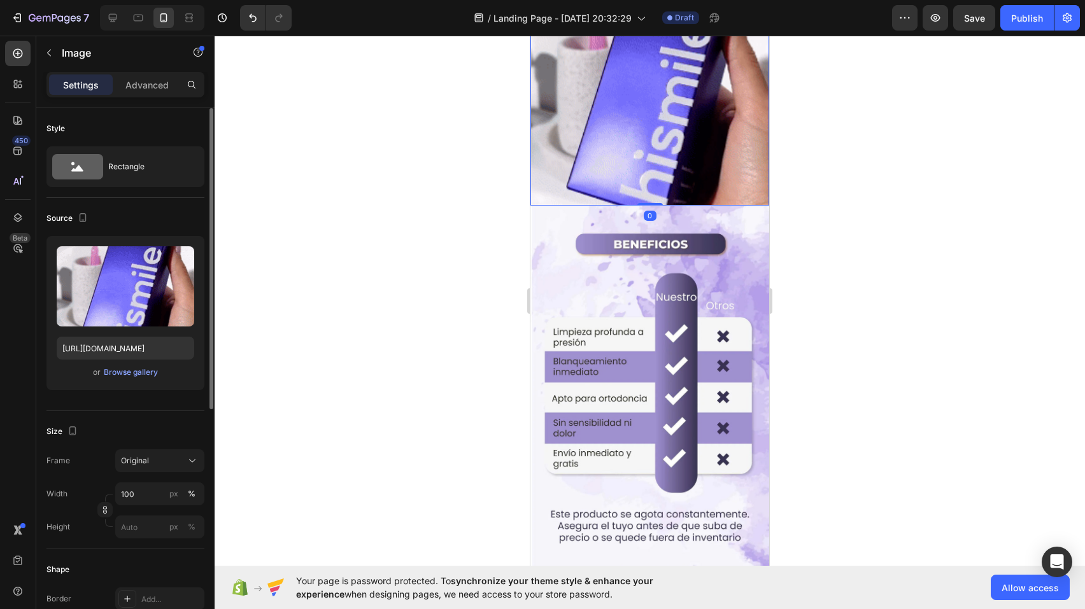
click at [619, 264] on img at bounding box center [649, 518] width 239 height 625
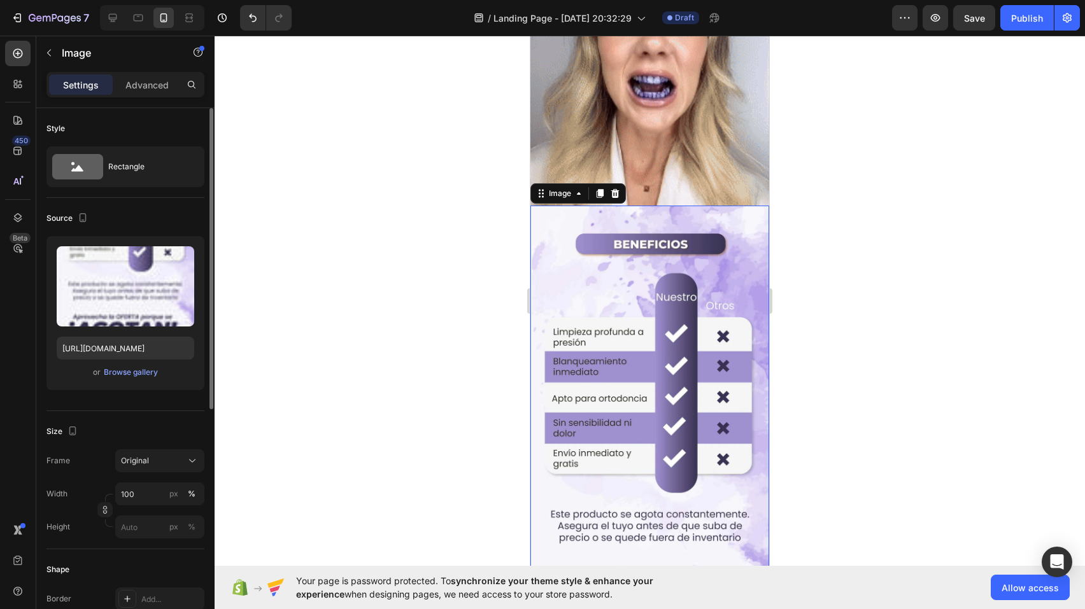
click at [553, 206] on img at bounding box center [649, 518] width 239 height 625
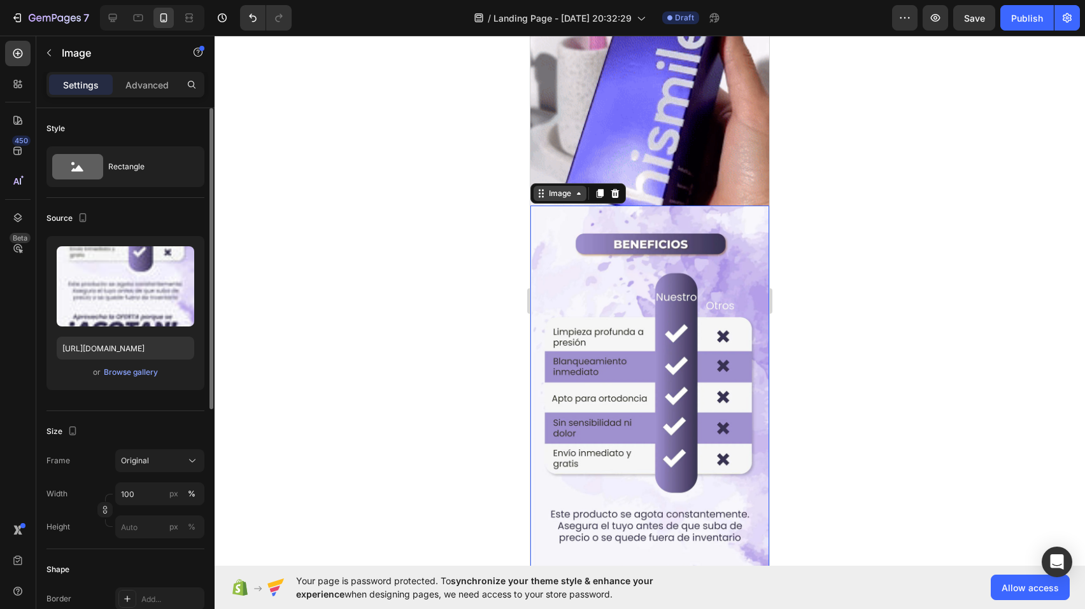
click at [555, 188] on div "Image" at bounding box center [559, 193] width 27 height 11
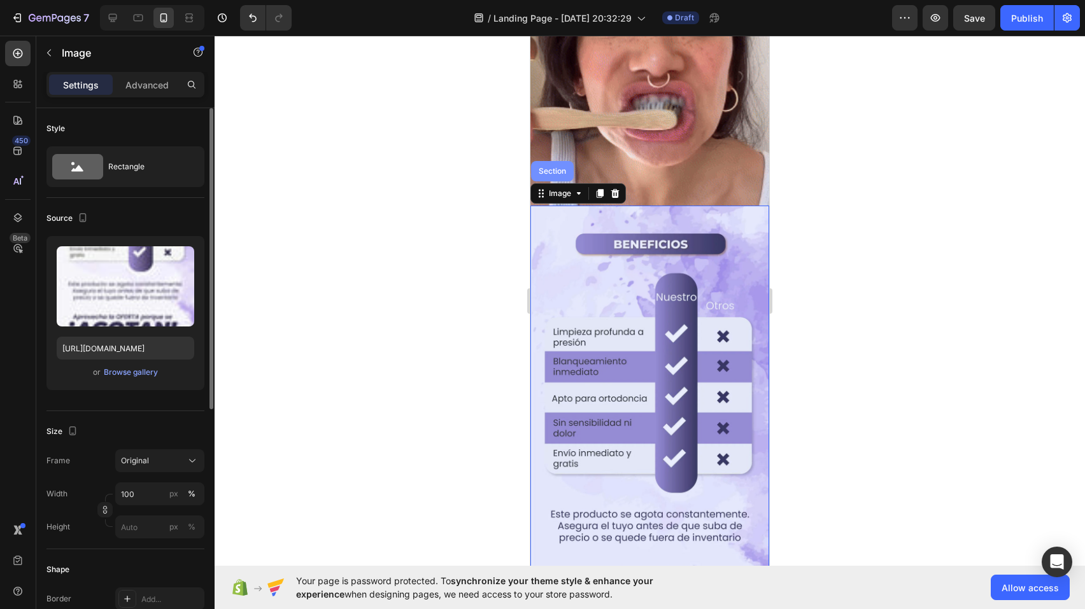
click at [555, 167] on div "Section" at bounding box center [552, 171] width 32 height 8
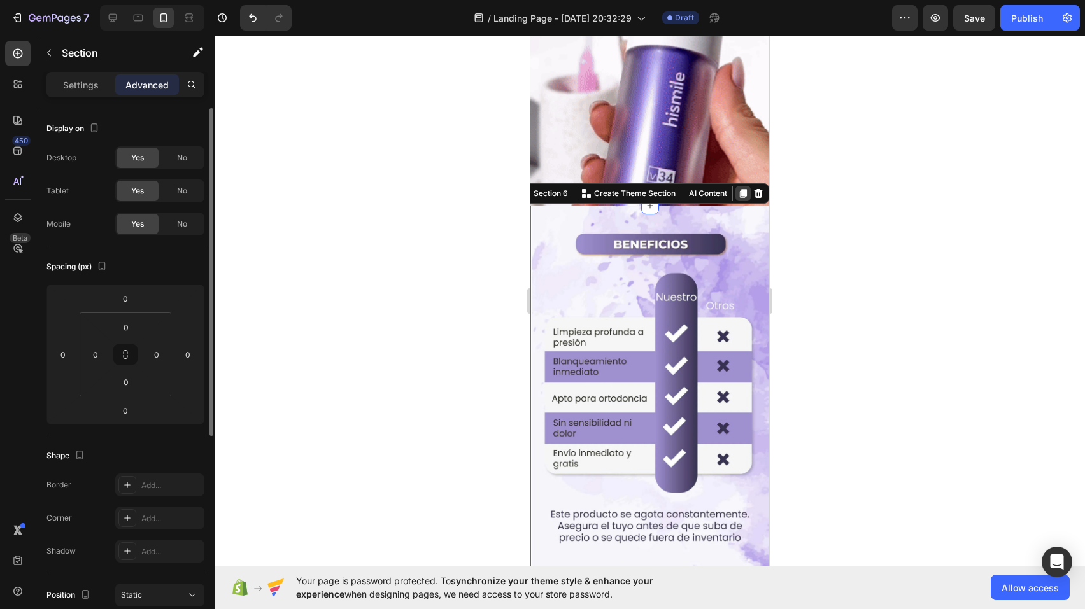
click at [738, 188] on icon at bounding box center [743, 193] width 10 height 10
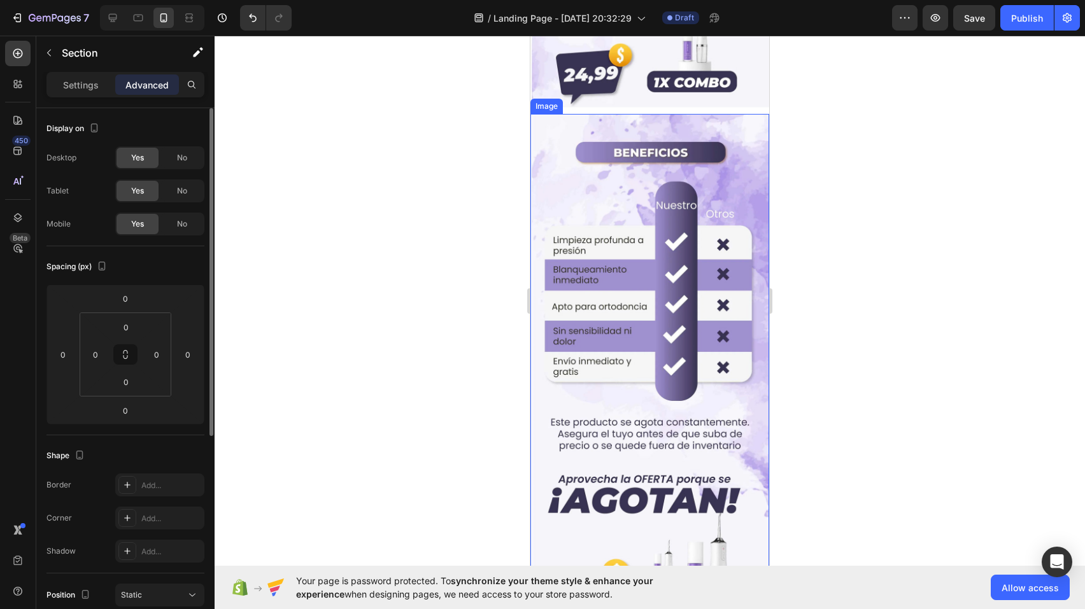
scroll to position [3867, 0]
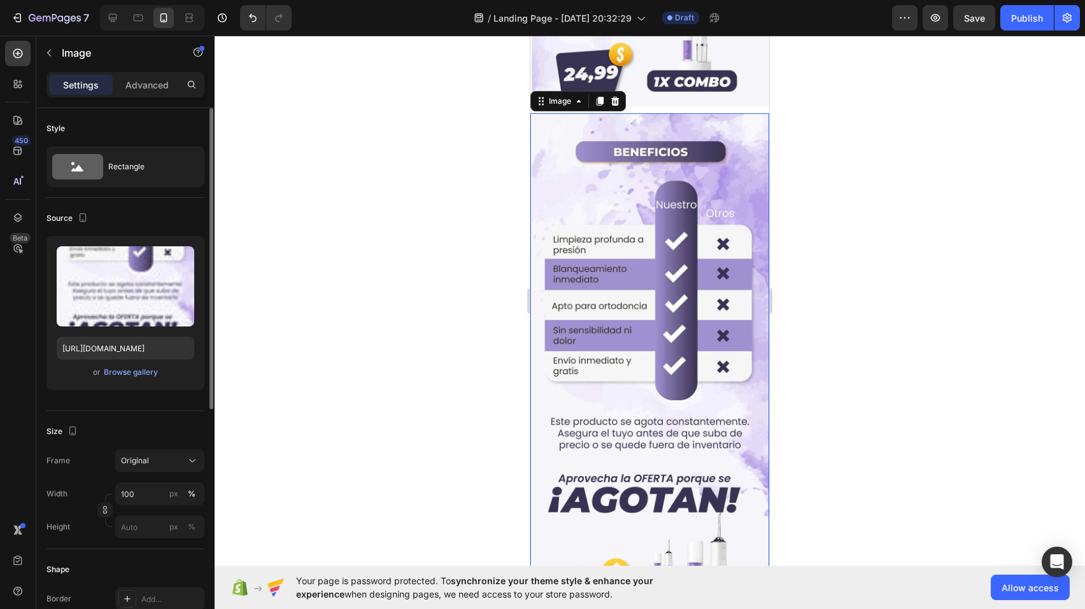
click at [662, 183] on img at bounding box center [649, 425] width 239 height 625
click at [604, 201] on img at bounding box center [649, 425] width 239 height 625
click at [598, 211] on img at bounding box center [649, 425] width 239 height 625
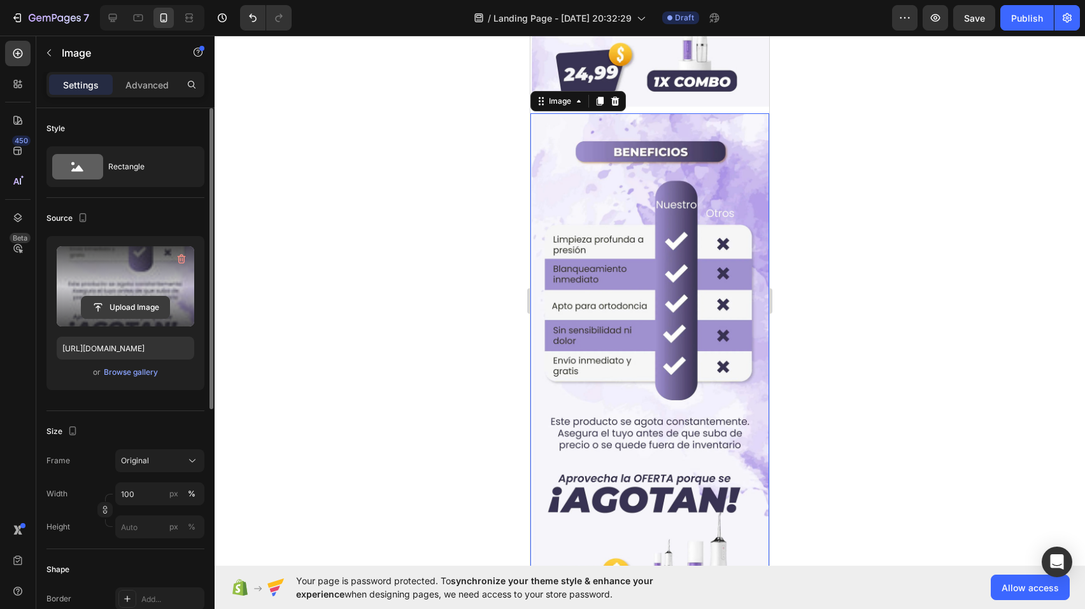
click at [113, 309] on input "file" at bounding box center [125, 308] width 88 height 22
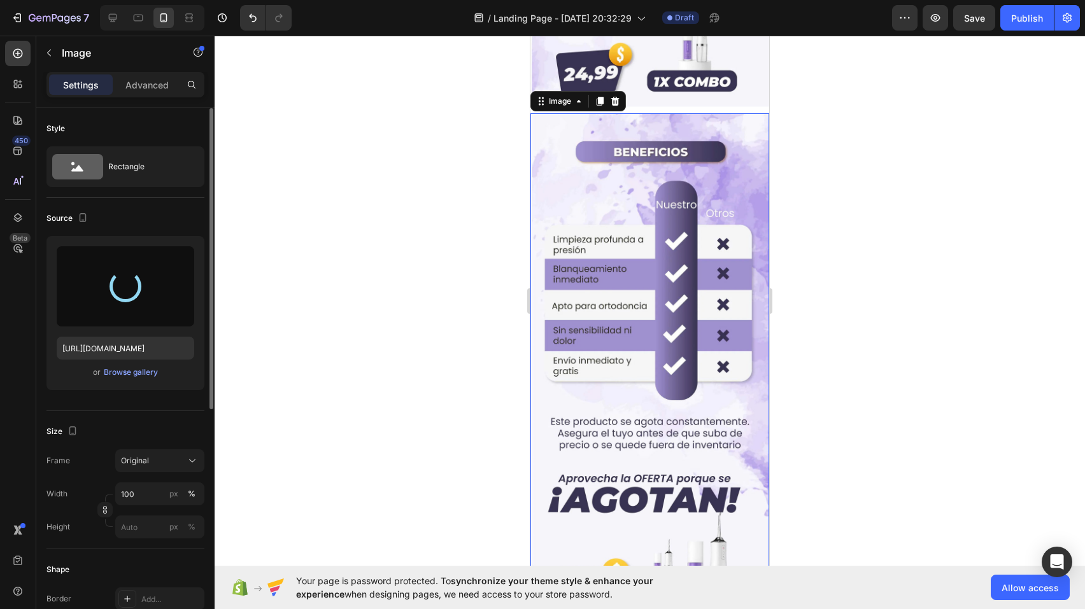
type input "[URL][DOMAIN_NAME]"
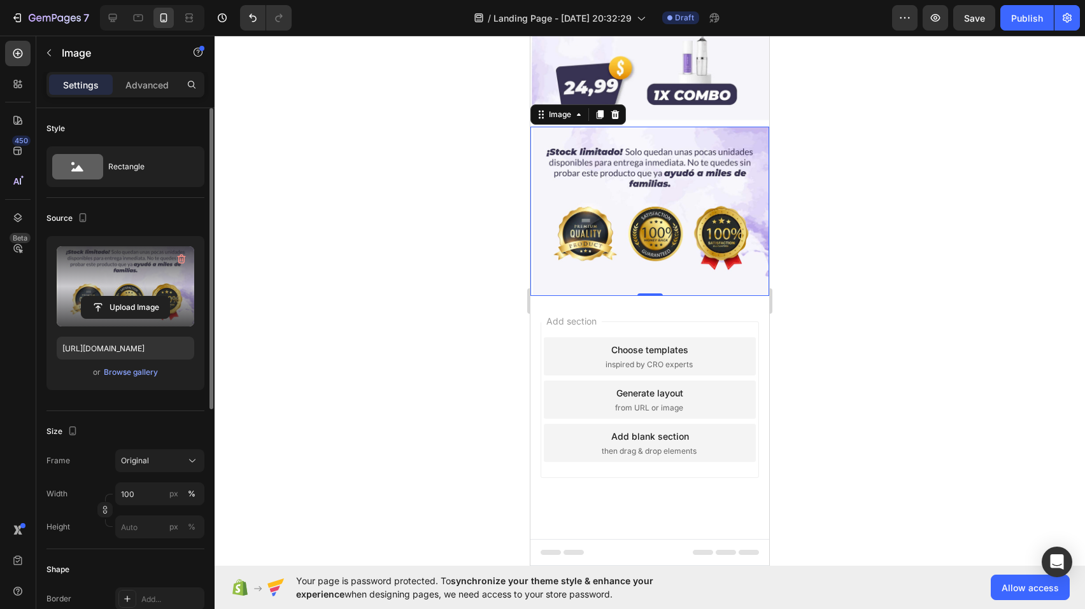
scroll to position [3749, 0]
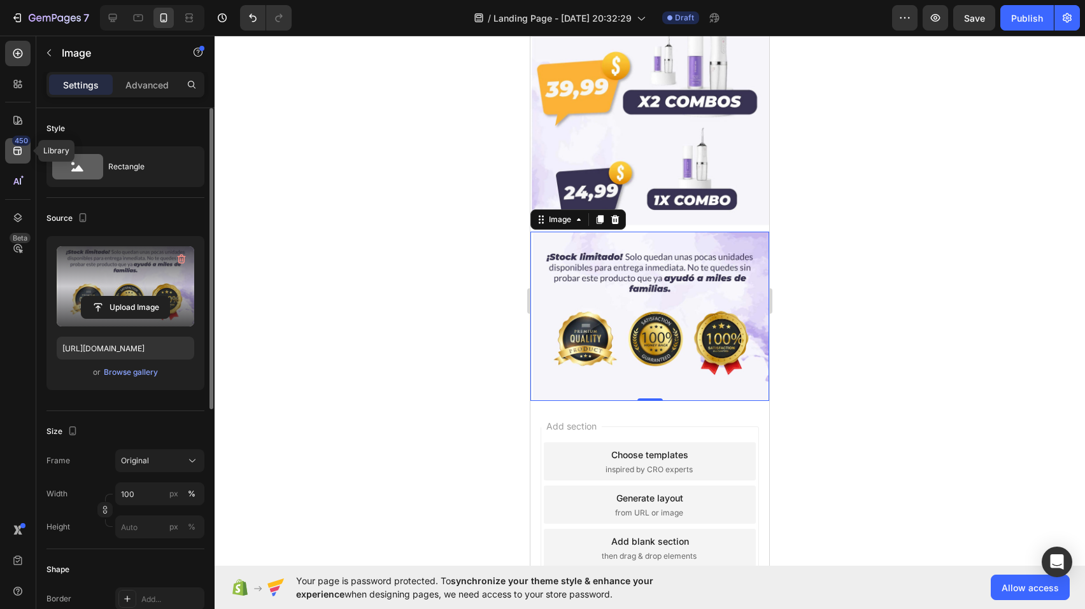
click at [18, 148] on icon at bounding box center [17, 151] width 13 height 13
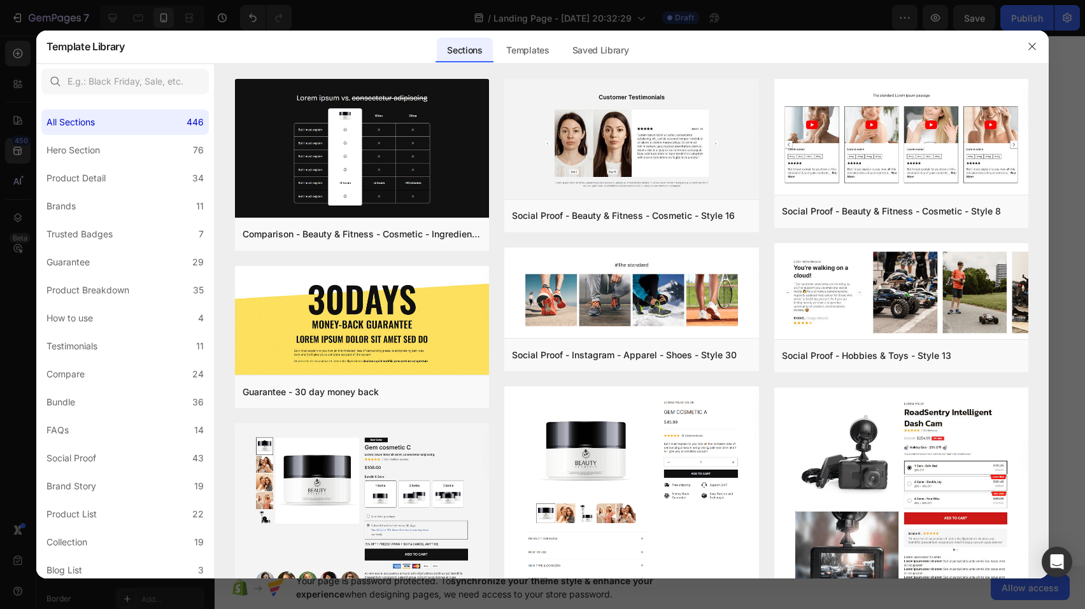
click at [476, 49] on div "Sections" at bounding box center [464, 50] width 55 height 25
click at [84, 81] on input "text" at bounding box center [124, 81] width 167 height 25
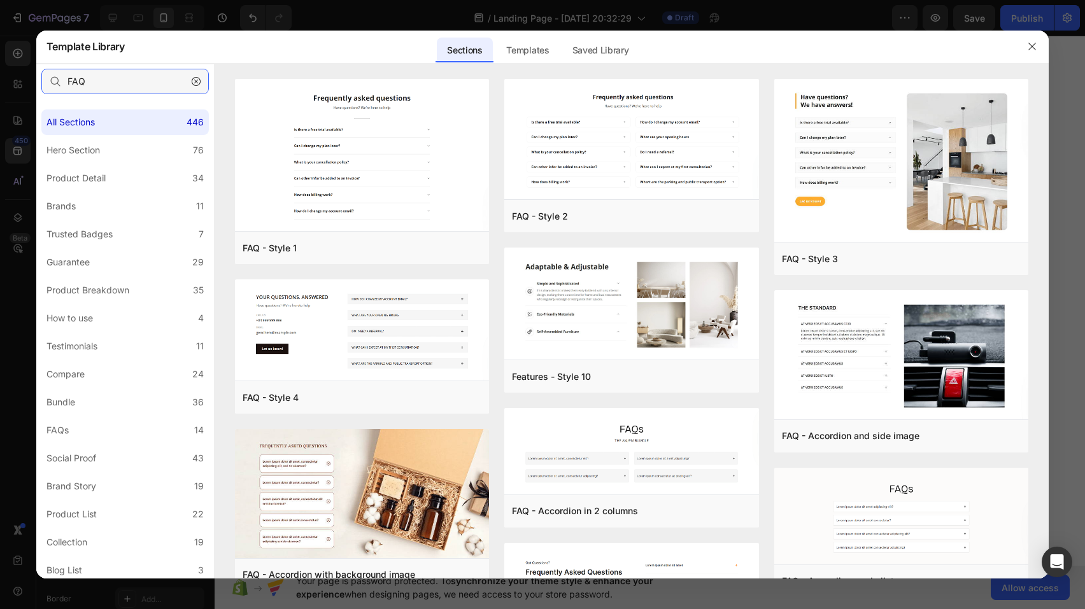
type input "FAQ"
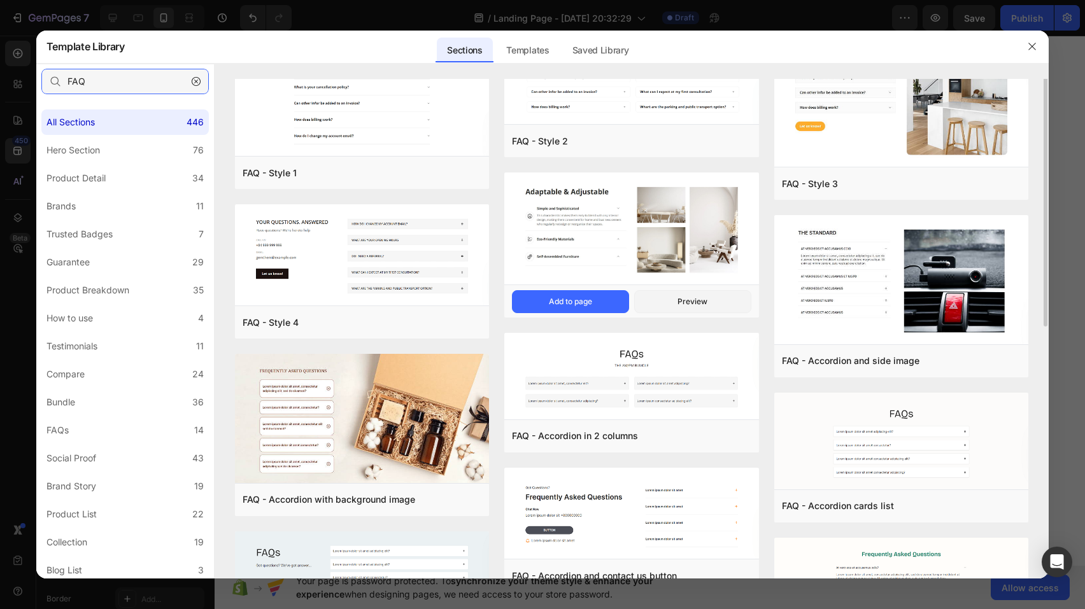
scroll to position [0, 0]
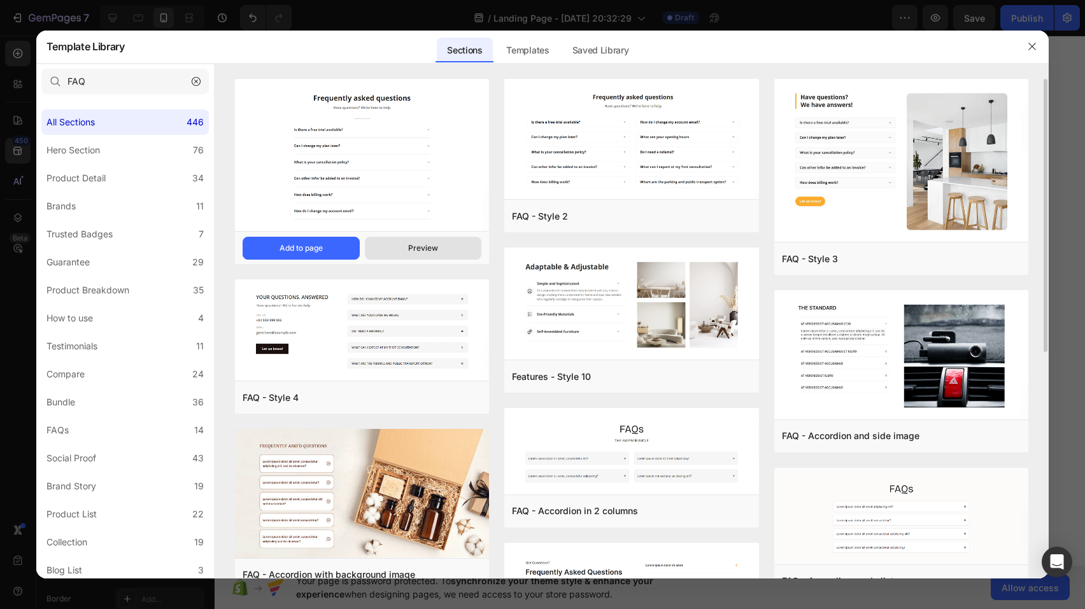
click at [428, 248] on div "Preview" at bounding box center [423, 248] width 30 height 11
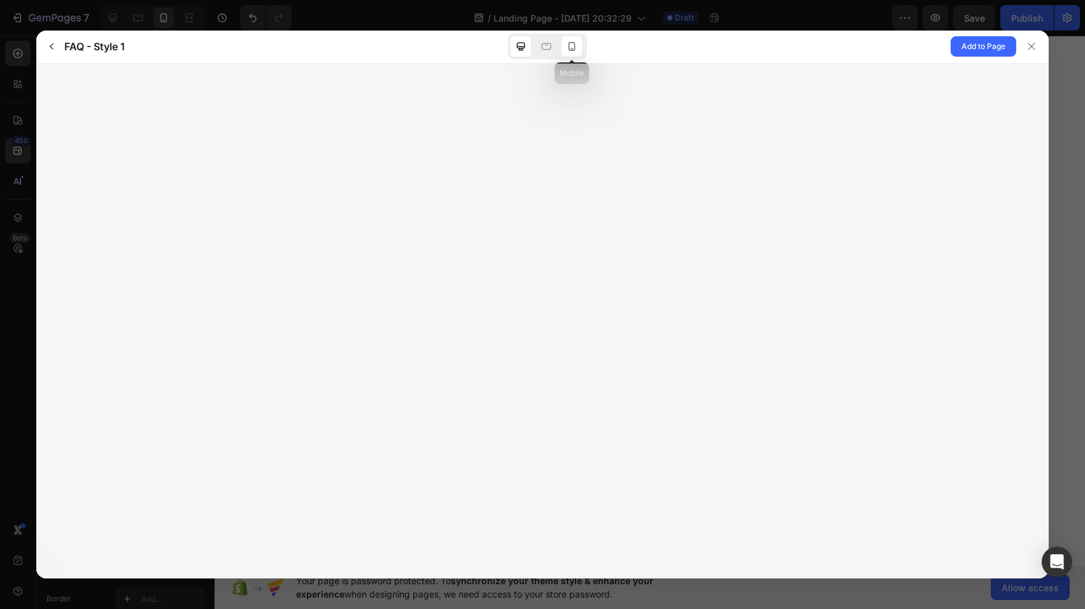
click at [570, 46] on icon at bounding box center [571, 46] width 13 height 13
click at [572, 45] on icon at bounding box center [571, 46] width 13 height 13
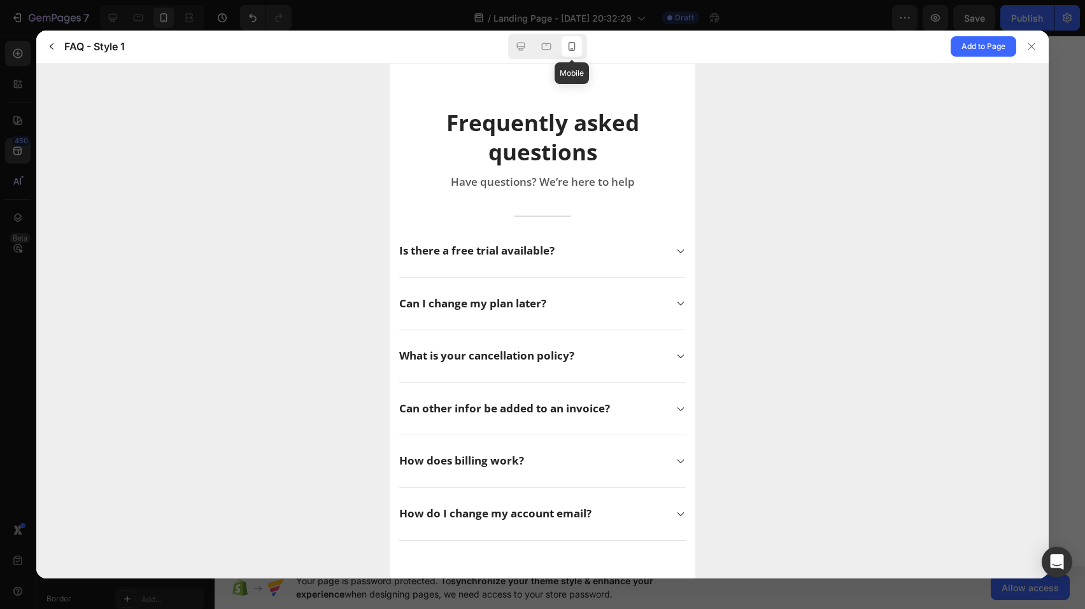
click at [570, 49] on icon at bounding box center [571, 46] width 13 height 13
click at [986, 50] on span "Add to Page" at bounding box center [983, 46] width 44 height 15
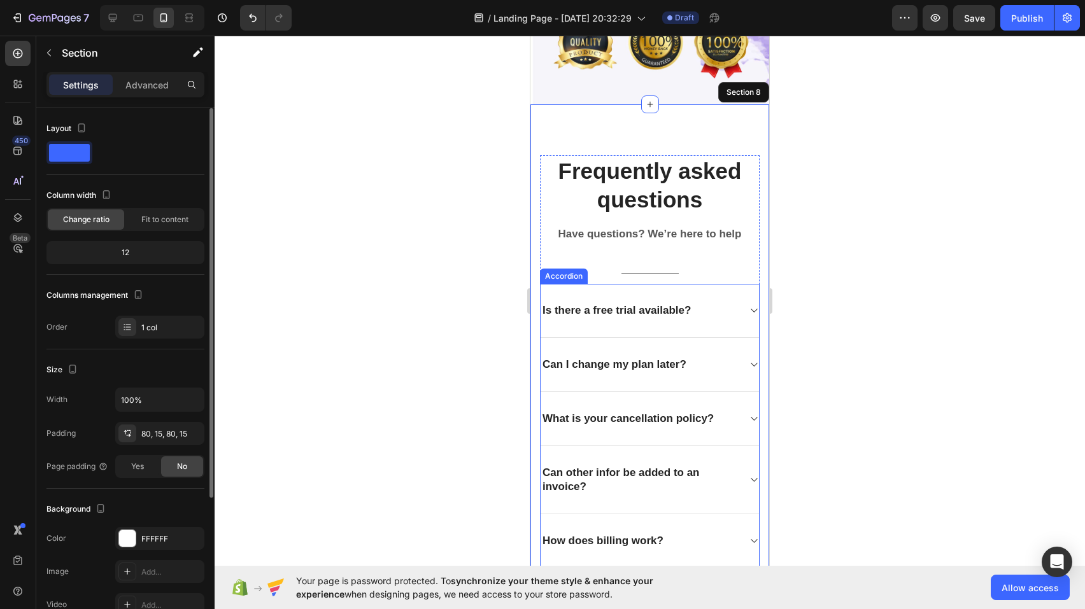
scroll to position [3914, 0]
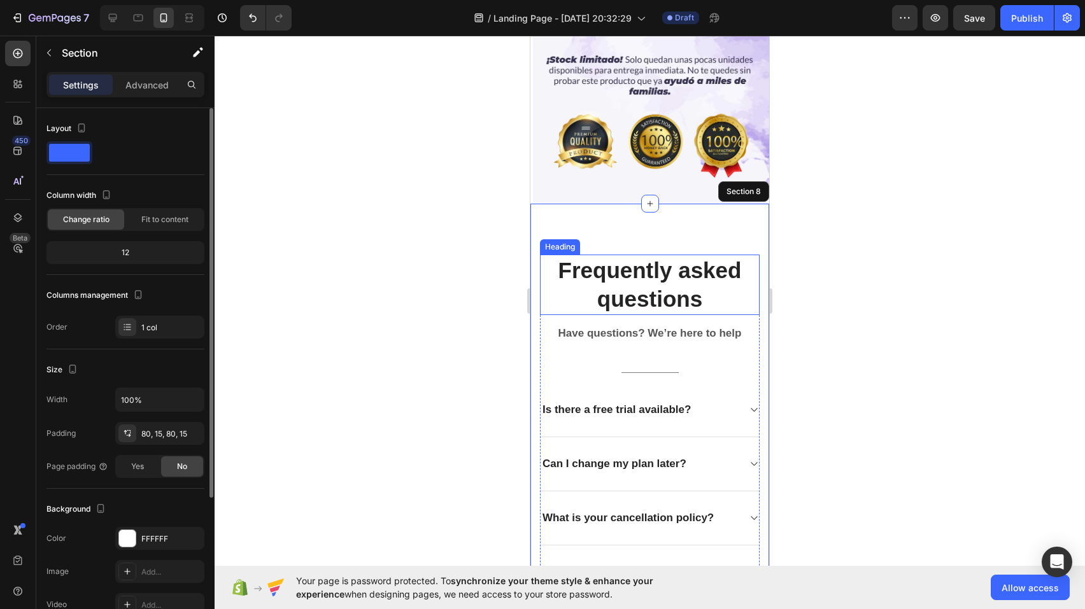
click at [666, 269] on p "Frequently asked questions" at bounding box center [649, 285] width 217 height 58
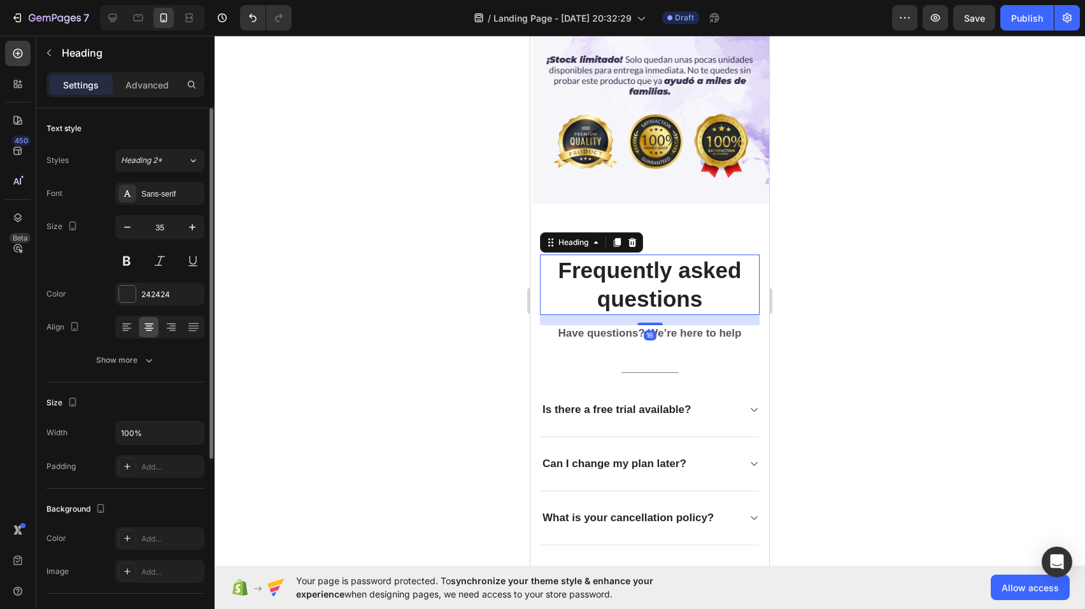
click at [666, 269] on p "Frequently asked questions" at bounding box center [649, 285] width 217 height 58
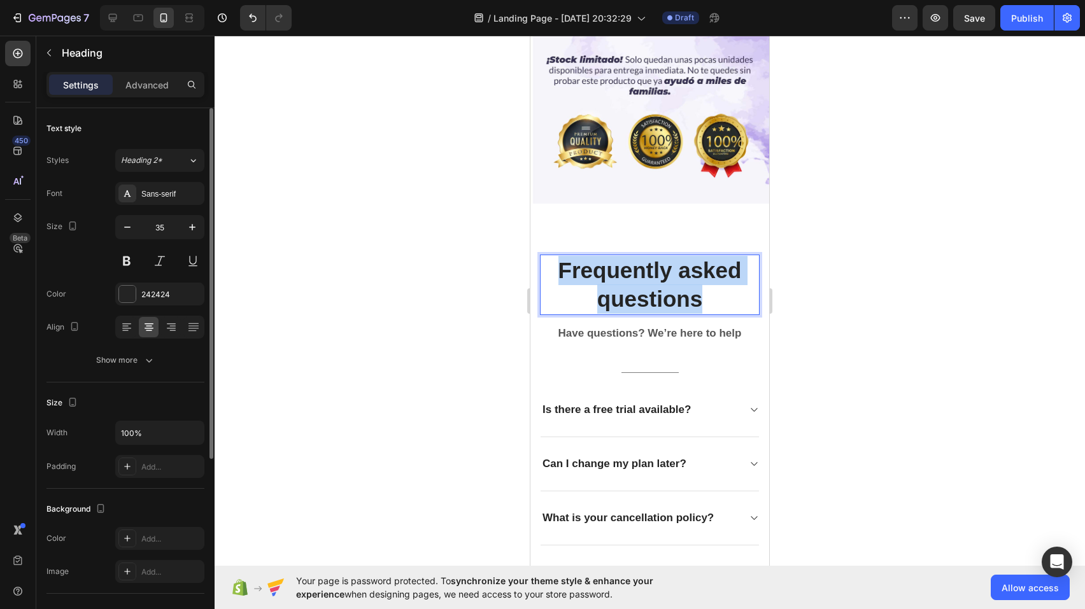
click at [666, 269] on p "Frequently asked questions" at bounding box center [649, 285] width 217 height 58
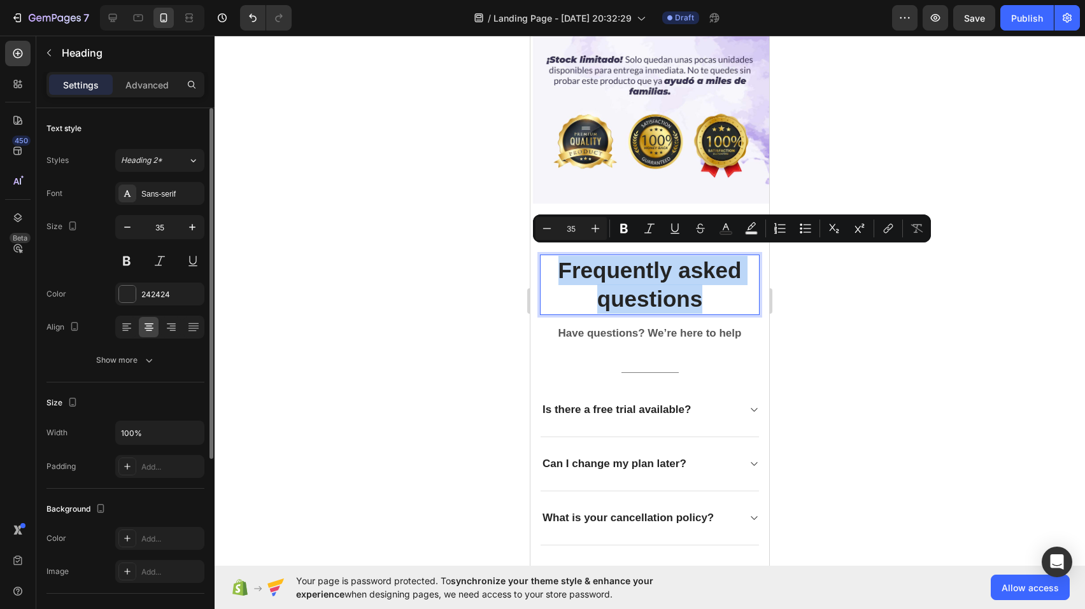
click at [666, 269] on p "Frequently asked questions" at bounding box center [649, 285] width 217 height 58
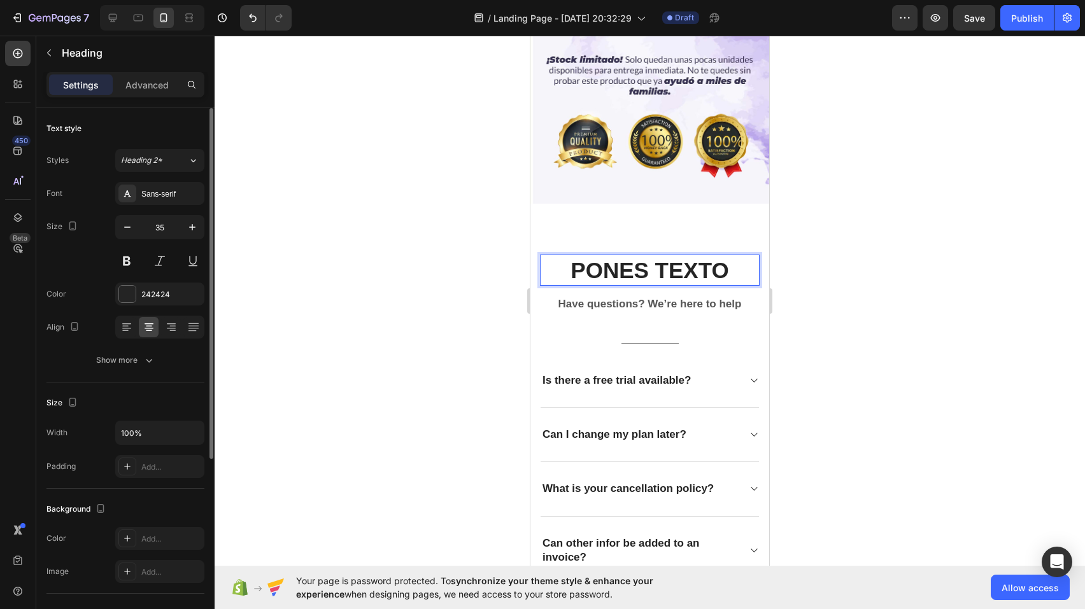
click at [904, 274] on div at bounding box center [650, 323] width 870 height 574
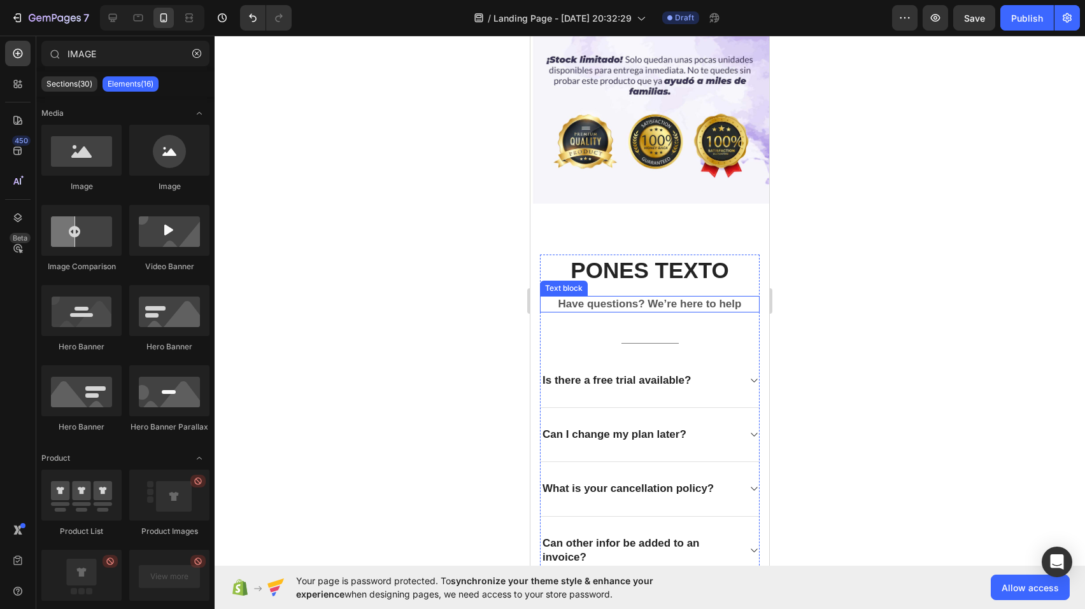
click at [672, 297] on p "Have questions? We’re here to help" at bounding box center [649, 304] width 217 height 14
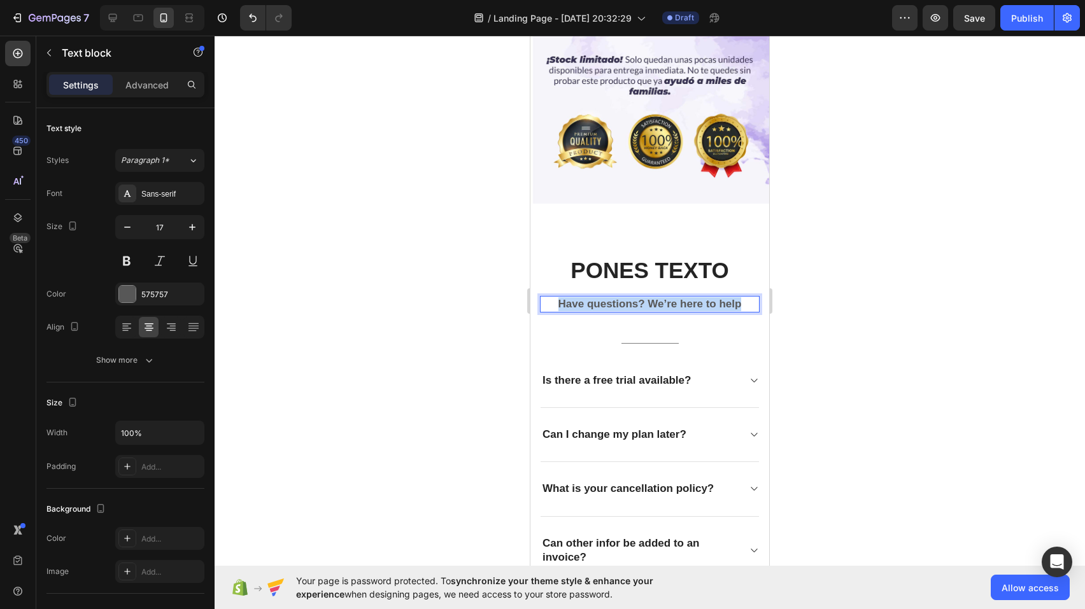
click at [672, 297] on p "Have questions? We’re here to help" at bounding box center [649, 304] width 217 height 14
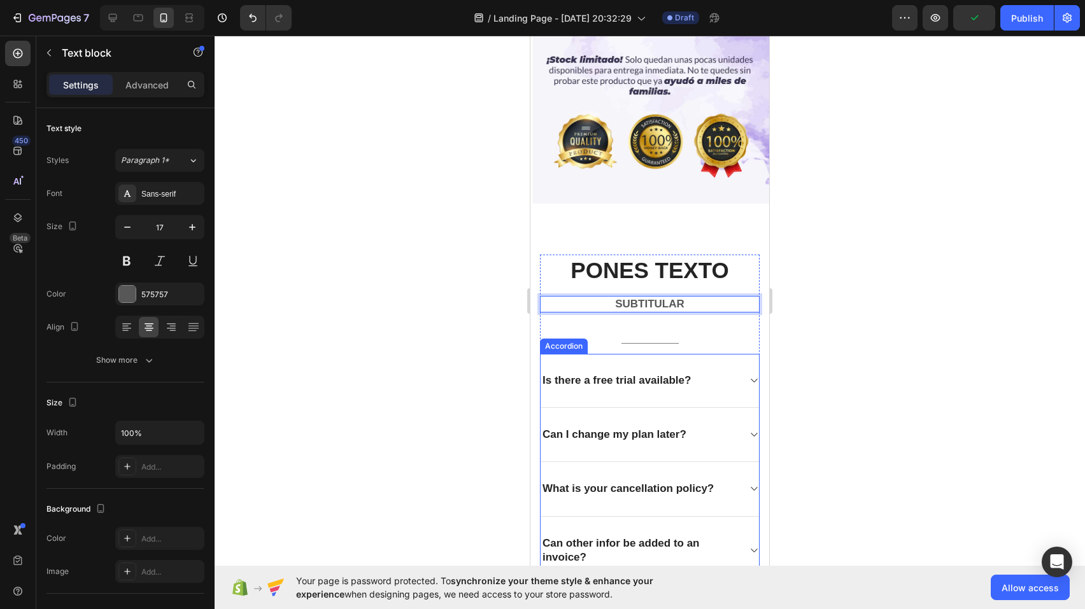
click at [733, 371] on div "Is there a free trial available?" at bounding box center [650, 381] width 218 height 54
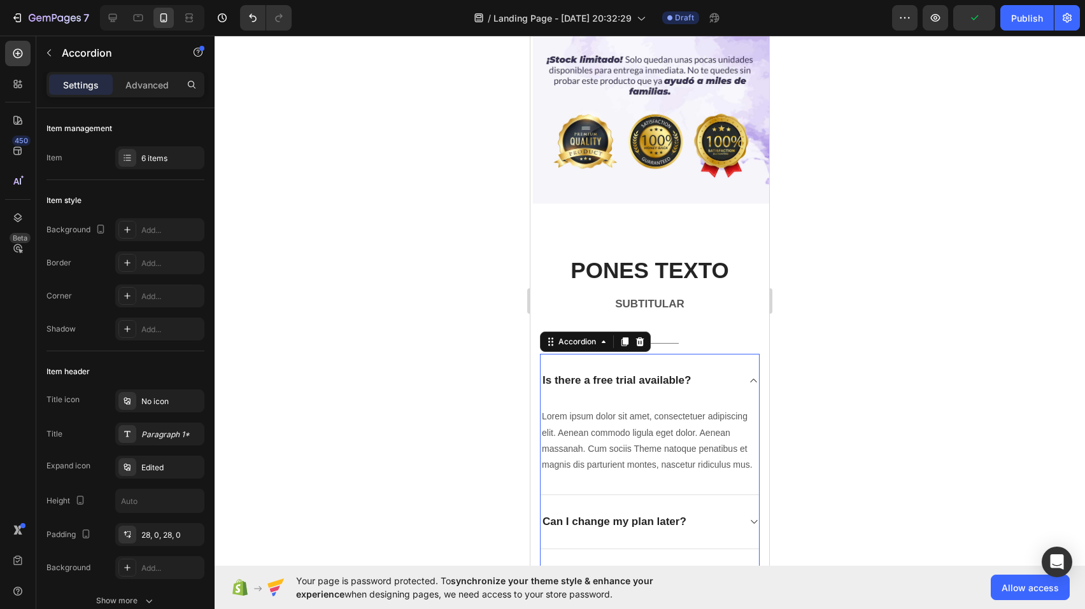
click at [733, 371] on div "Is there a free trial available?" at bounding box center [650, 380] width 218 height 53
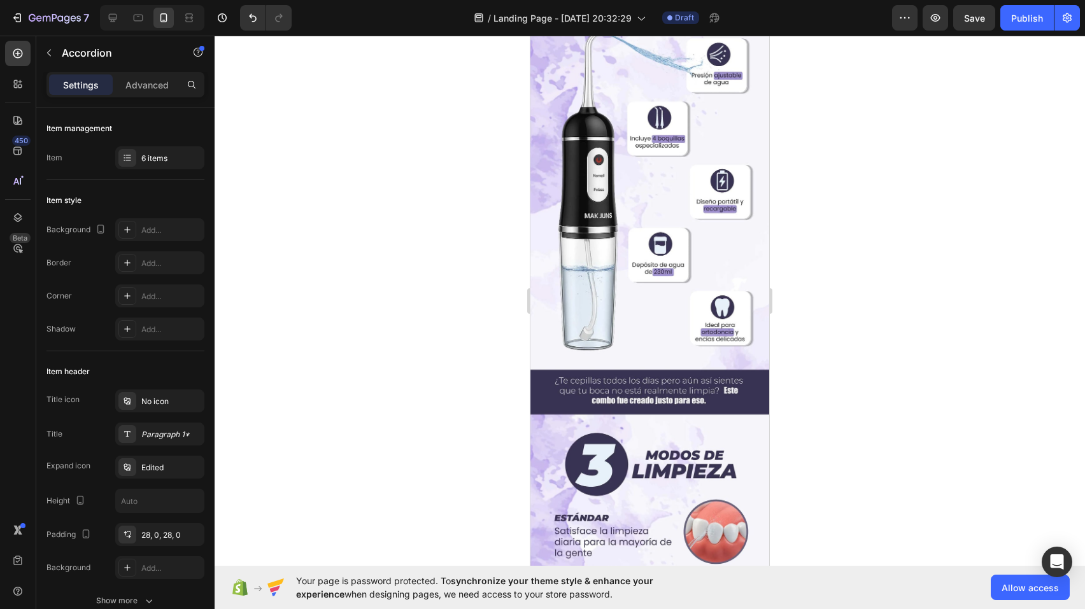
scroll to position [0, 0]
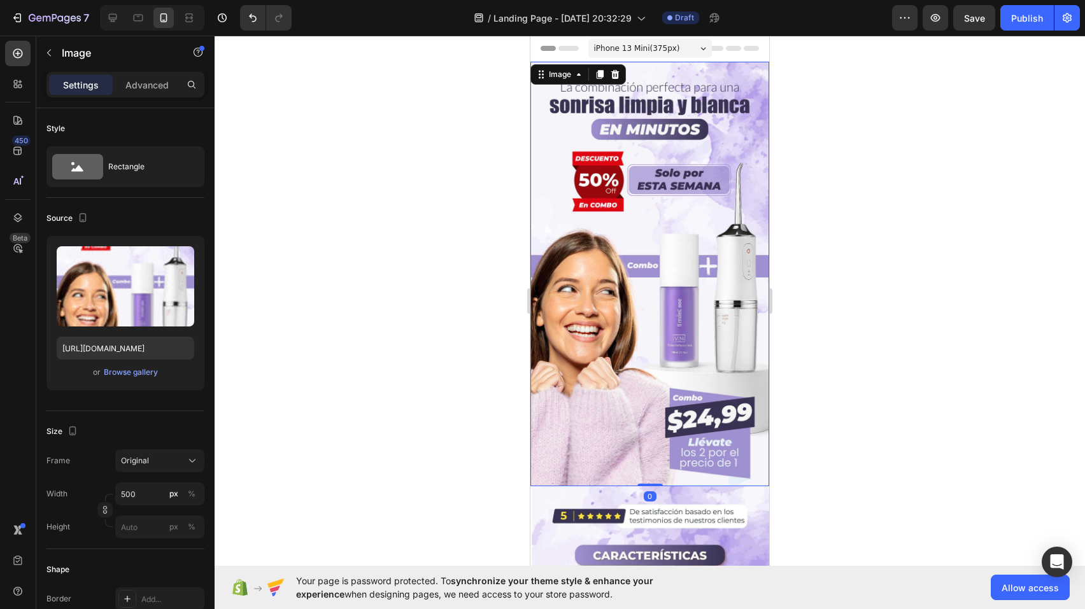
click at [646, 246] on img at bounding box center [649, 274] width 239 height 425
click at [663, 173] on img at bounding box center [649, 274] width 239 height 425
click at [662, 190] on img at bounding box center [649, 274] width 239 height 425
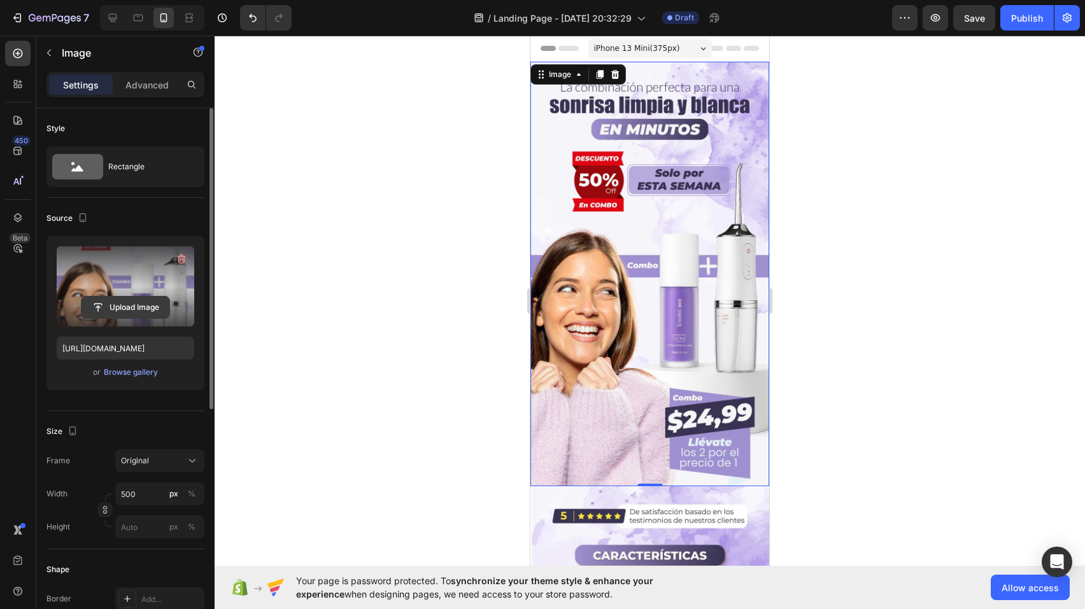
click at [124, 306] on input "file" at bounding box center [125, 308] width 88 height 22
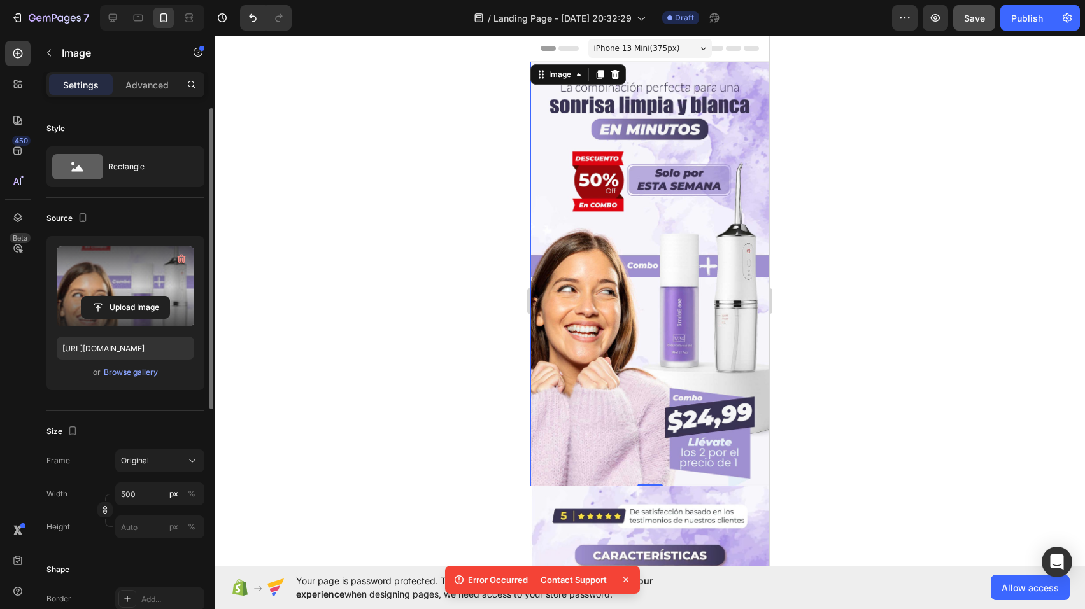
click at [967, 25] on button "Save" at bounding box center [974, 17] width 42 height 25
